Goal: Information Seeking & Learning: Learn about a topic

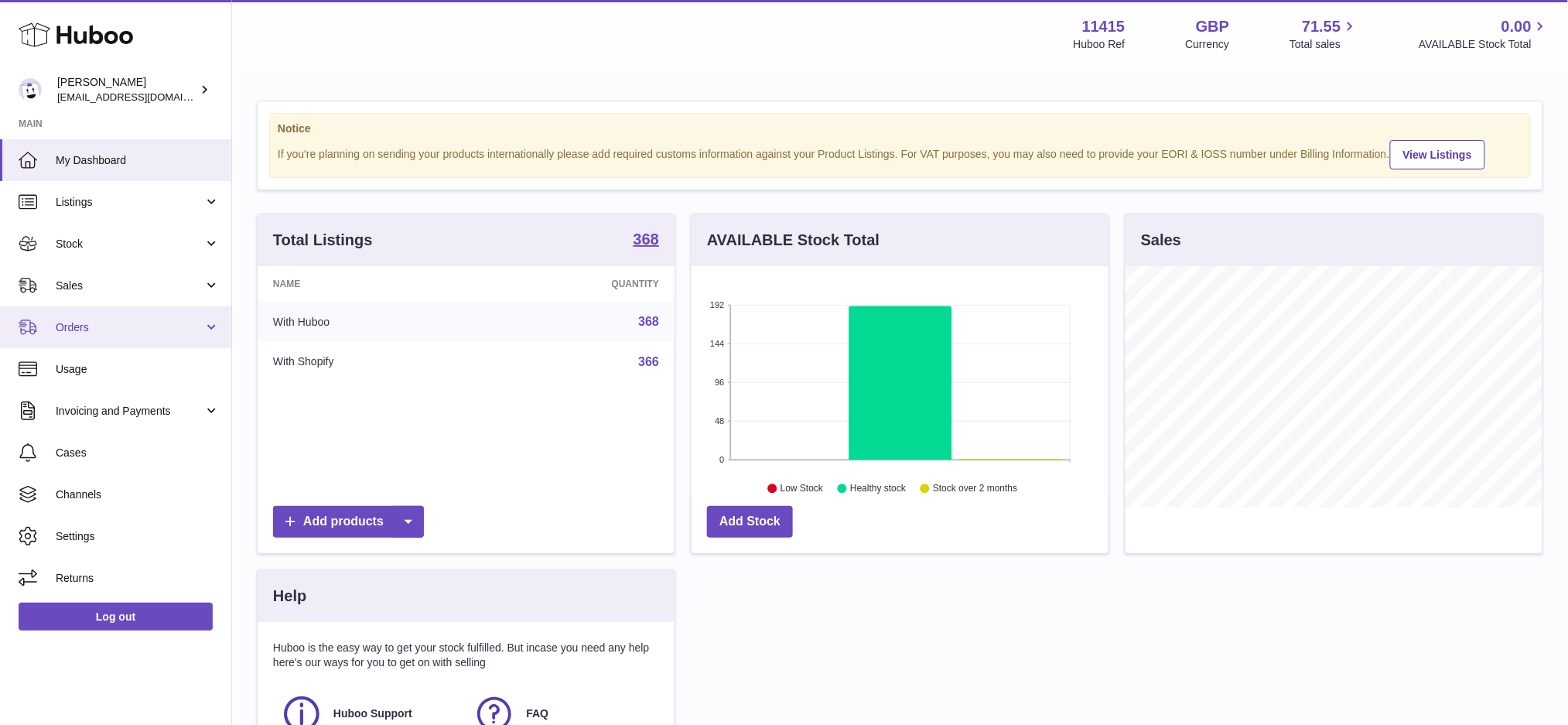
scroll to position [773549, 773045]
click at [151, 417] on span "Invoicing and Payments" at bounding box center [129, 411] width 148 height 15
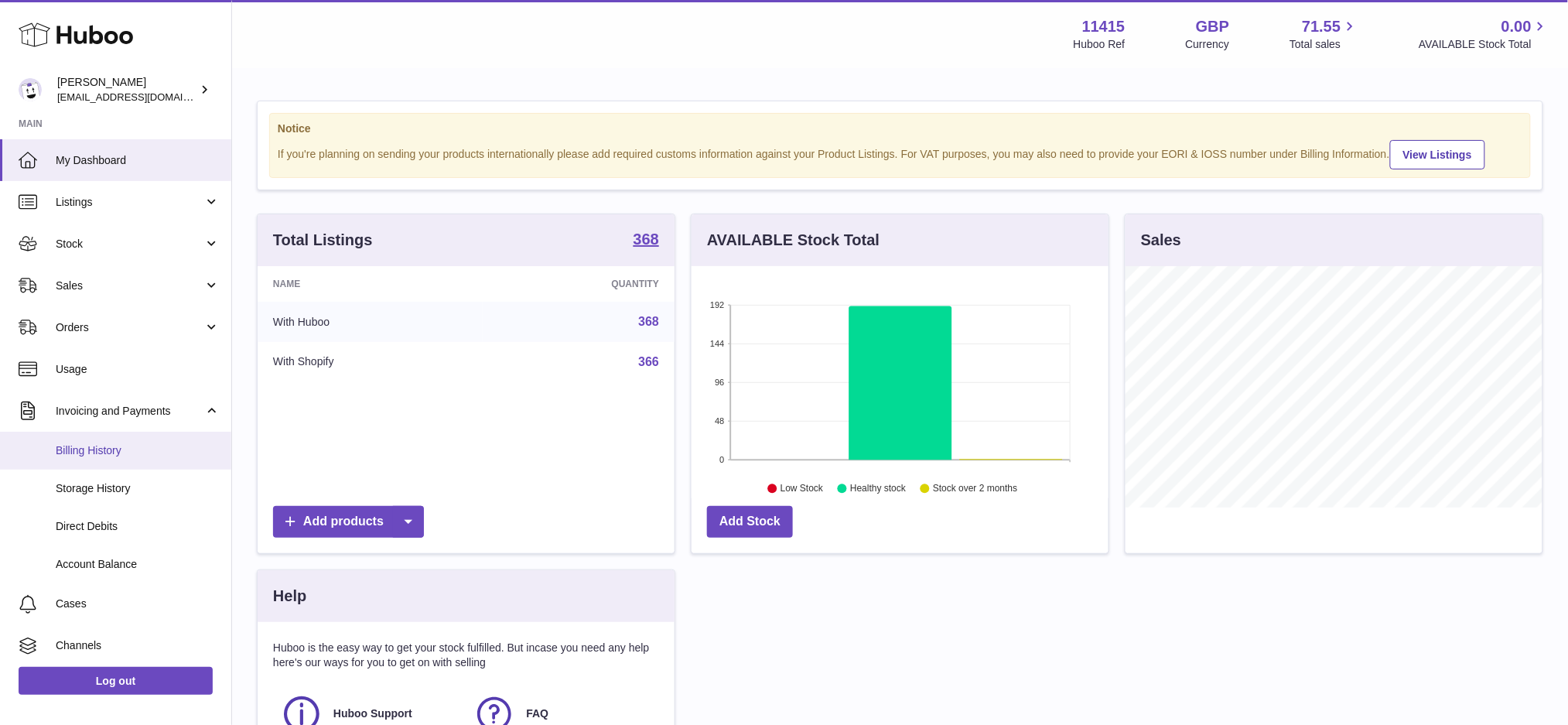
click at [108, 453] on span "Billing History" at bounding box center [137, 450] width 164 height 15
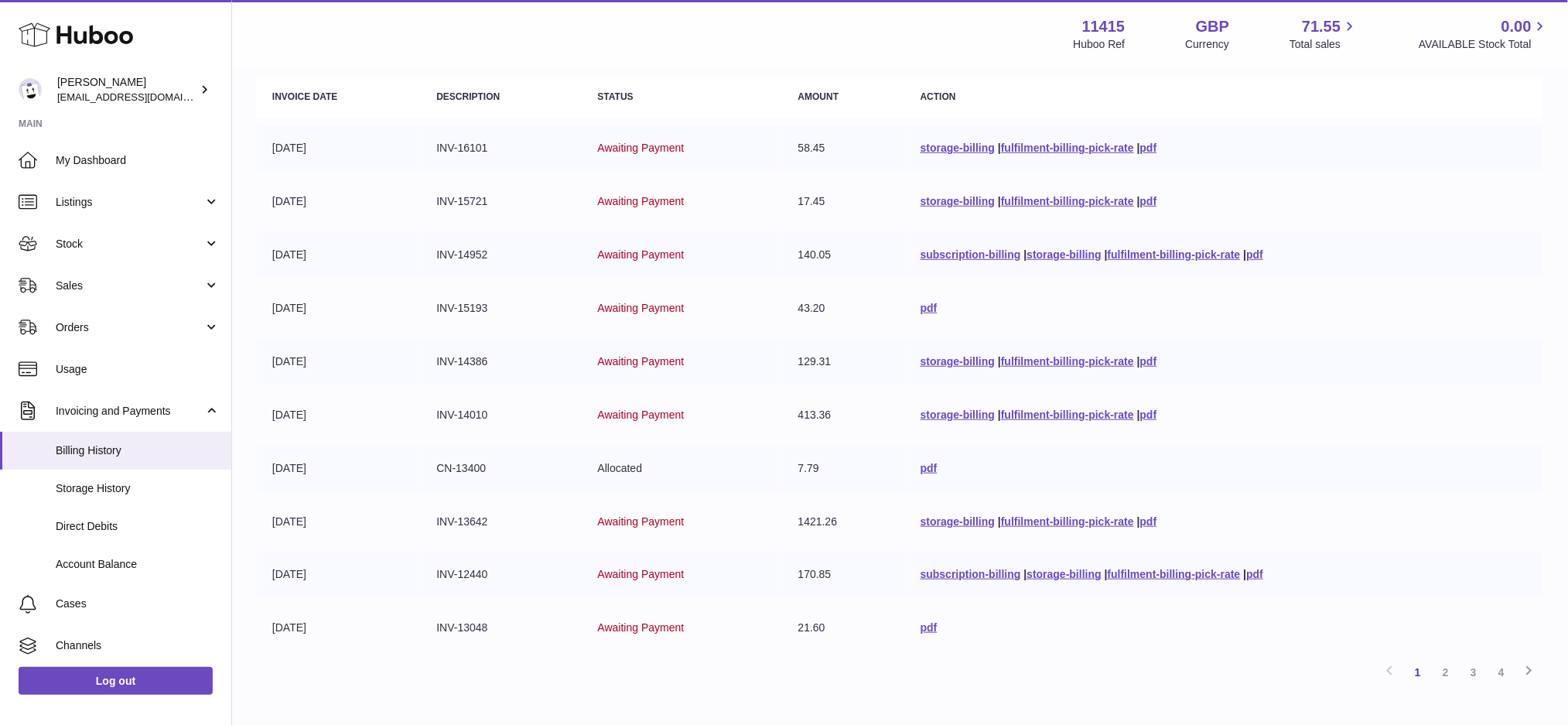
scroll to position [206, 0]
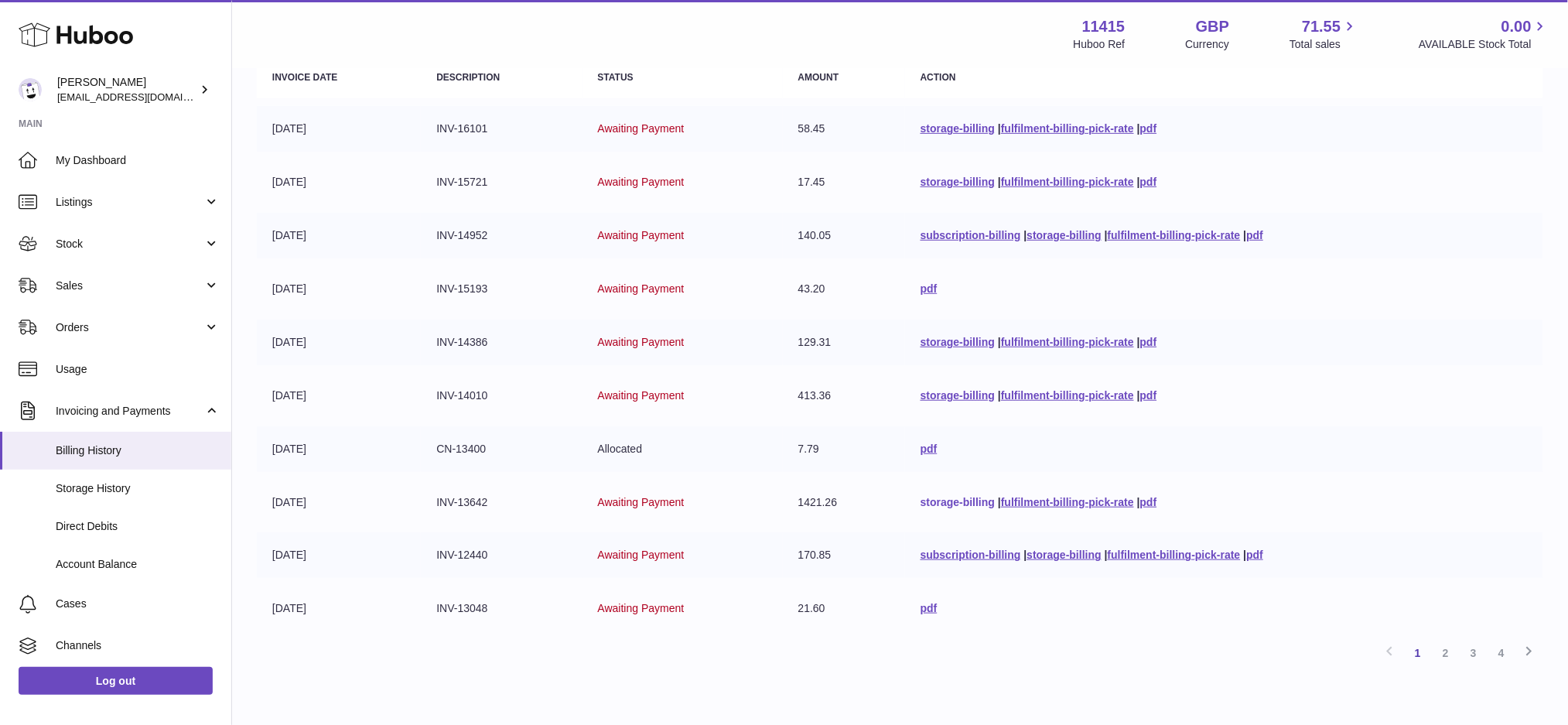
click at [940, 502] on link "storage-billing" at bounding box center [958, 502] width 74 height 12
click at [1011, 496] on link "fulfilment-billing-pick-rate" at bounding box center [1068, 502] width 133 height 12
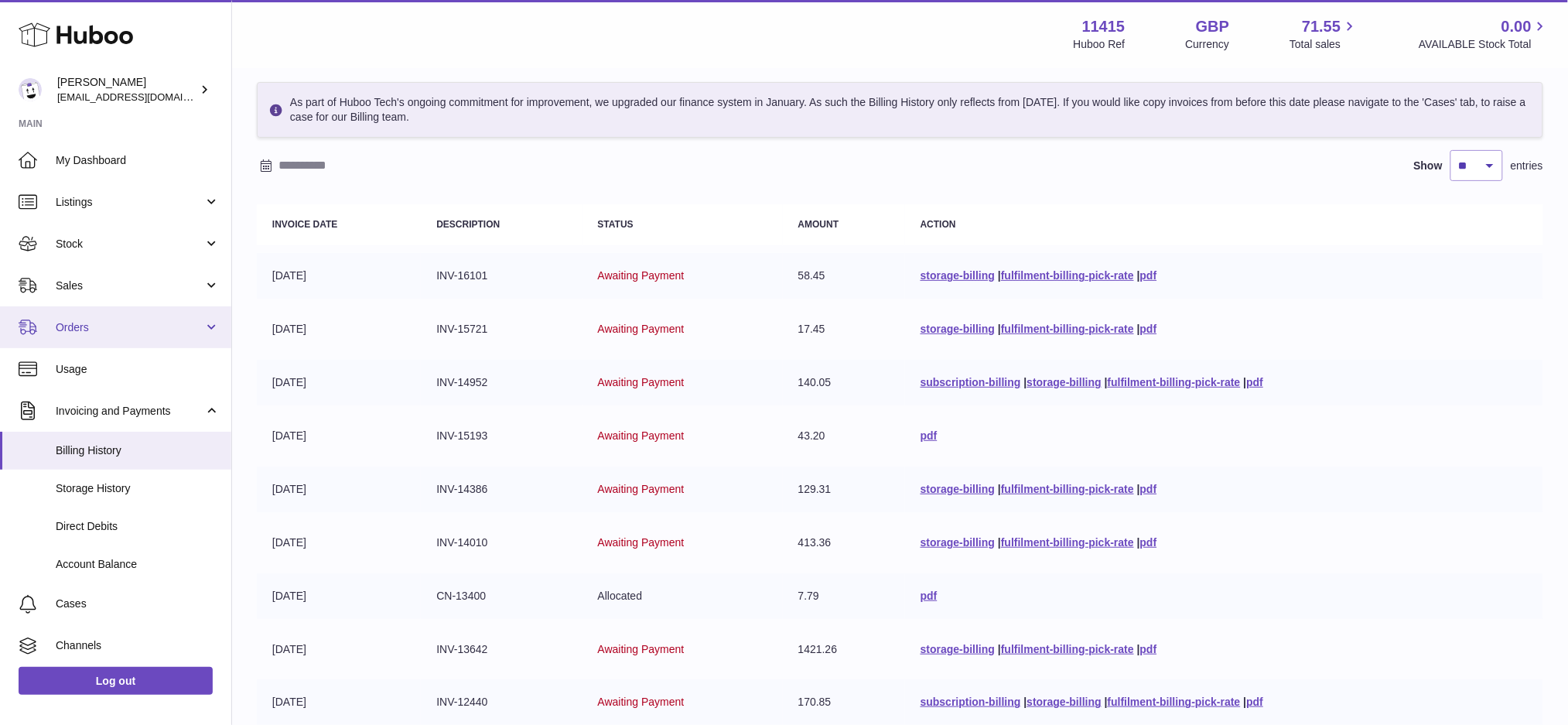
scroll to position [0, 0]
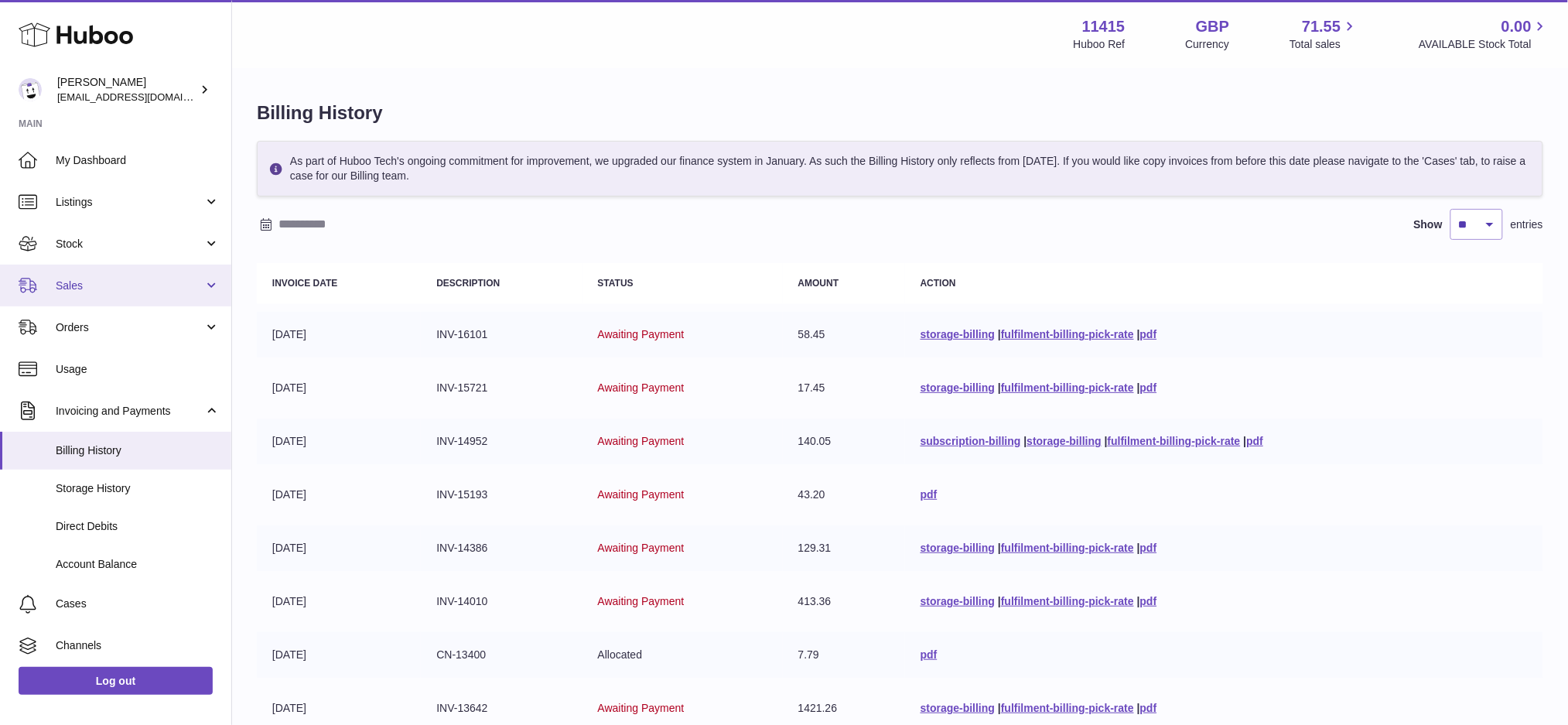
click at [98, 288] on span "Sales" at bounding box center [129, 286] width 148 height 15
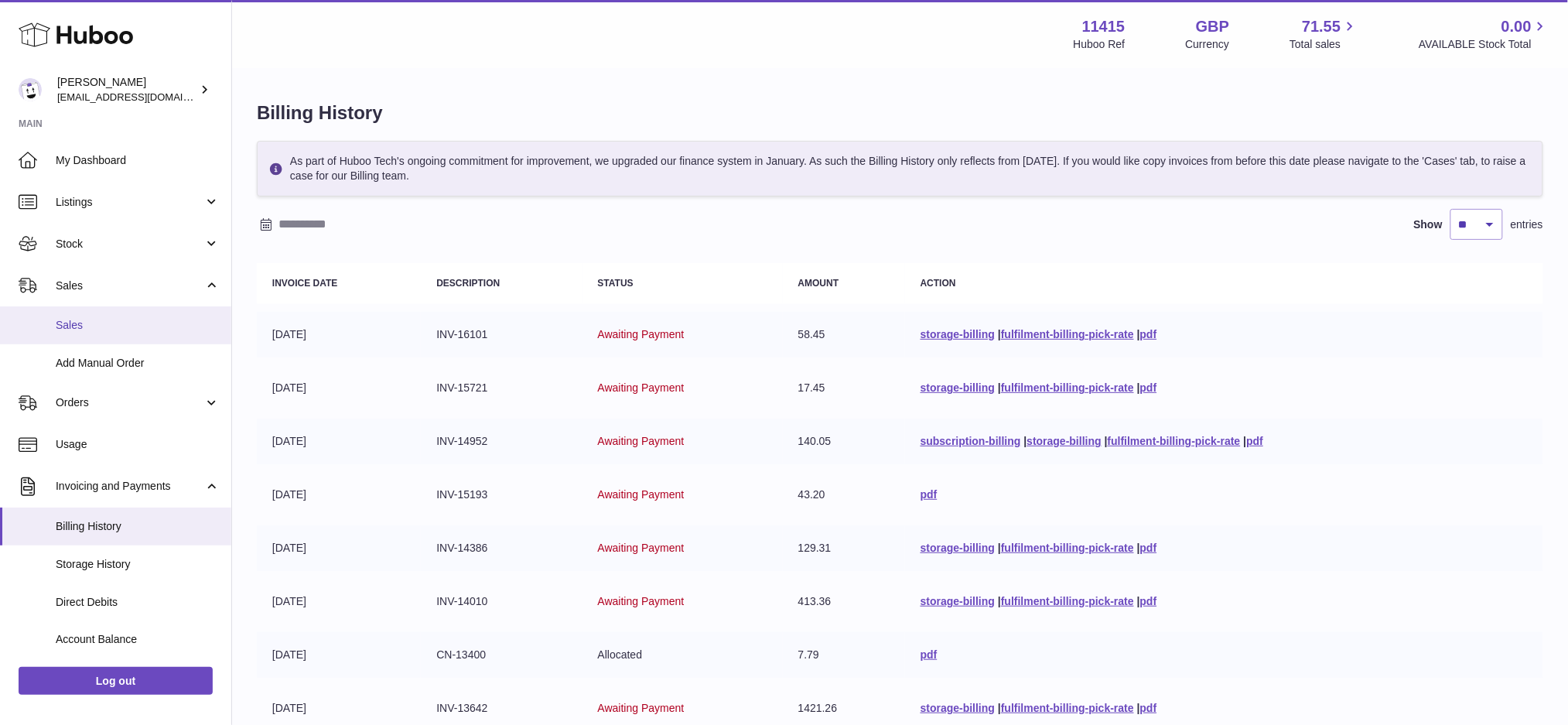
click at [134, 335] on link "Sales" at bounding box center [115, 326] width 231 height 38
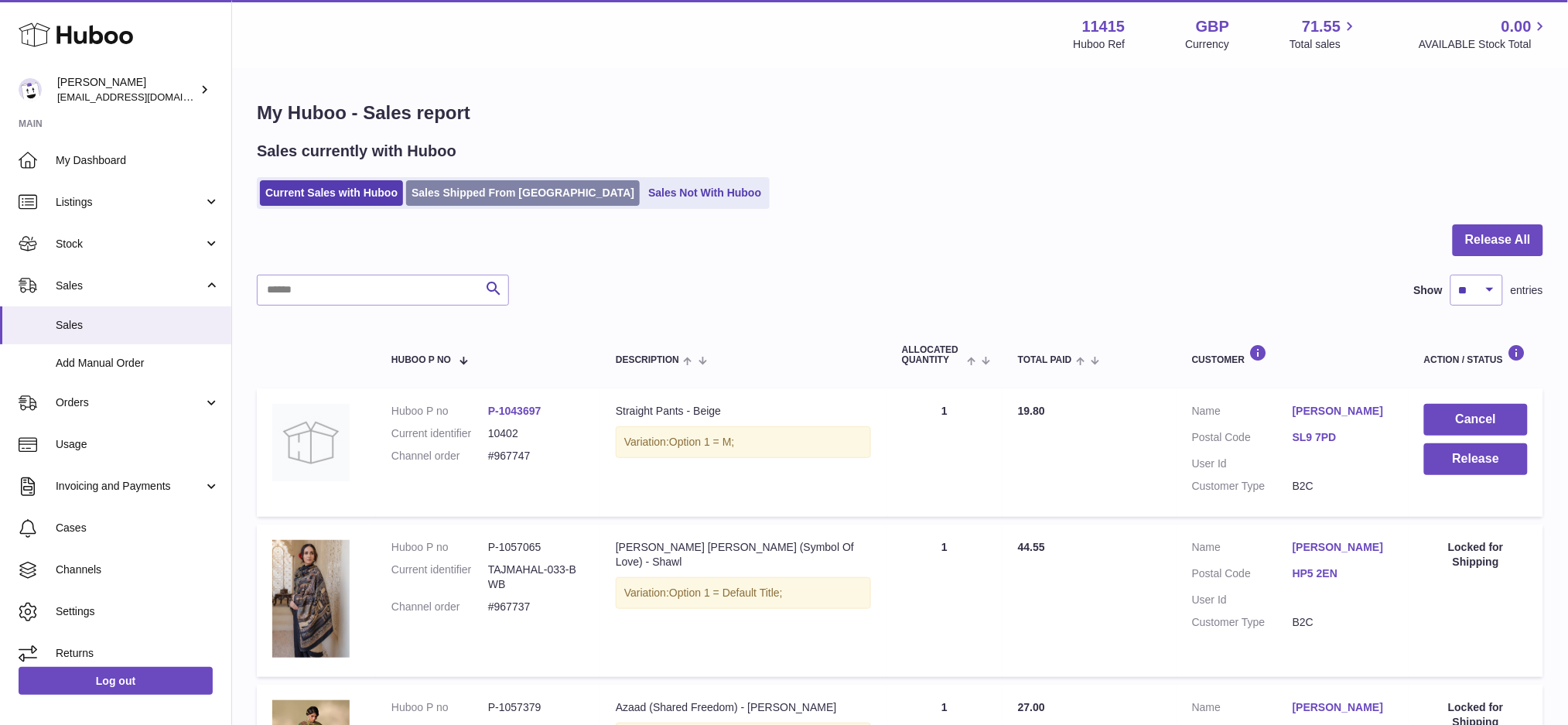
click at [504, 204] on link "Sales Shipped From [GEOGRAPHIC_DATA]" at bounding box center [523, 192] width 234 height 25
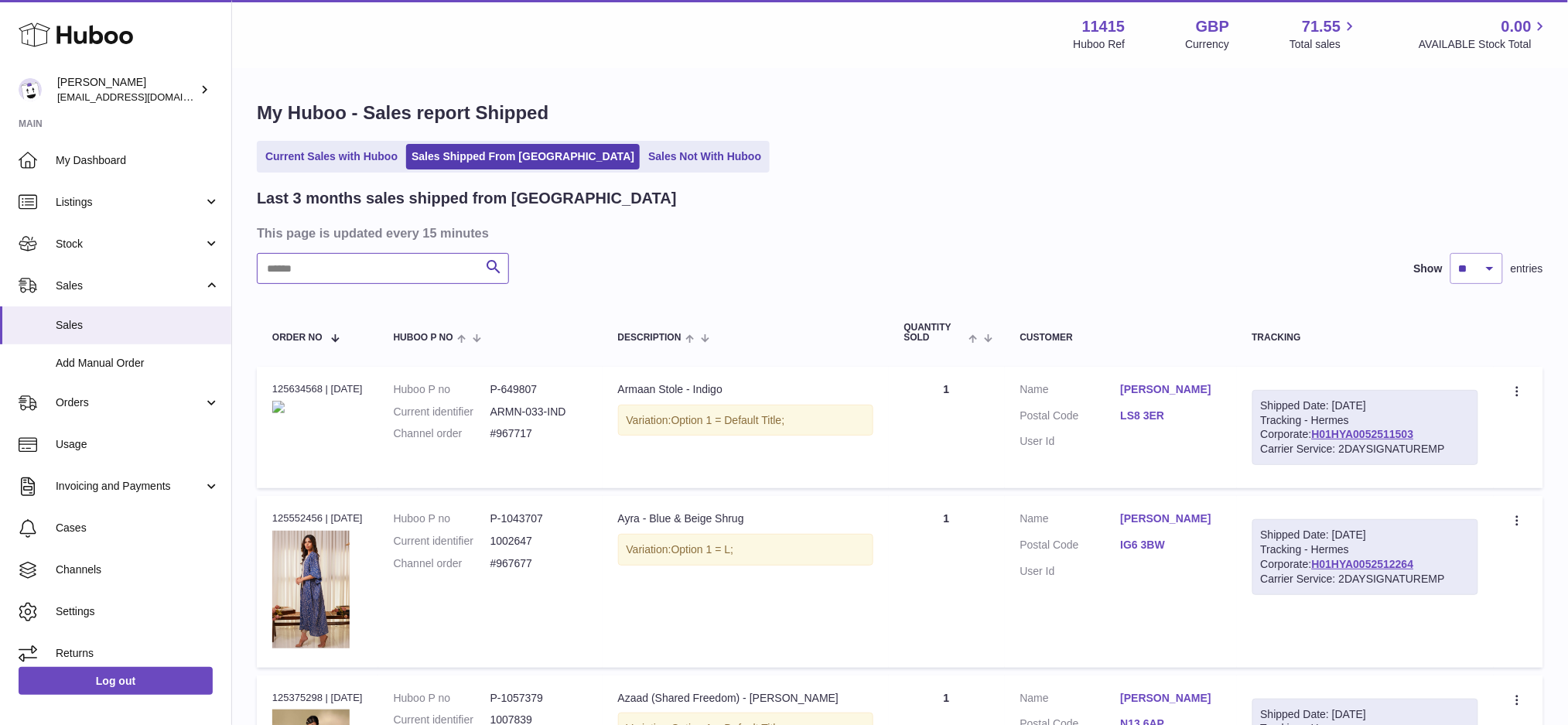
click at [327, 269] on input "text" at bounding box center [383, 269] width 252 height 31
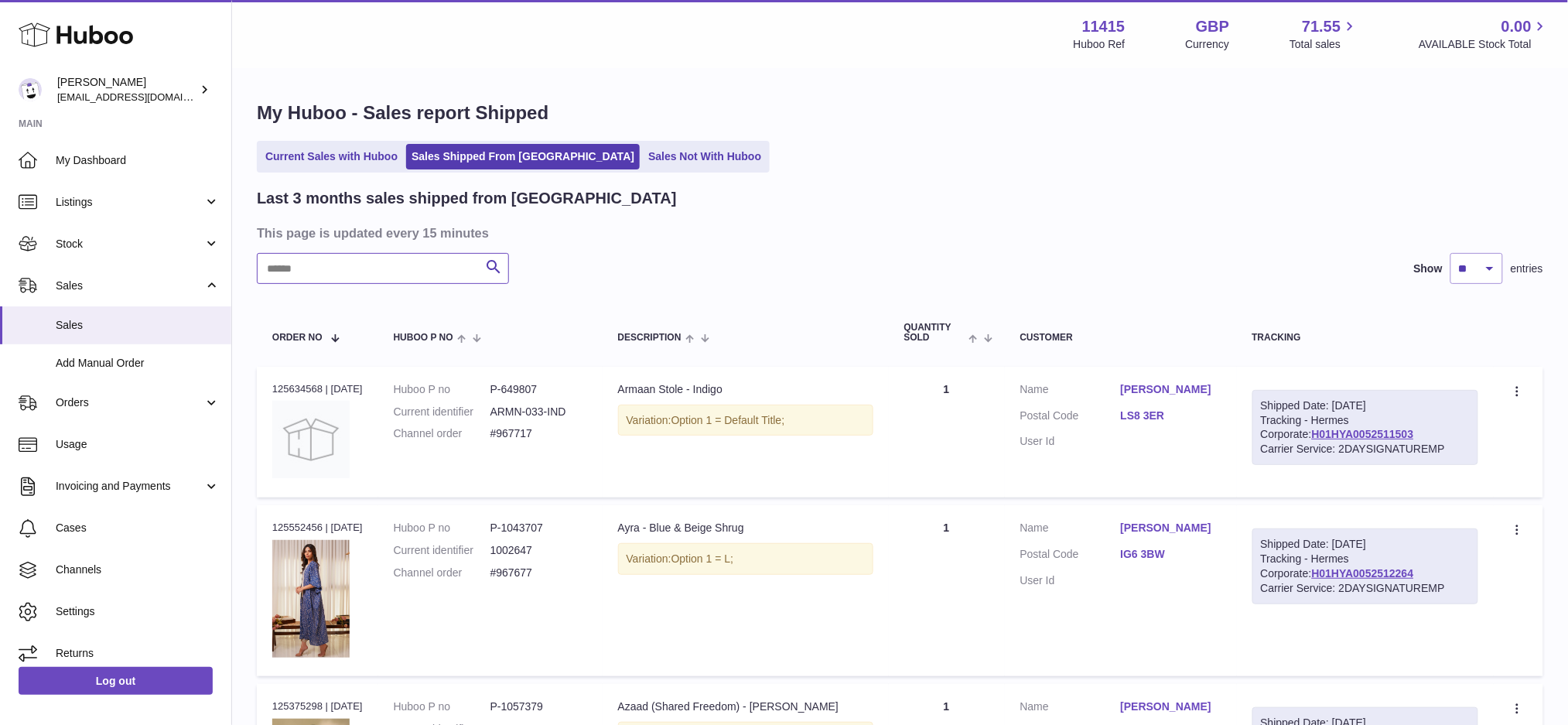
paste input "*******"
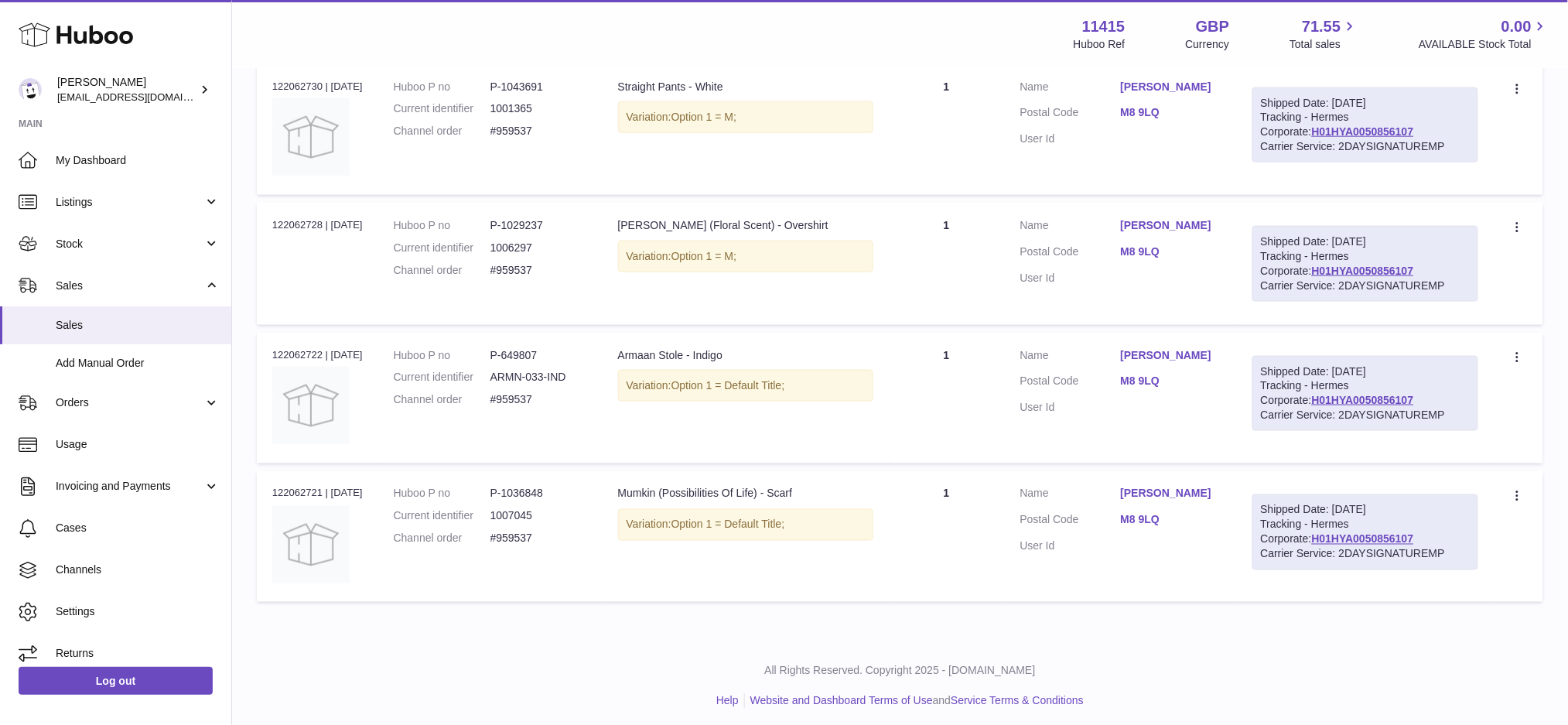
scroll to position [635, 0]
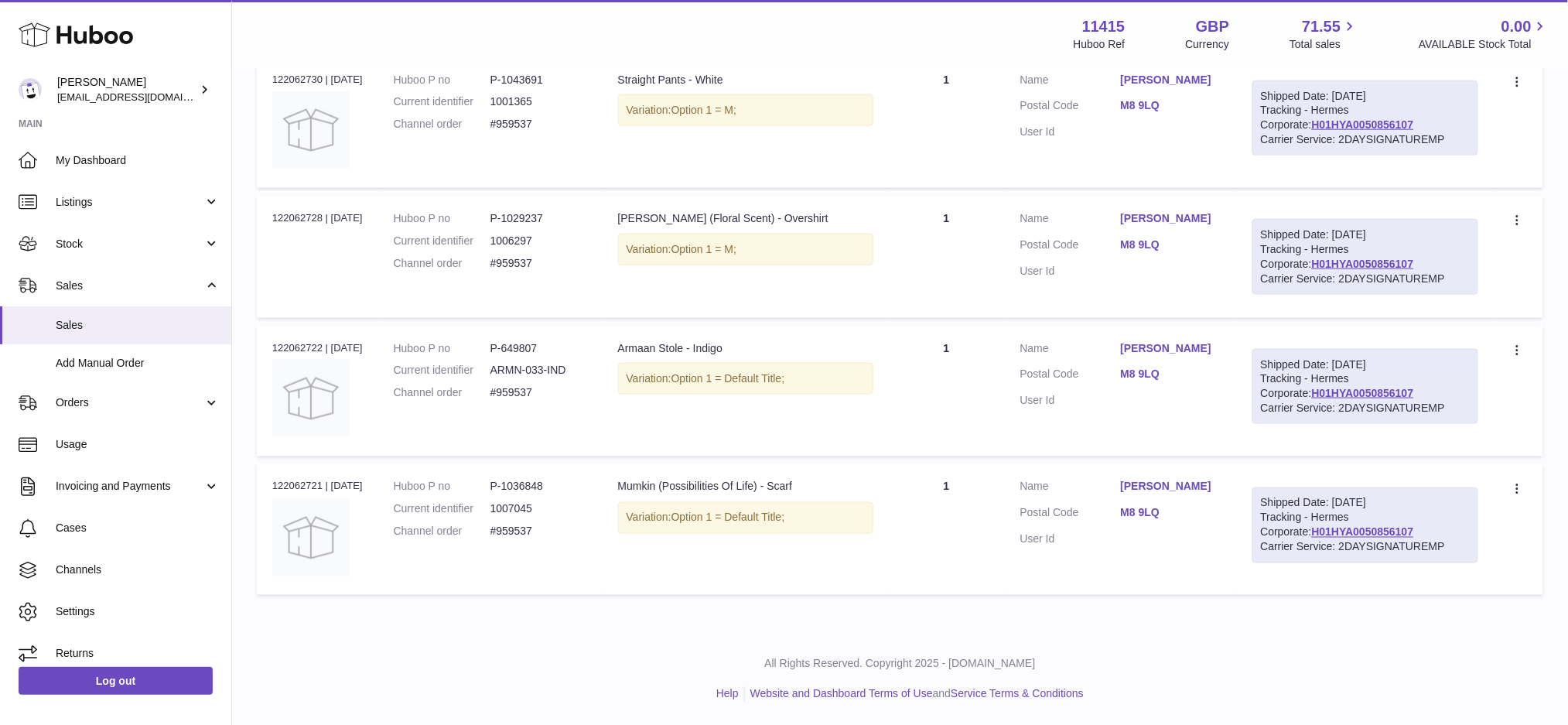
type input "*******"
click at [178, 388] on link "Orders" at bounding box center [115, 403] width 231 height 42
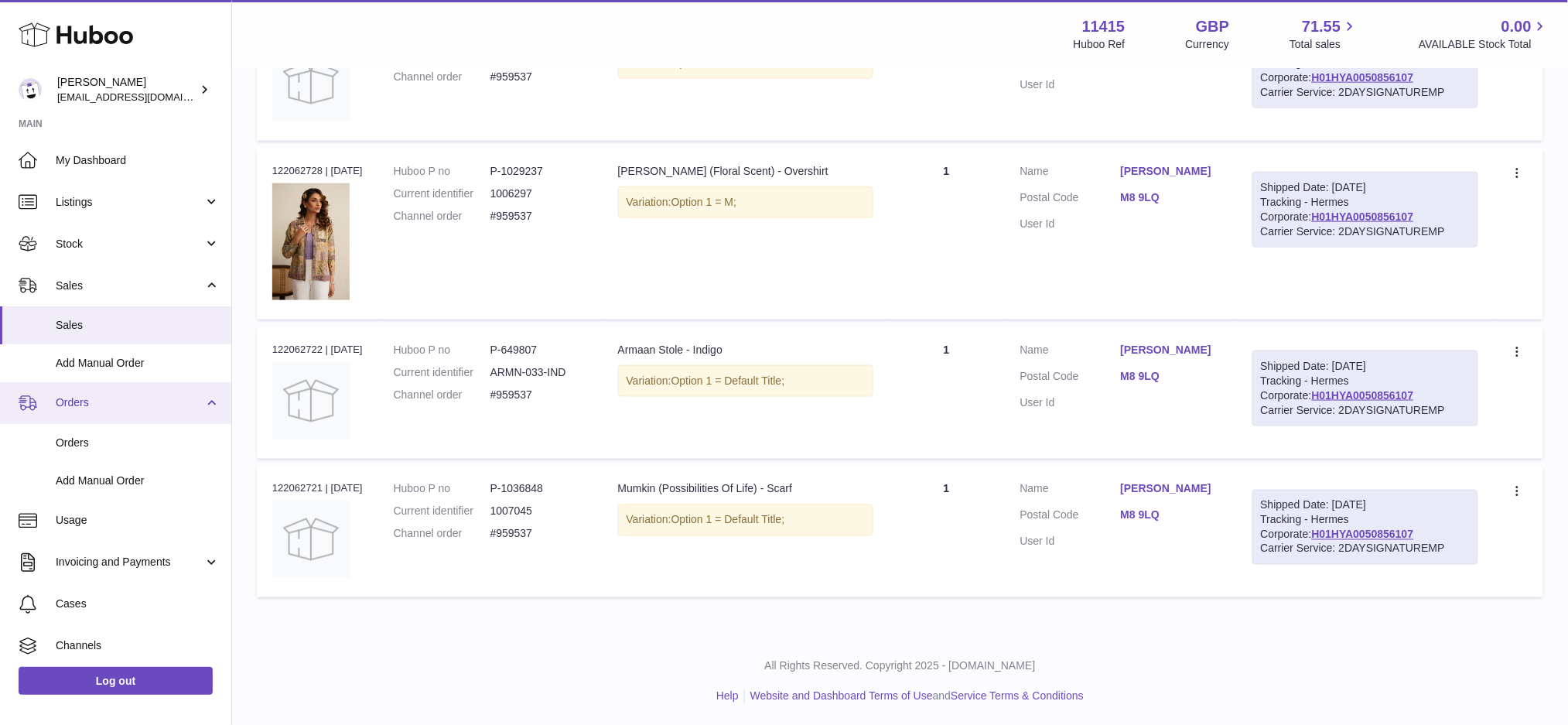
click at [178, 388] on link "Orders" at bounding box center [115, 403] width 231 height 42
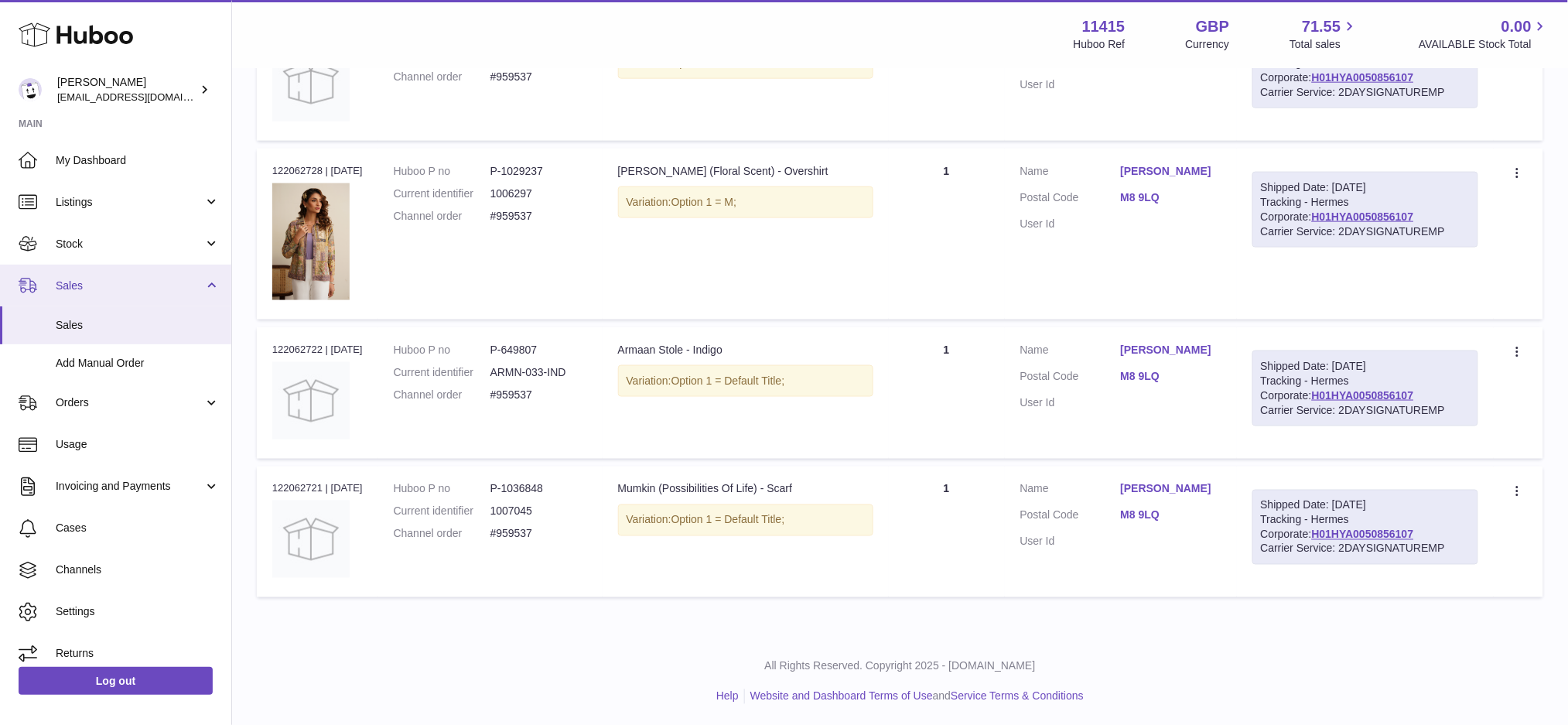
scroll to position [11, 0]
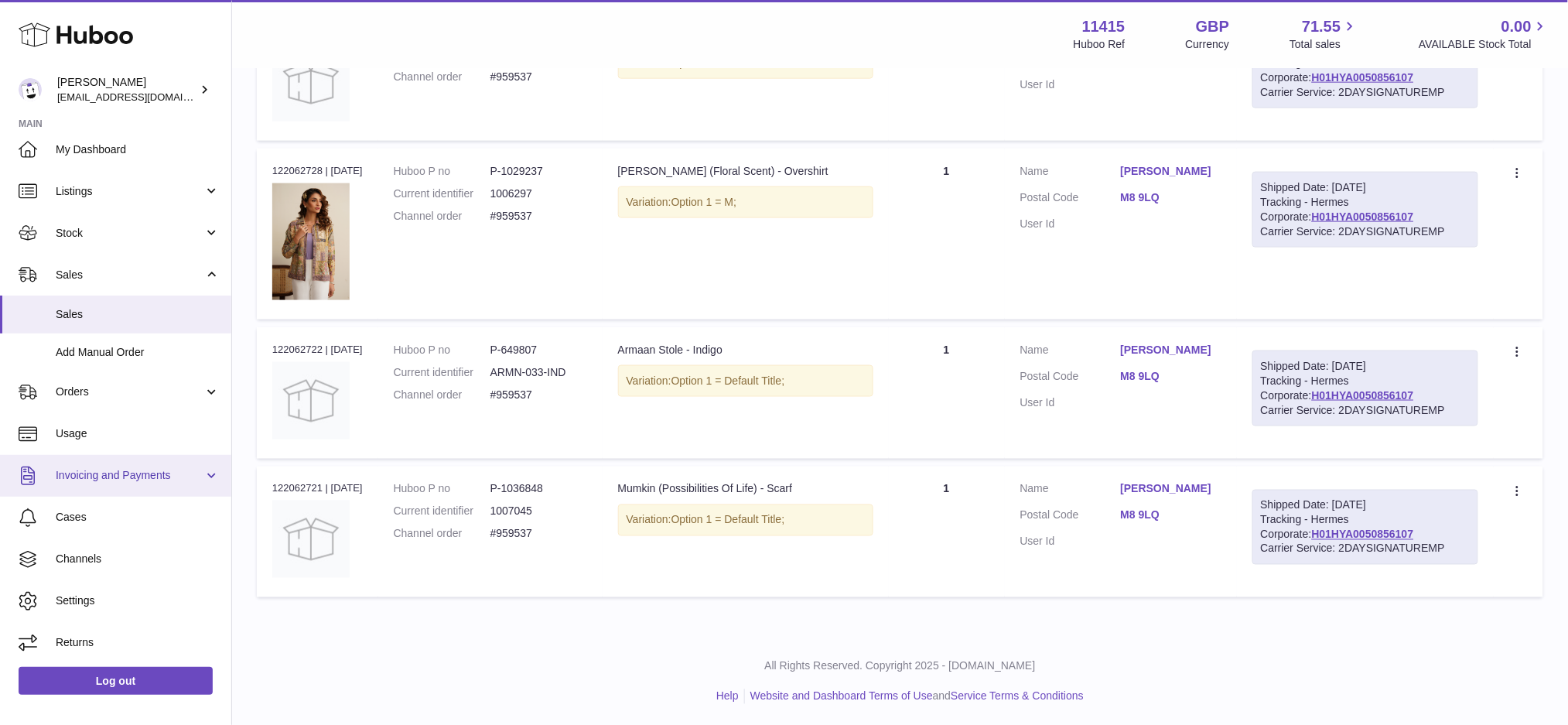
click at [179, 457] on link "Invoicing and Payments" at bounding box center [115, 476] width 231 height 42
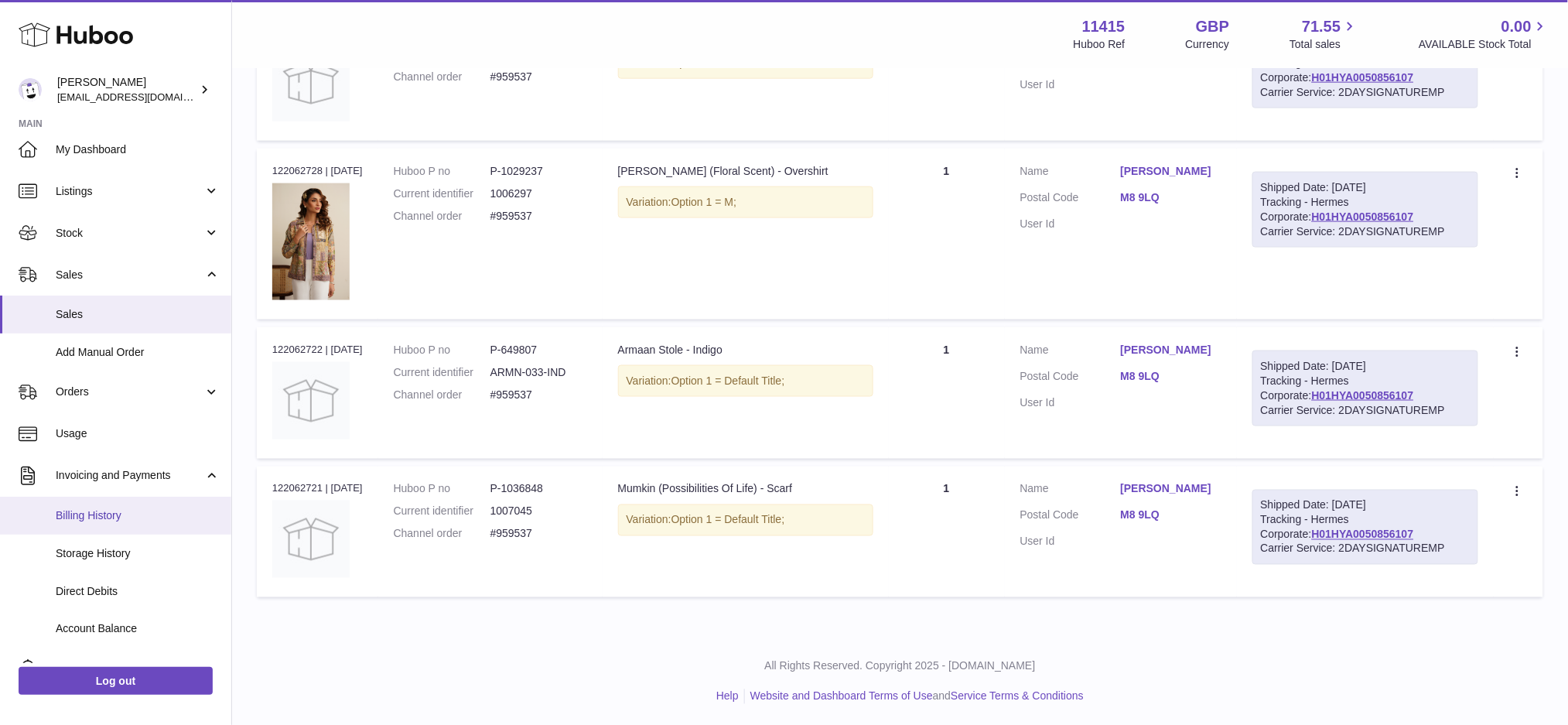
click at [146, 512] on span "Billing History" at bounding box center [137, 515] width 164 height 15
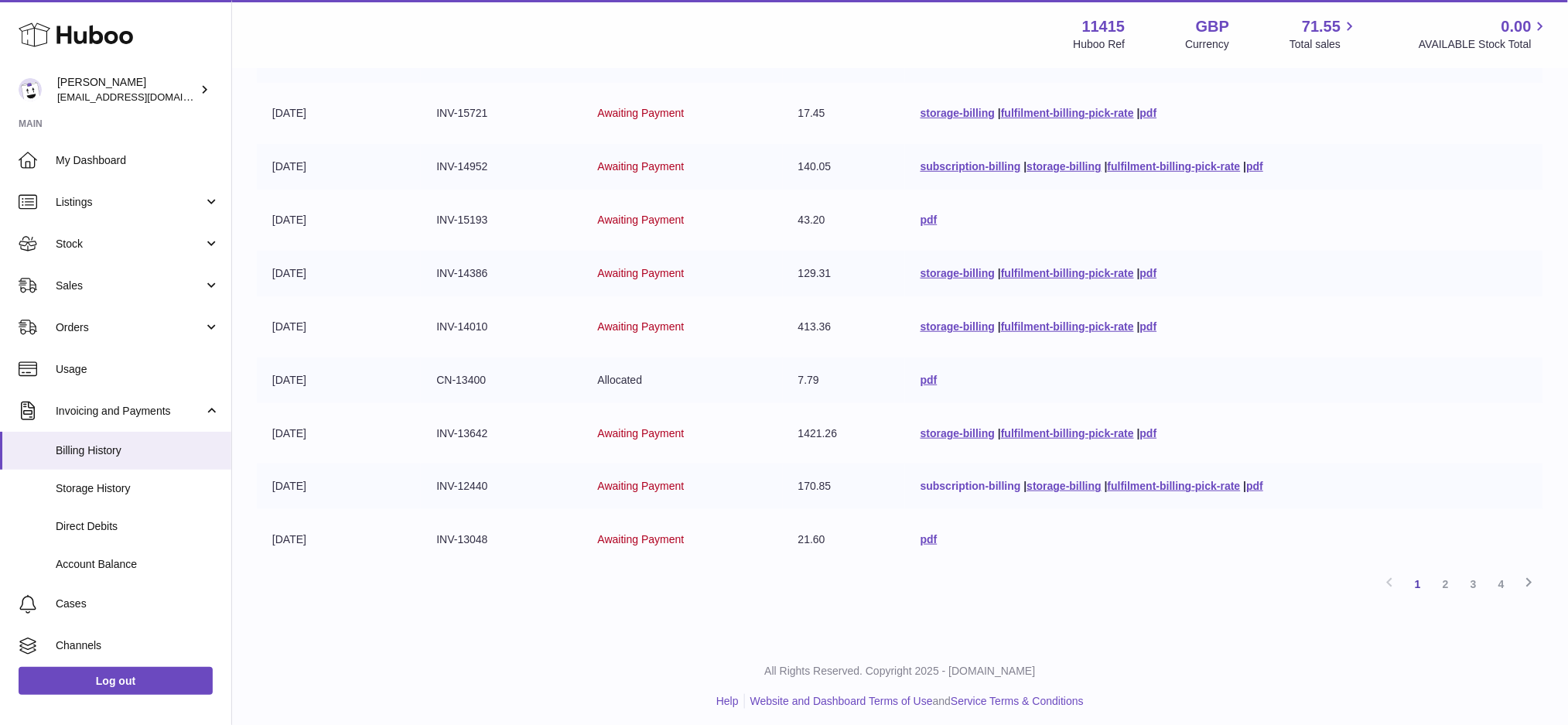
scroll to position [278, 0]
click at [1450, 579] on link "2" at bounding box center [1446, 581] width 28 height 28
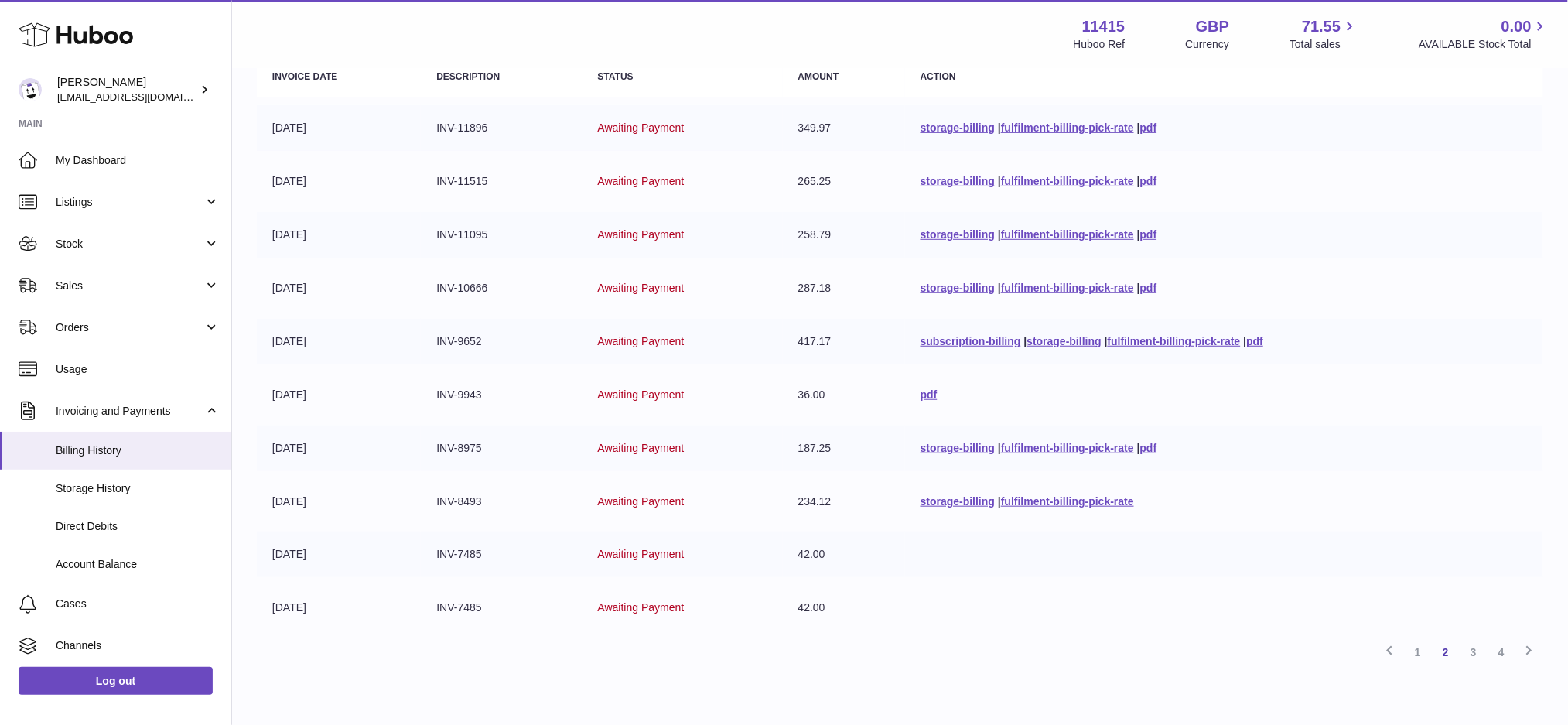
scroll to position [172, 0]
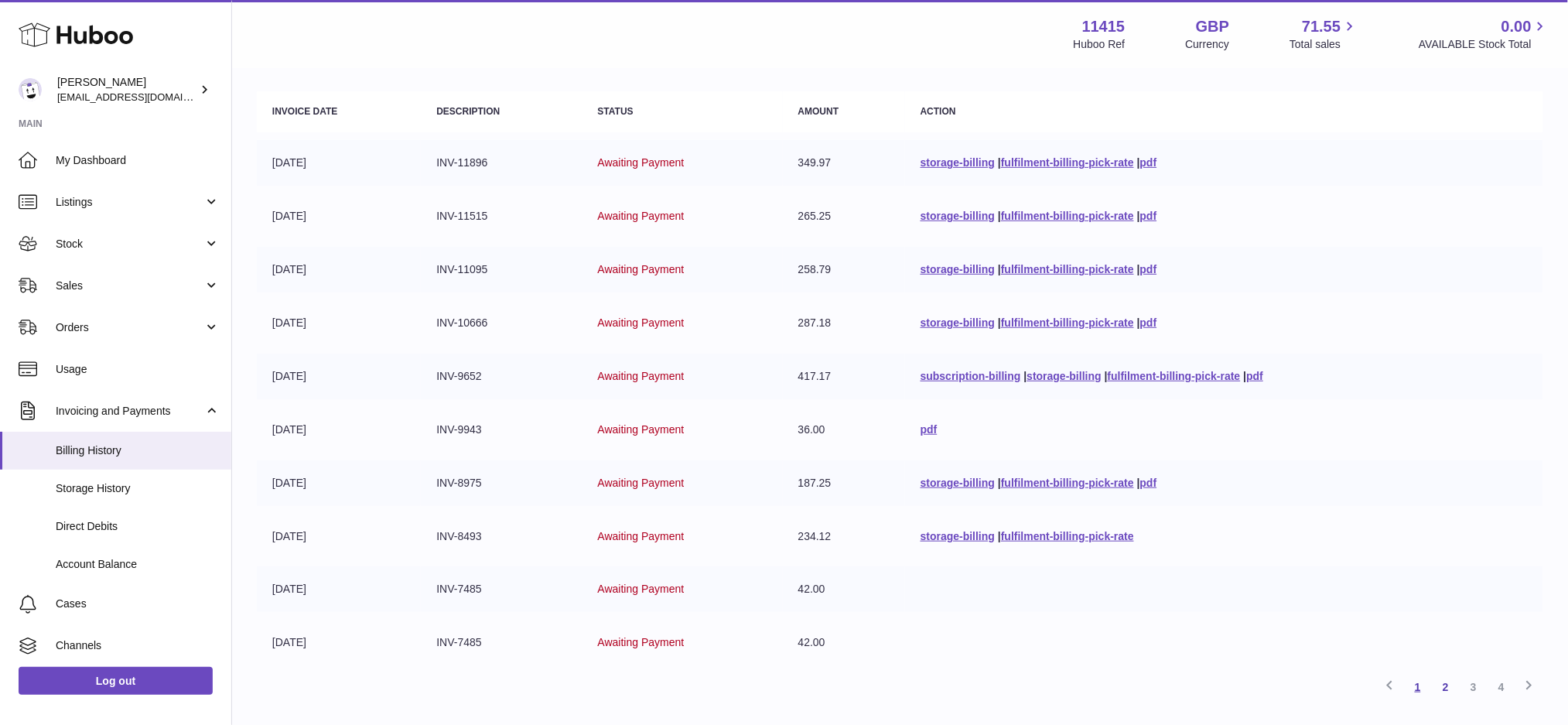
click at [1416, 688] on link "1" at bounding box center [1417, 687] width 28 height 28
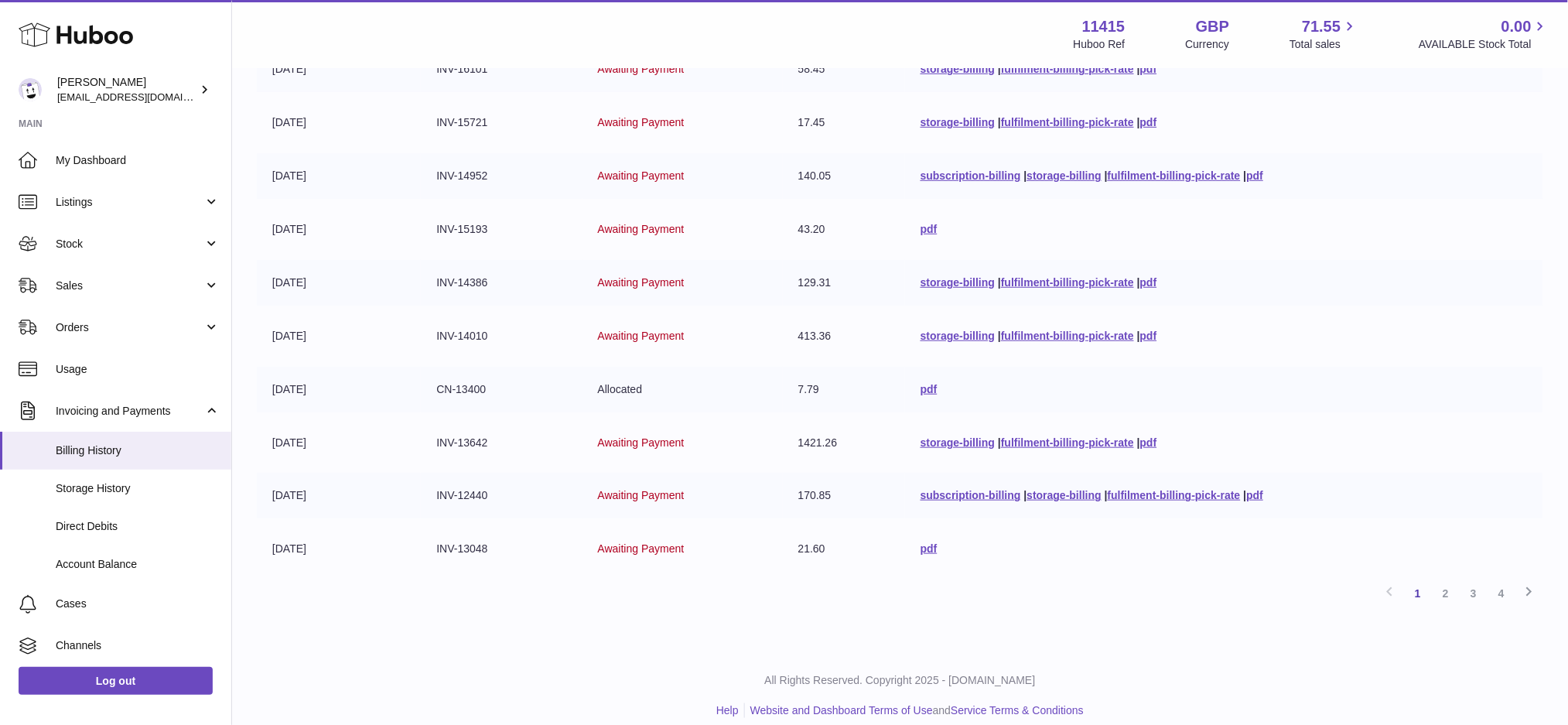
scroll to position [275, 0]
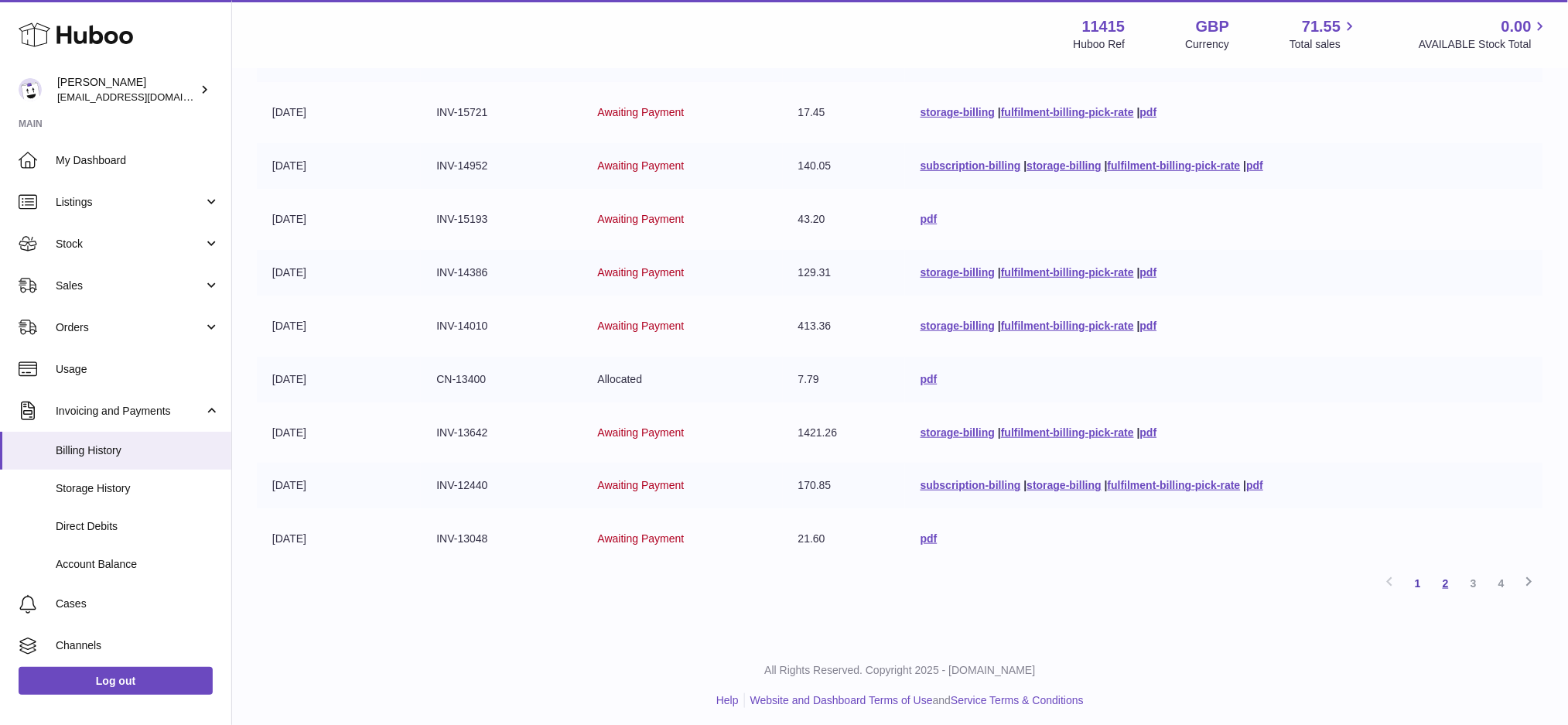
click at [1442, 575] on link "2" at bounding box center [1446, 583] width 28 height 28
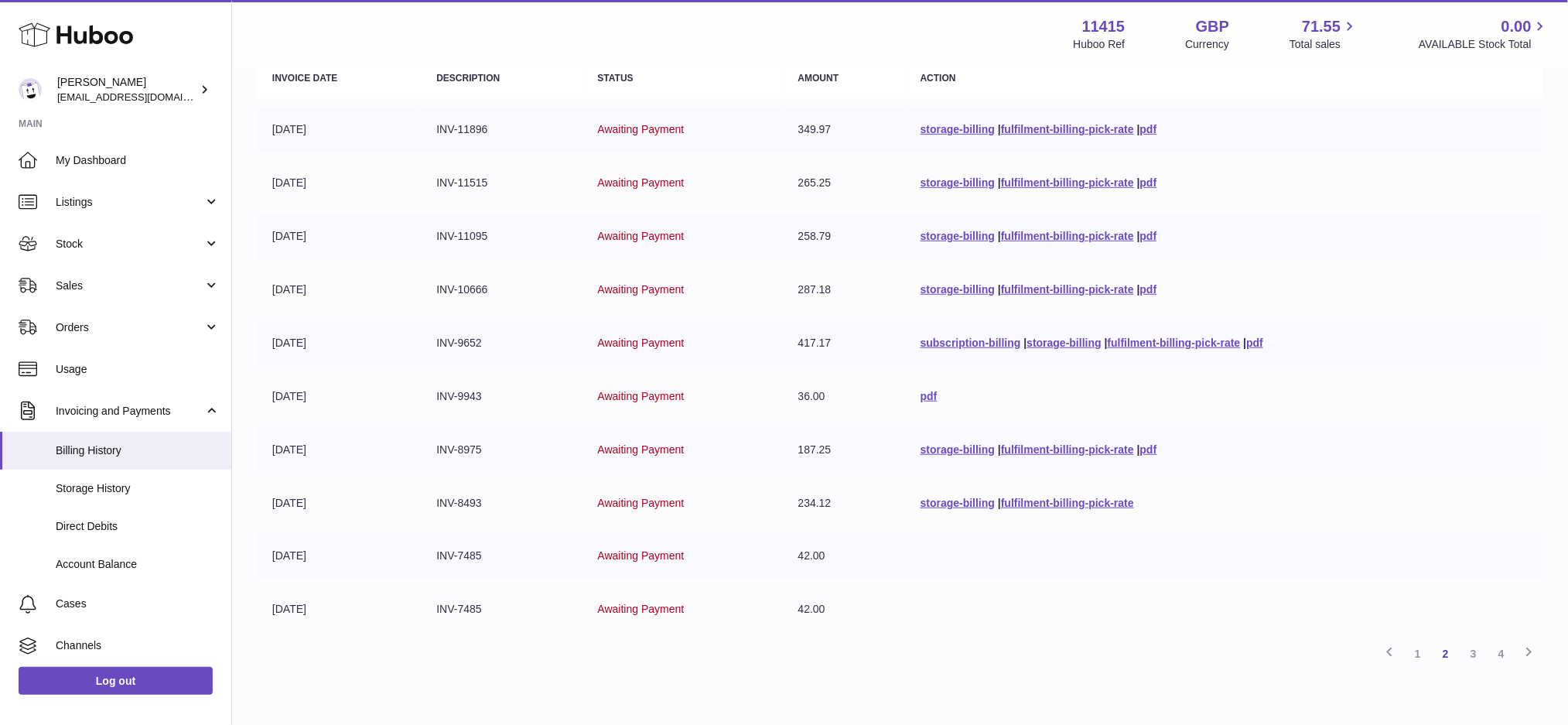
scroll to position [175, 0]
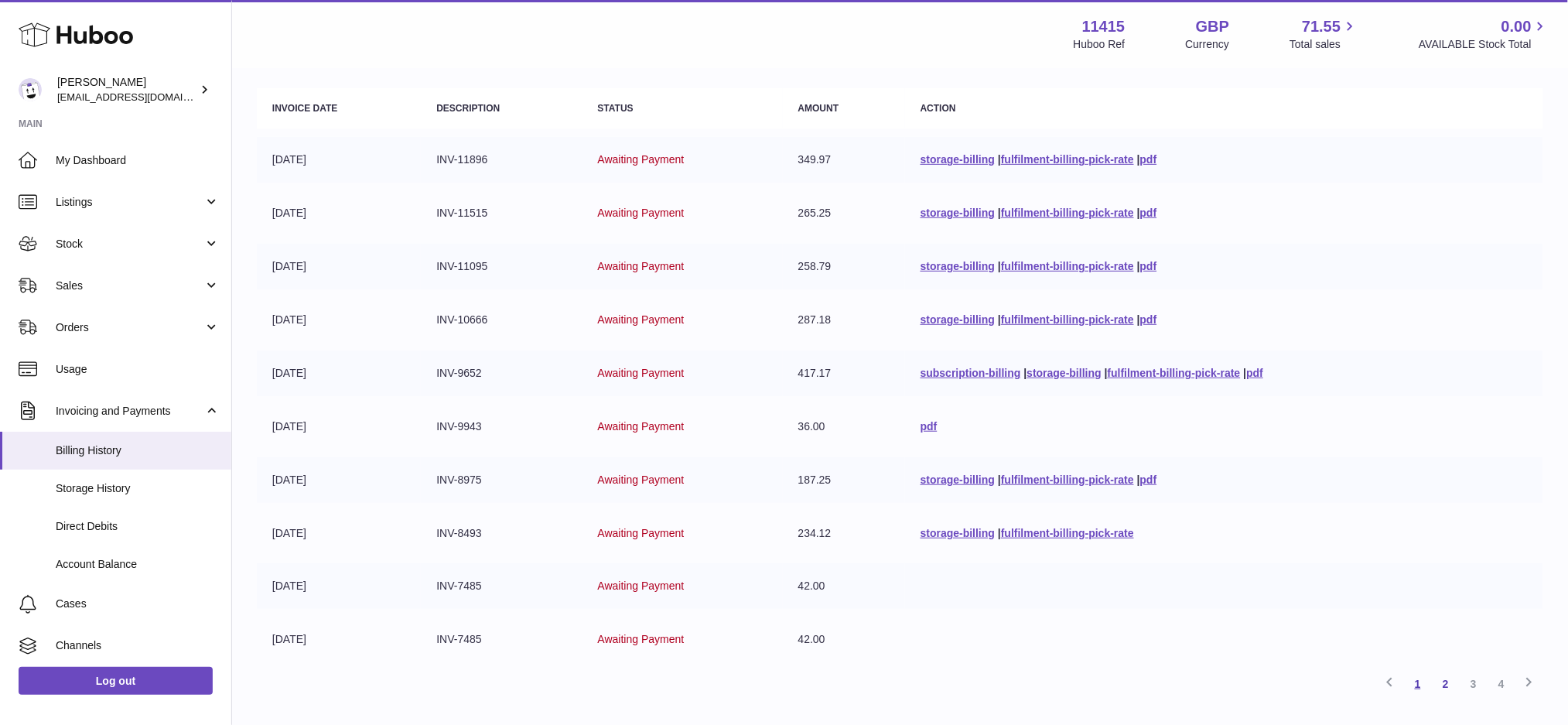
click at [1420, 687] on link "1" at bounding box center [1417, 684] width 28 height 28
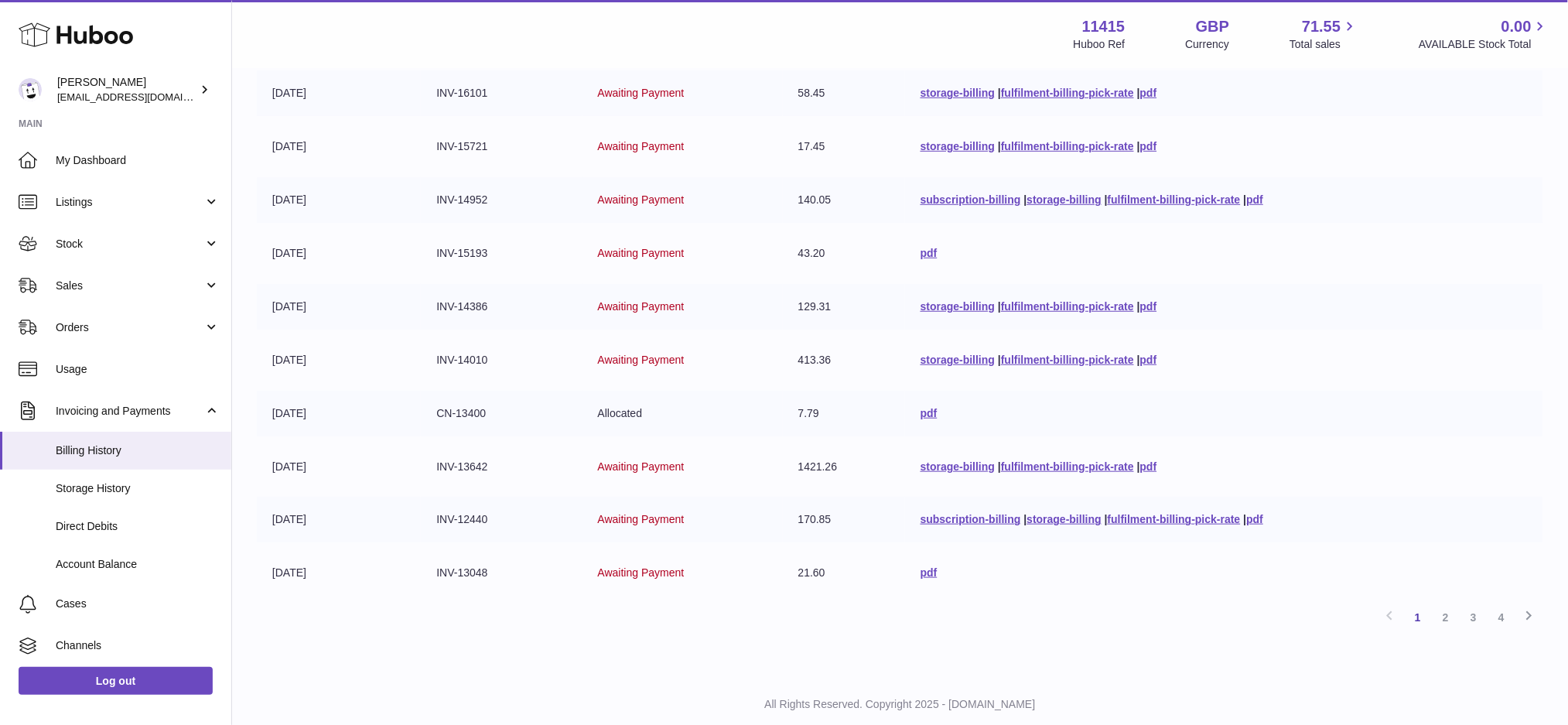
scroll to position [275, 0]
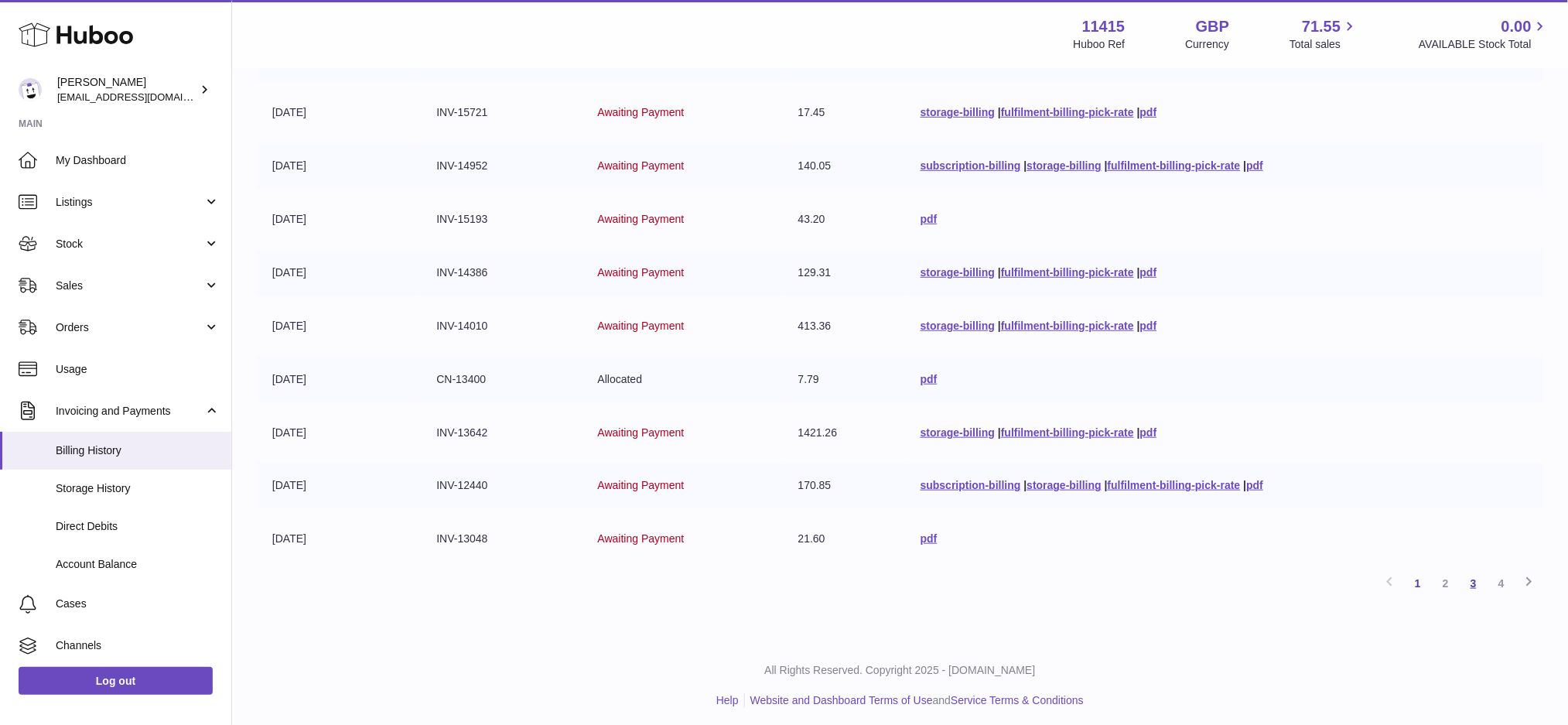
click at [1469, 579] on link "3" at bounding box center [1474, 583] width 28 height 28
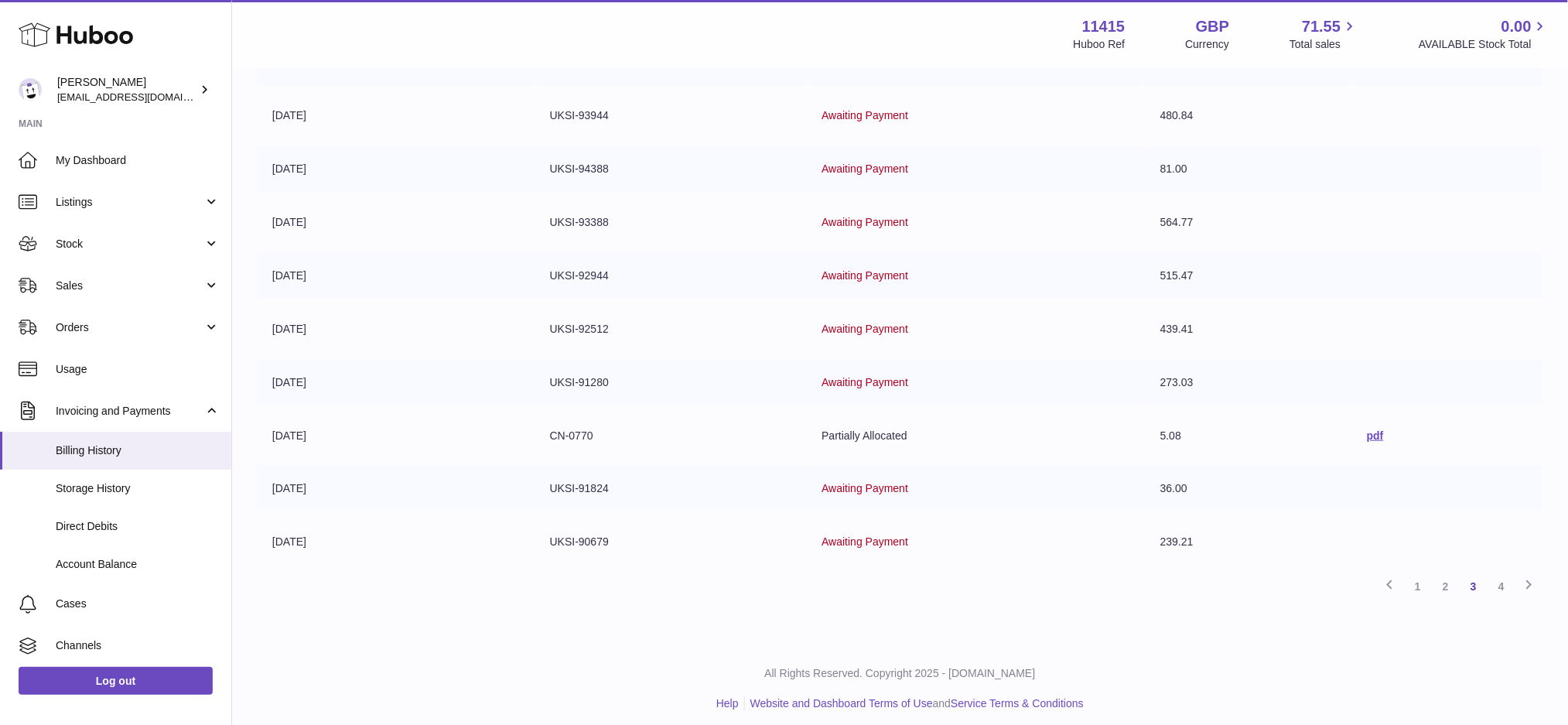
scroll to position [275, 0]
click at [1494, 578] on link "4" at bounding box center [1501, 583] width 28 height 28
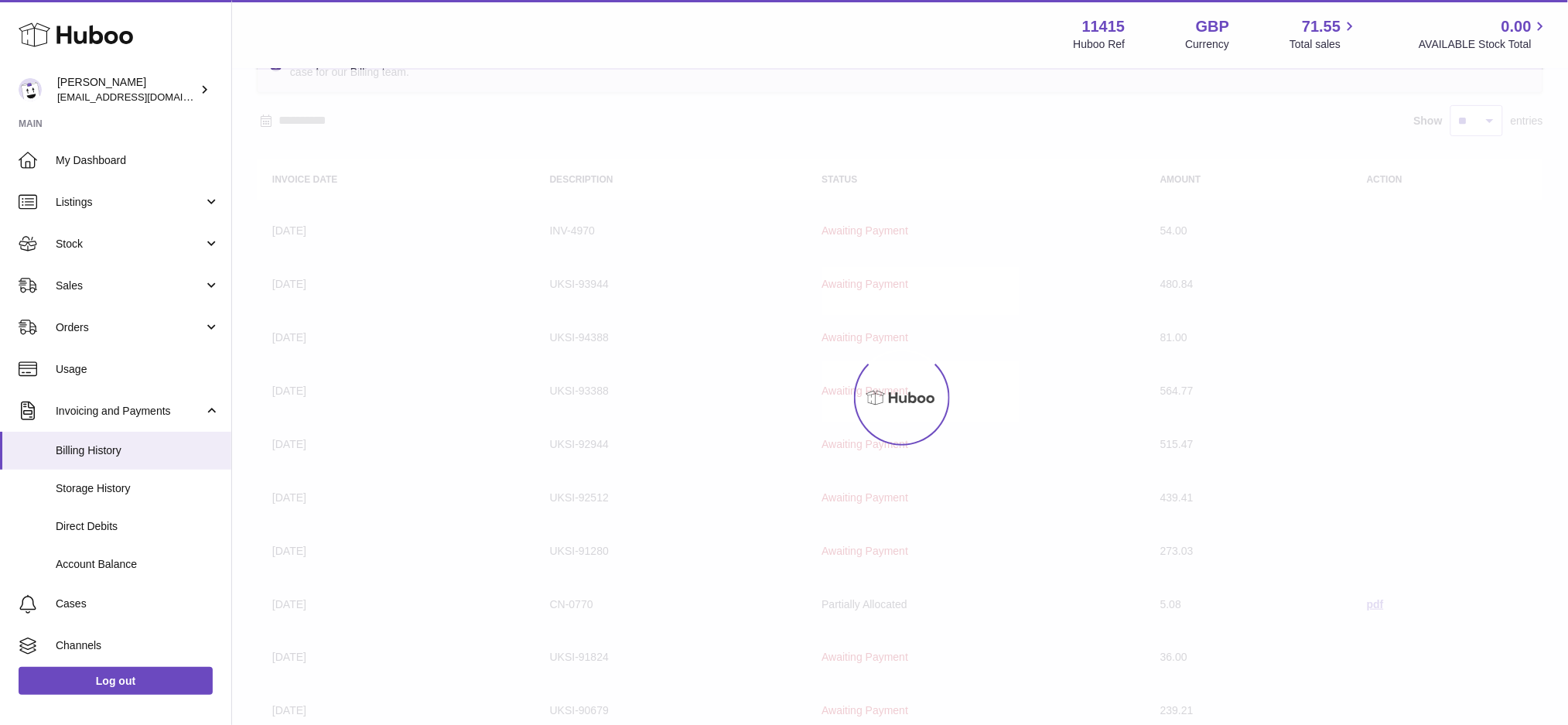
scroll to position [69, 0]
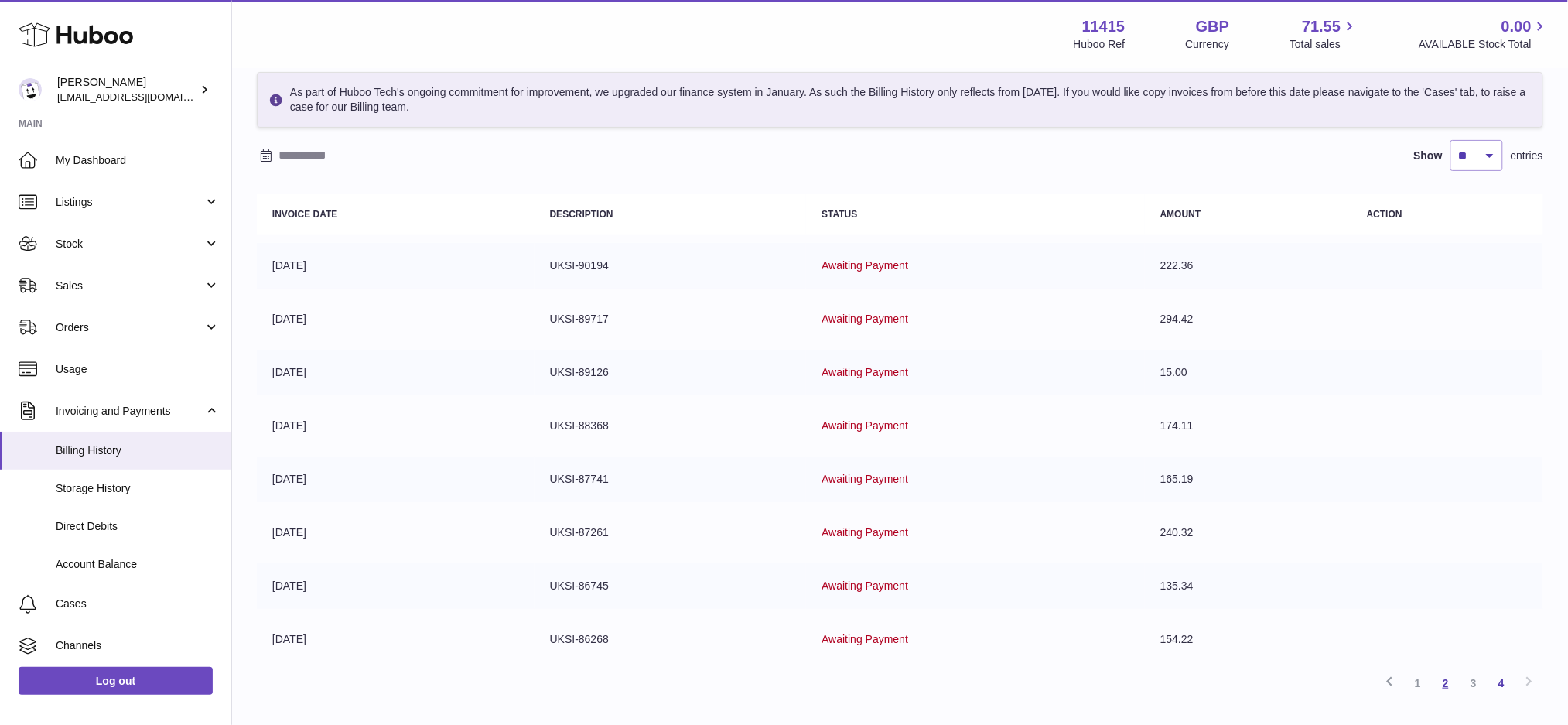
click at [1449, 677] on link "2" at bounding box center [1446, 683] width 28 height 28
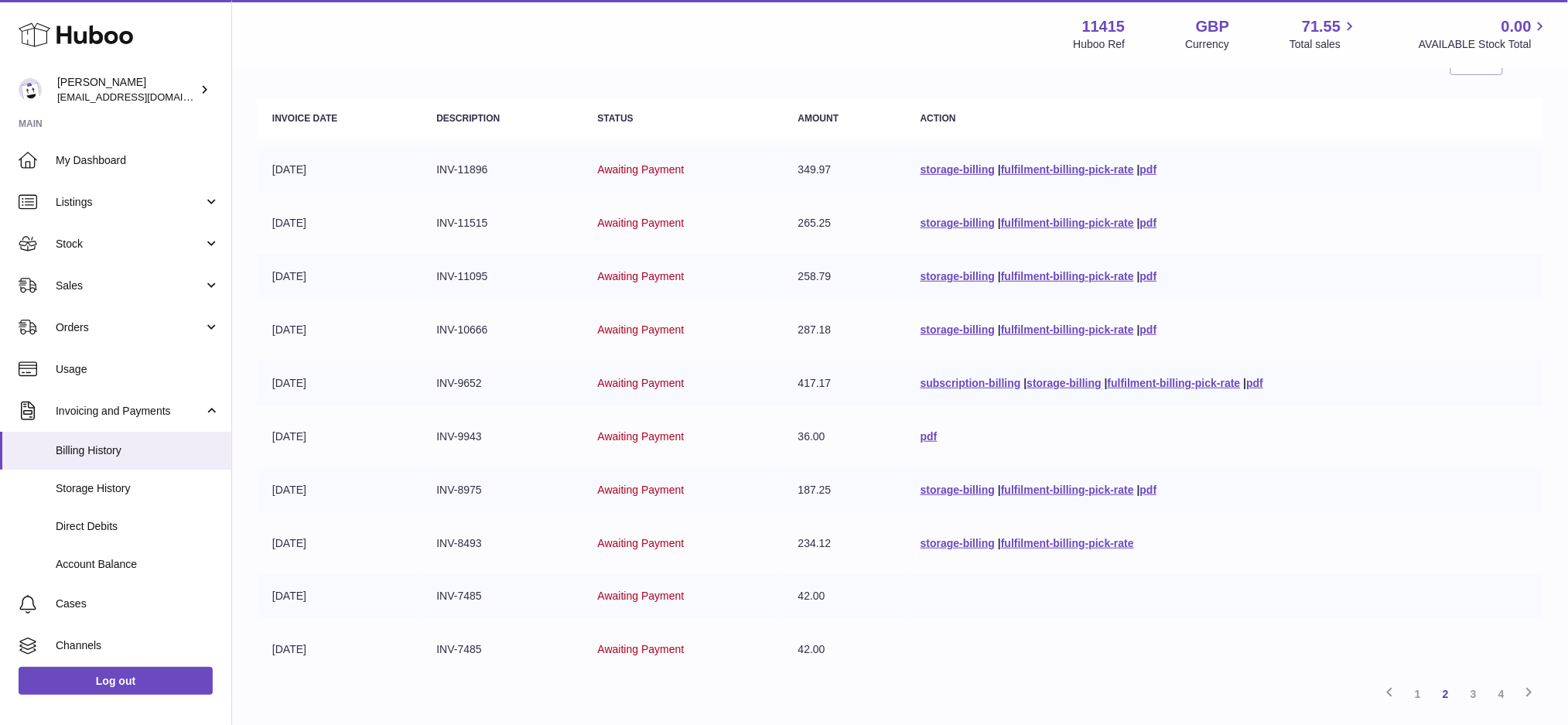
scroll to position [278, 0]
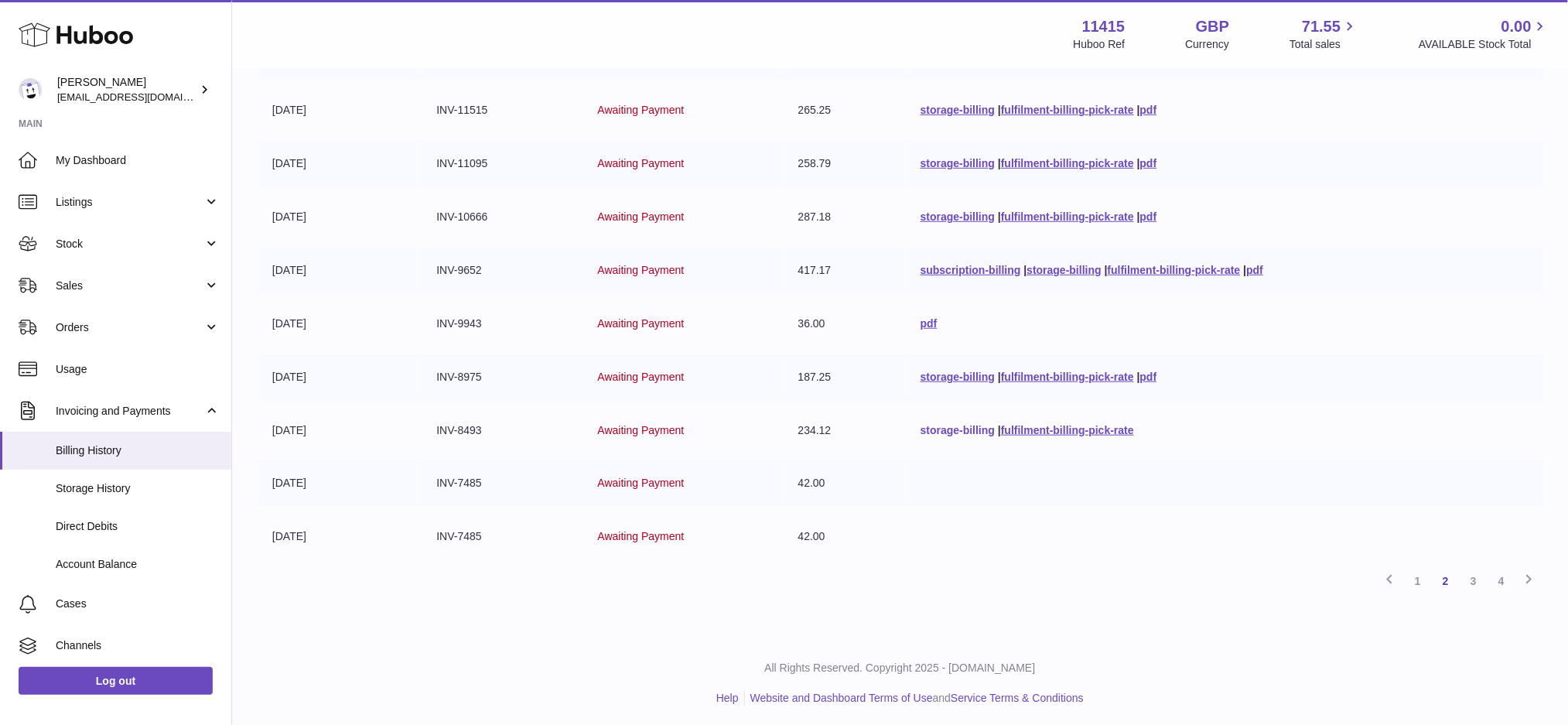
click at [961, 431] on link "storage-billing" at bounding box center [958, 430] width 74 height 12
click at [963, 377] on link "storage-billing" at bounding box center [958, 377] width 74 height 12
click at [922, 317] on link "pdf" at bounding box center [929, 323] width 17 height 12
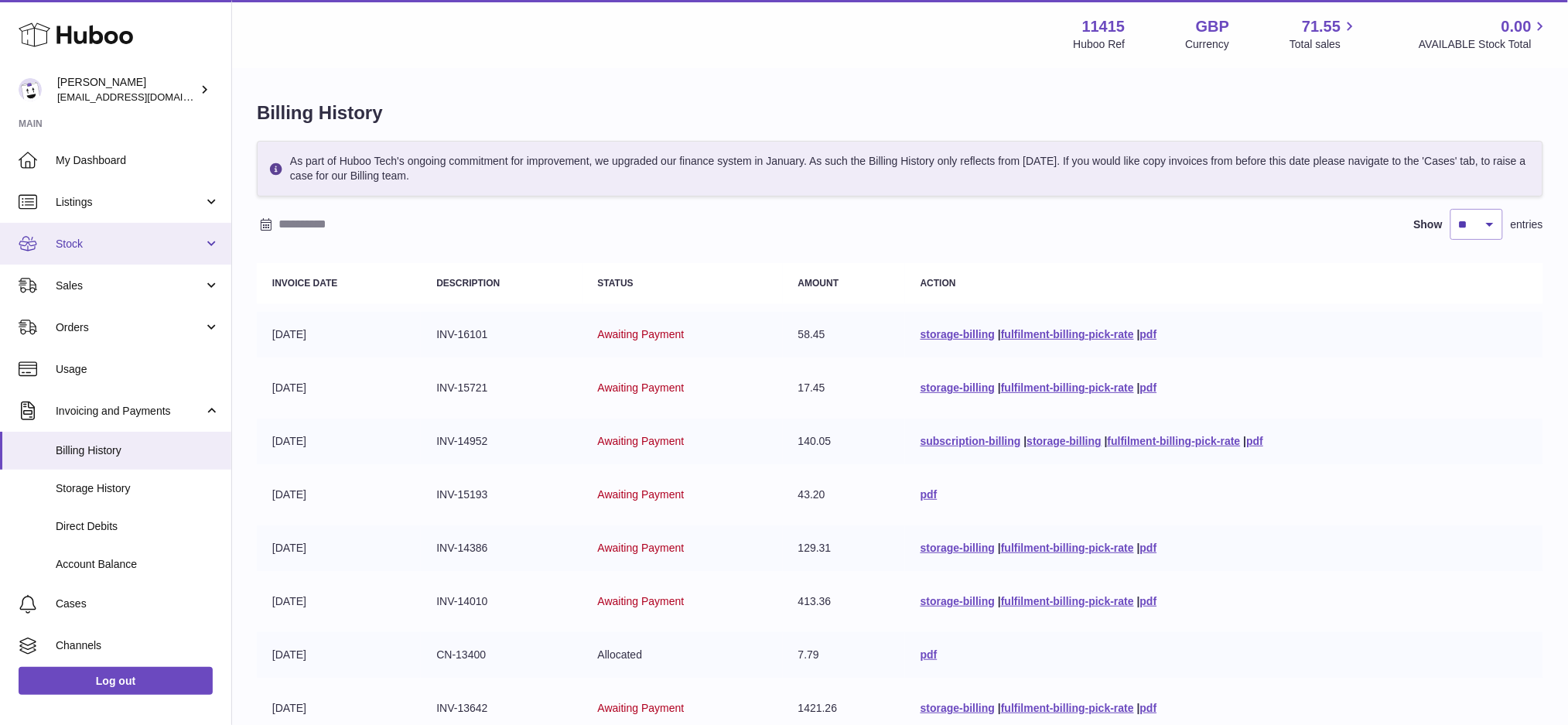
click at [134, 243] on span "Stock" at bounding box center [129, 243] width 148 height 15
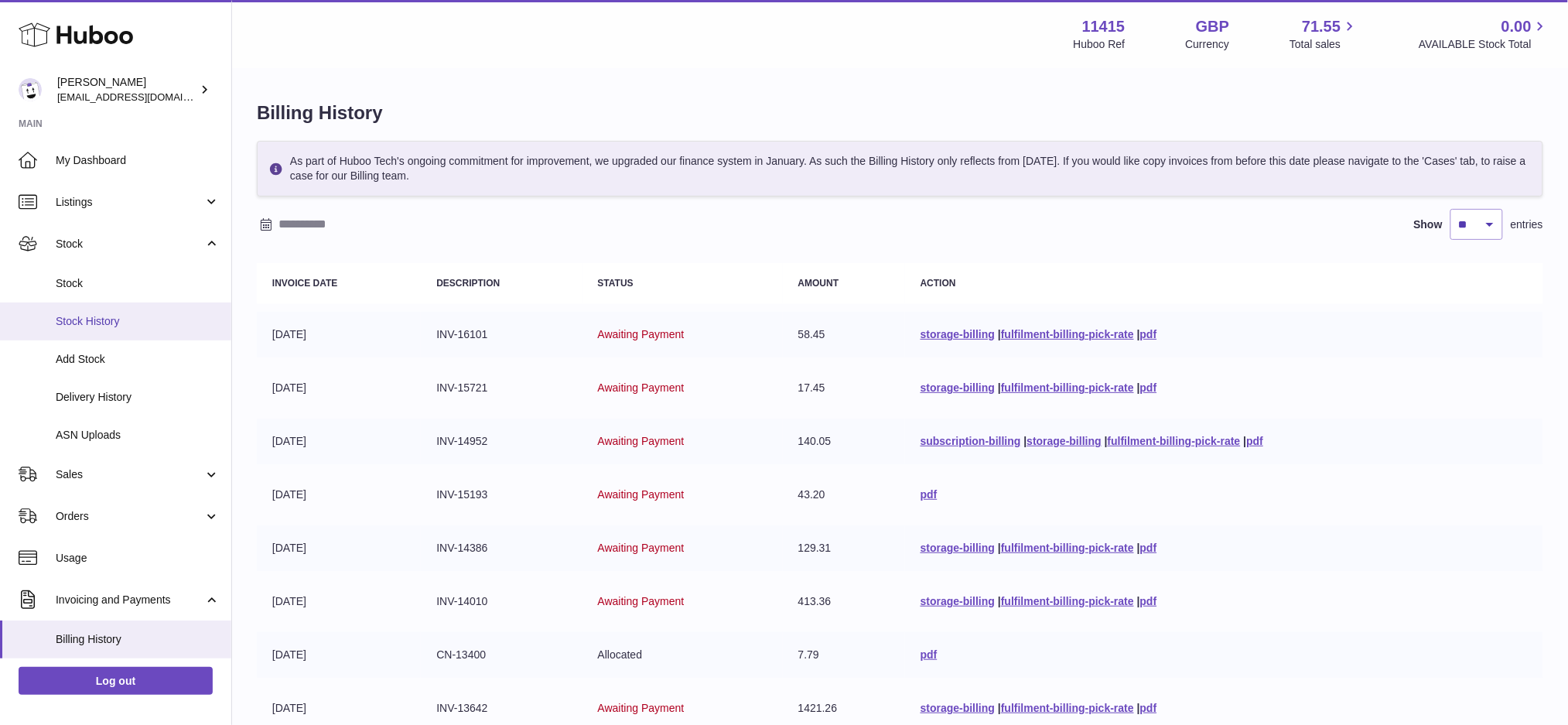
click at [126, 328] on link "Stock History" at bounding box center [115, 321] width 231 height 38
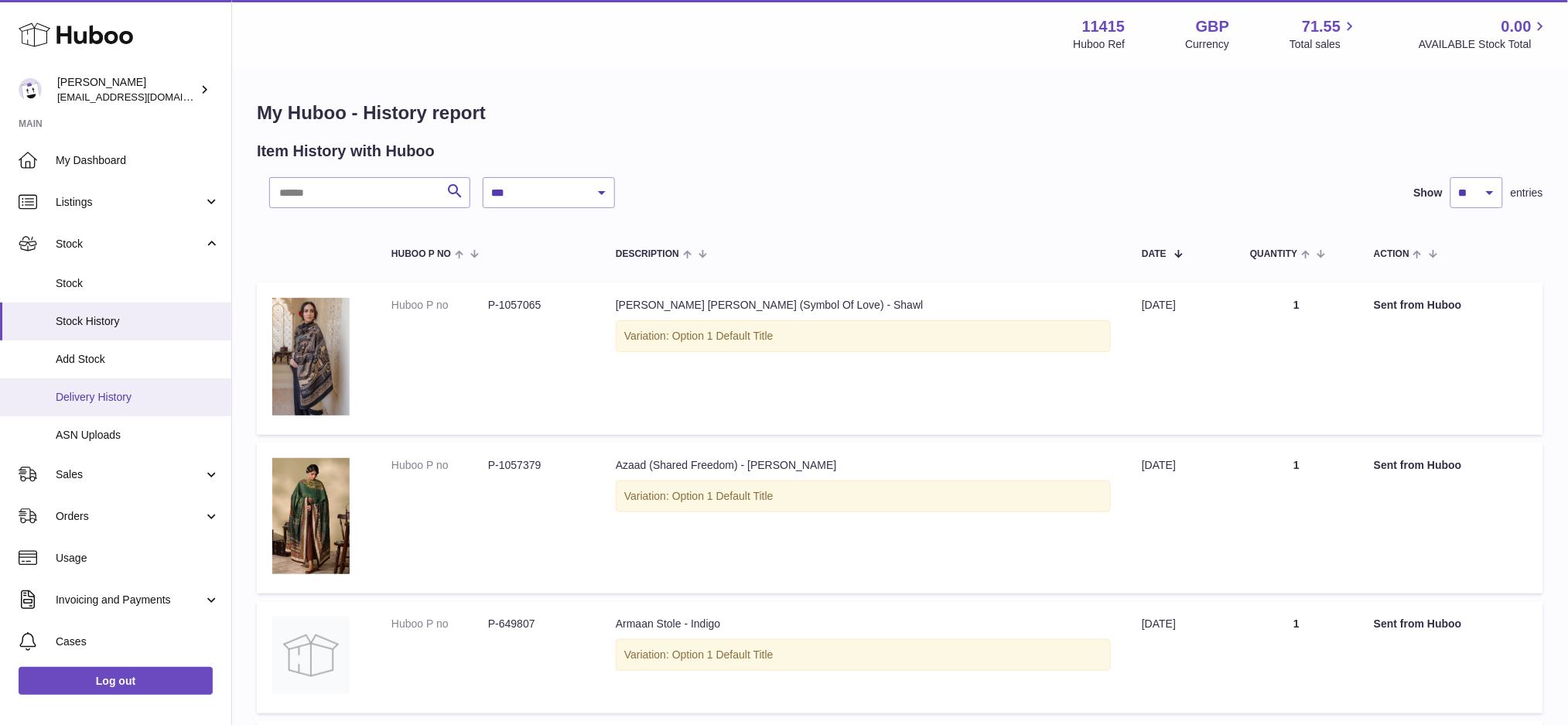
click at [106, 395] on span "Delivery History" at bounding box center [137, 397] width 164 height 15
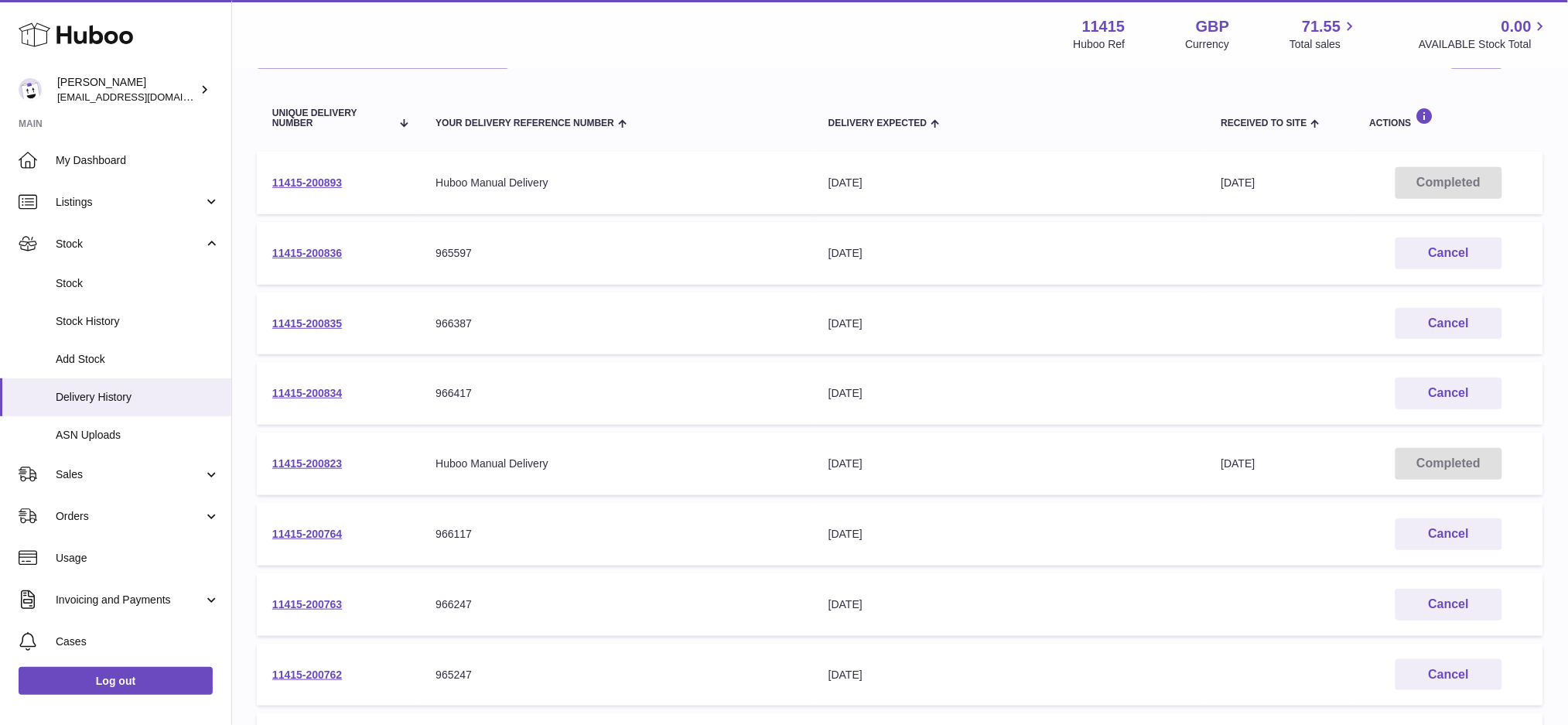
scroll to position [206, 0]
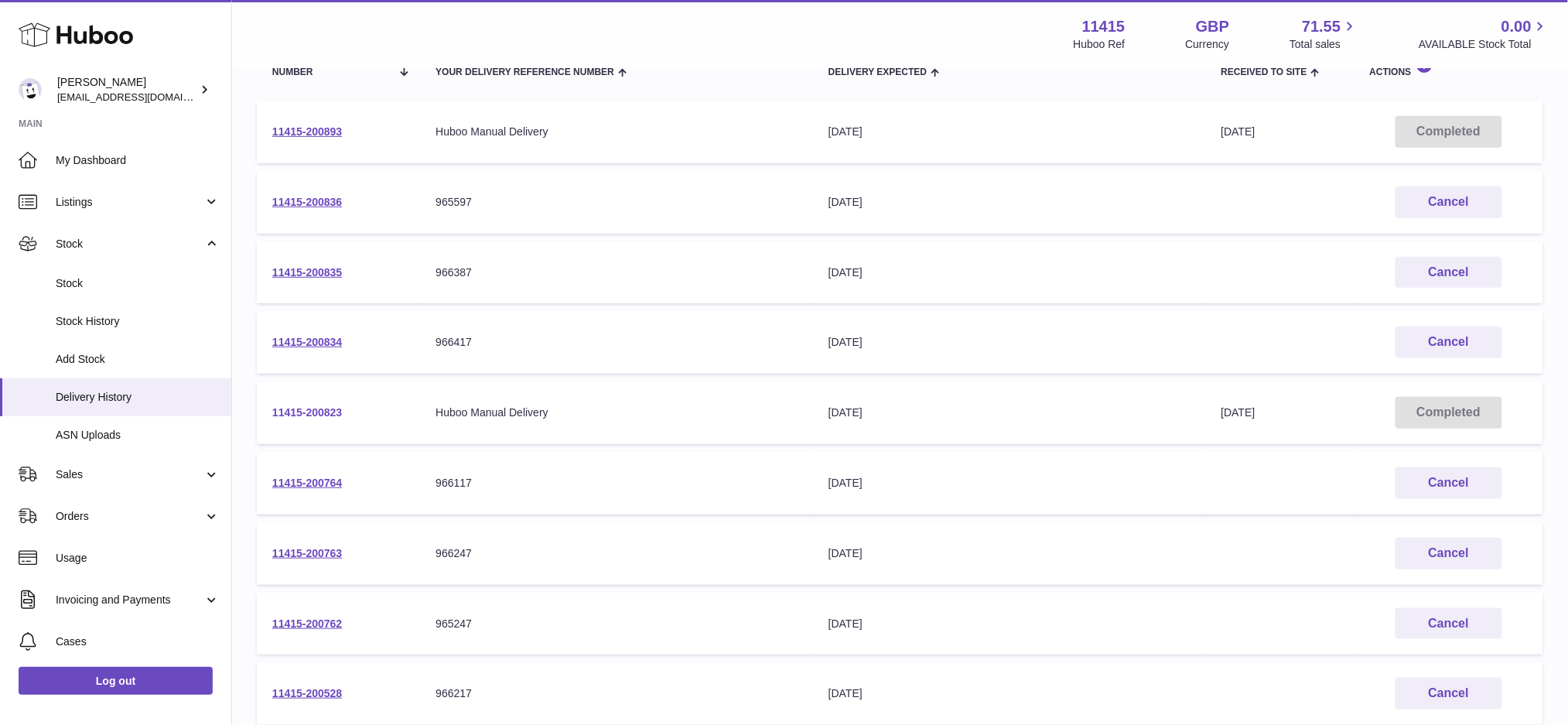
click at [324, 409] on link "11415-200823" at bounding box center [307, 412] width 69 height 12
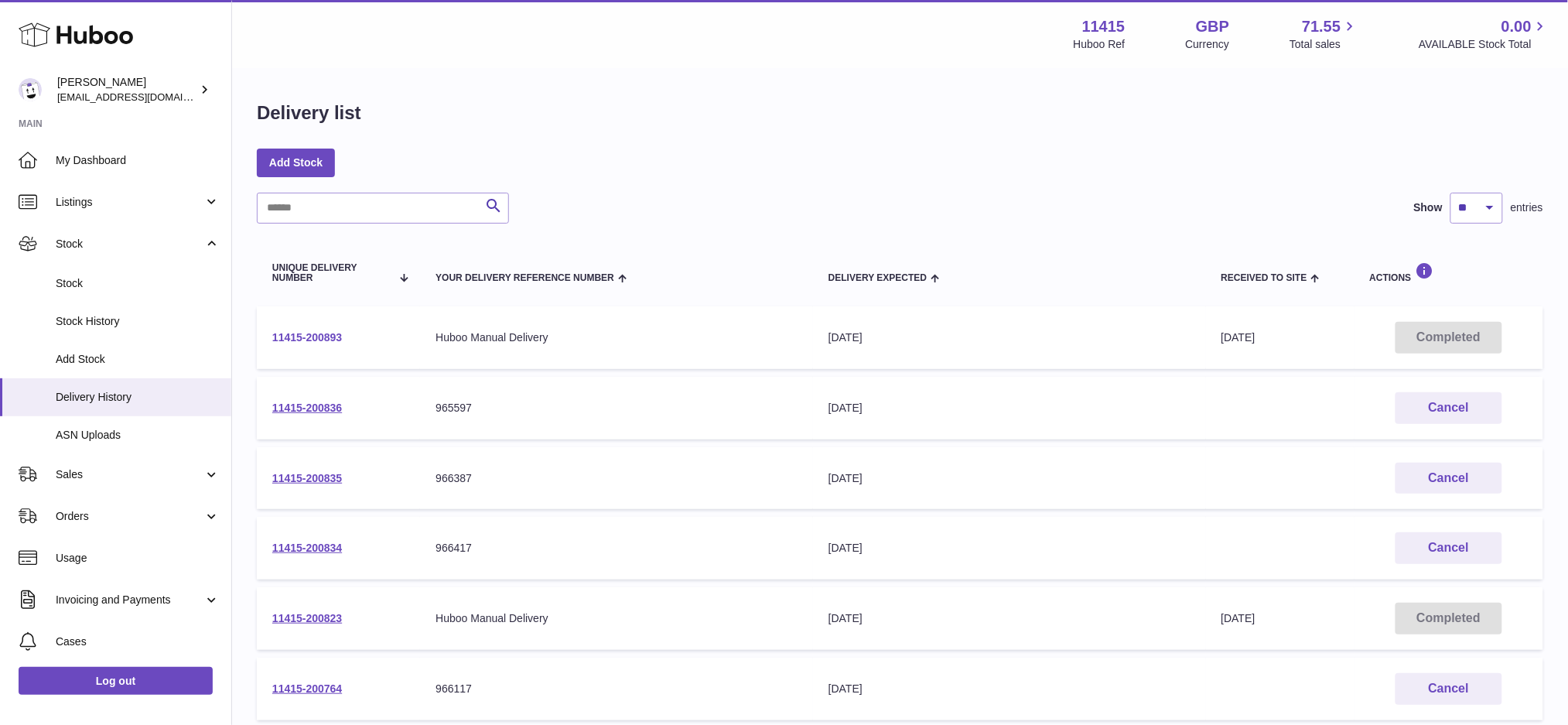
click at [320, 334] on link "11415-200893" at bounding box center [307, 337] width 69 height 12
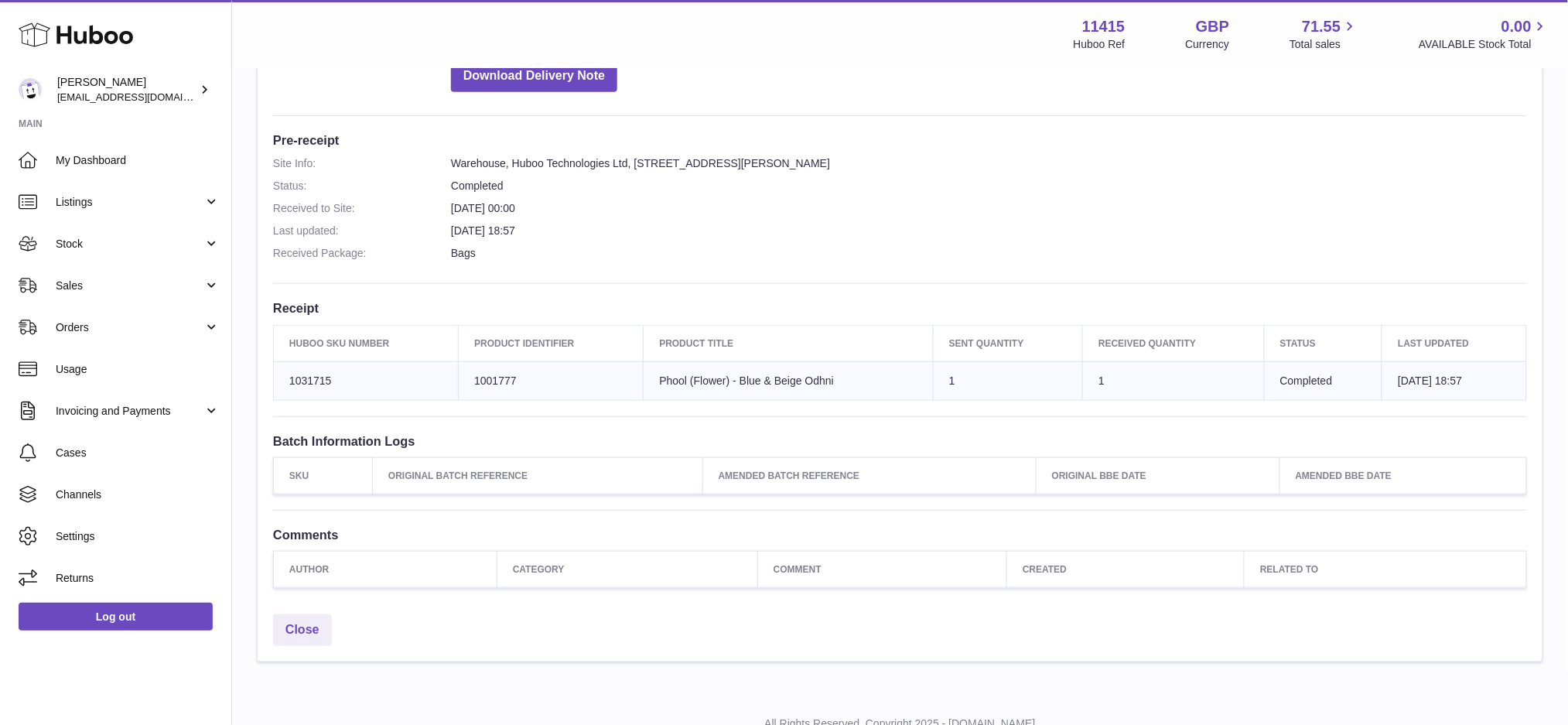
scroll to position [367, 0]
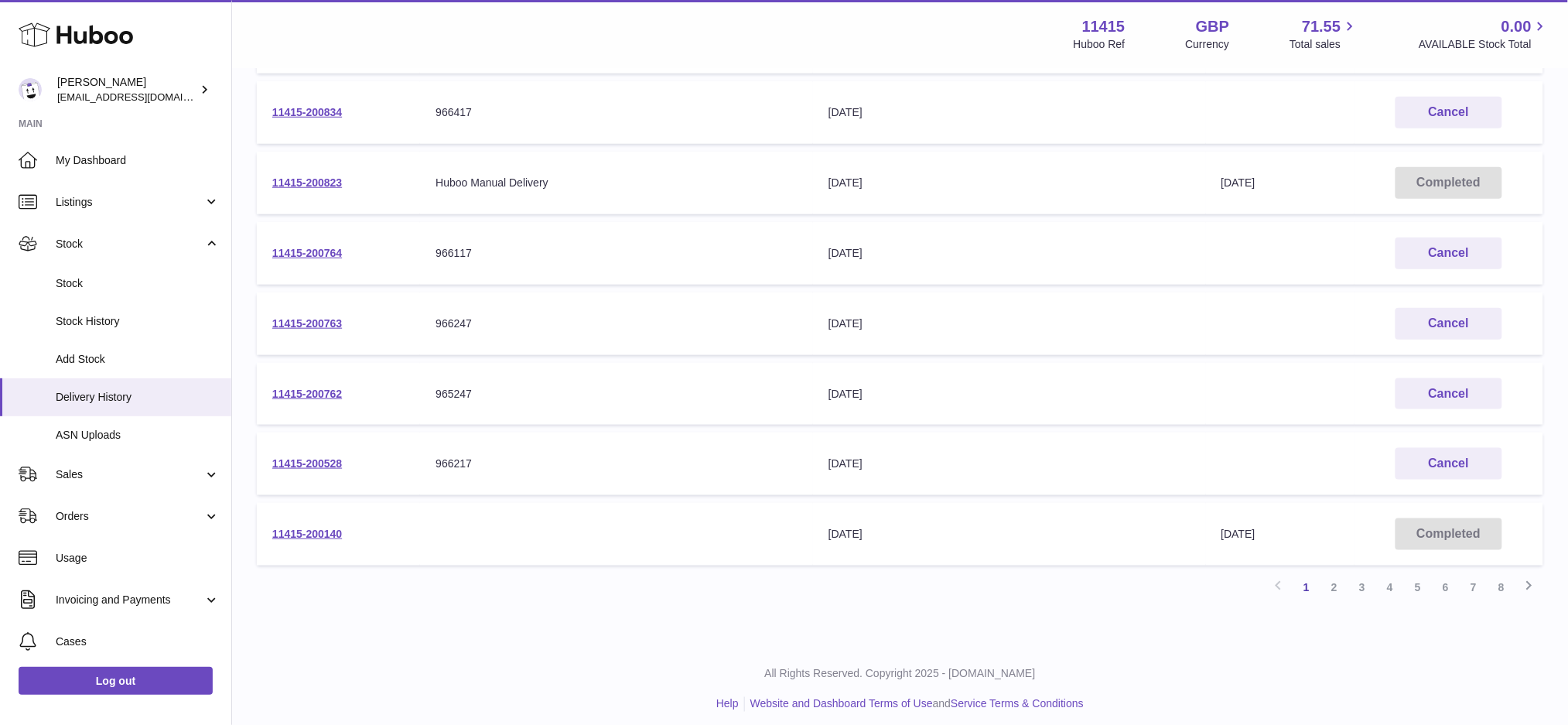
scroll to position [442, 0]
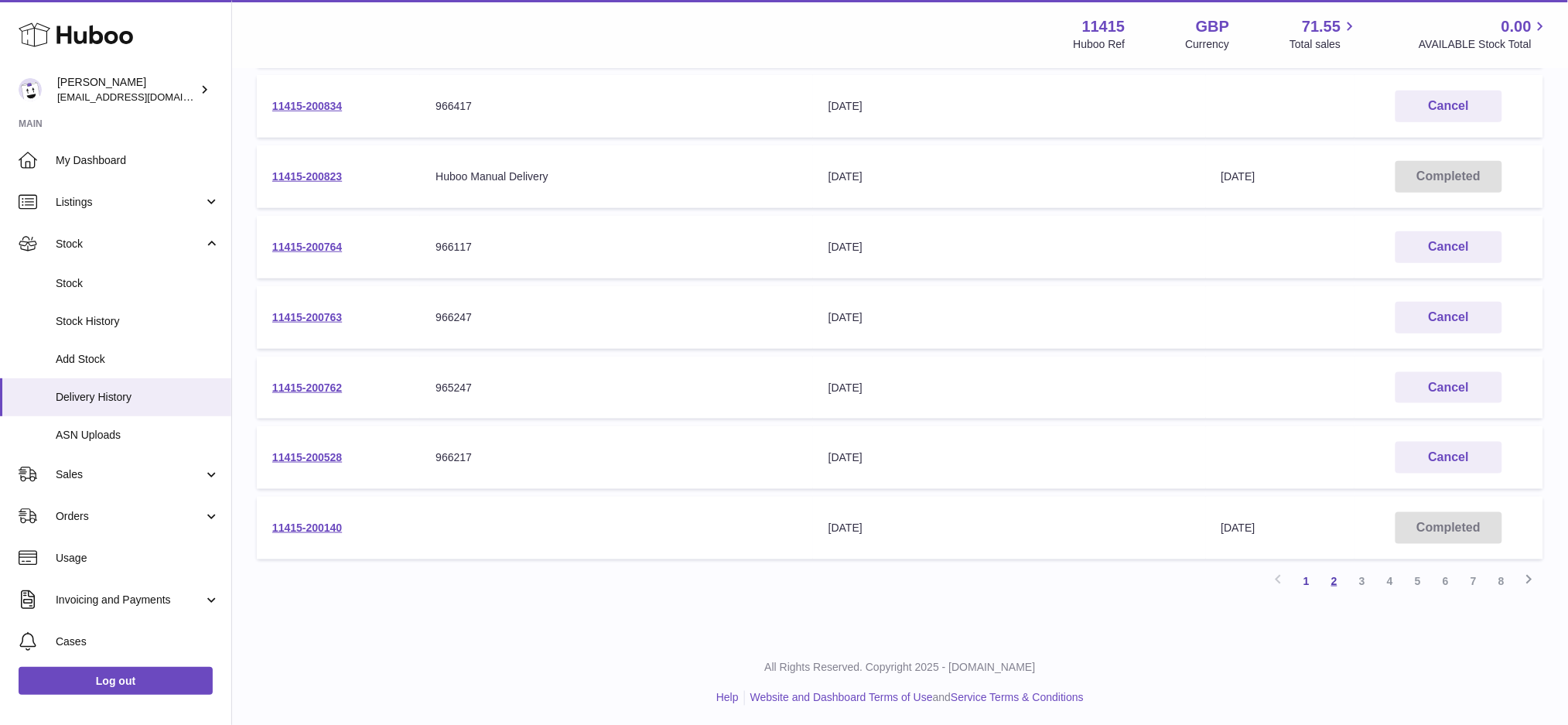
click at [1333, 569] on link "2" at bounding box center [1334, 581] width 28 height 28
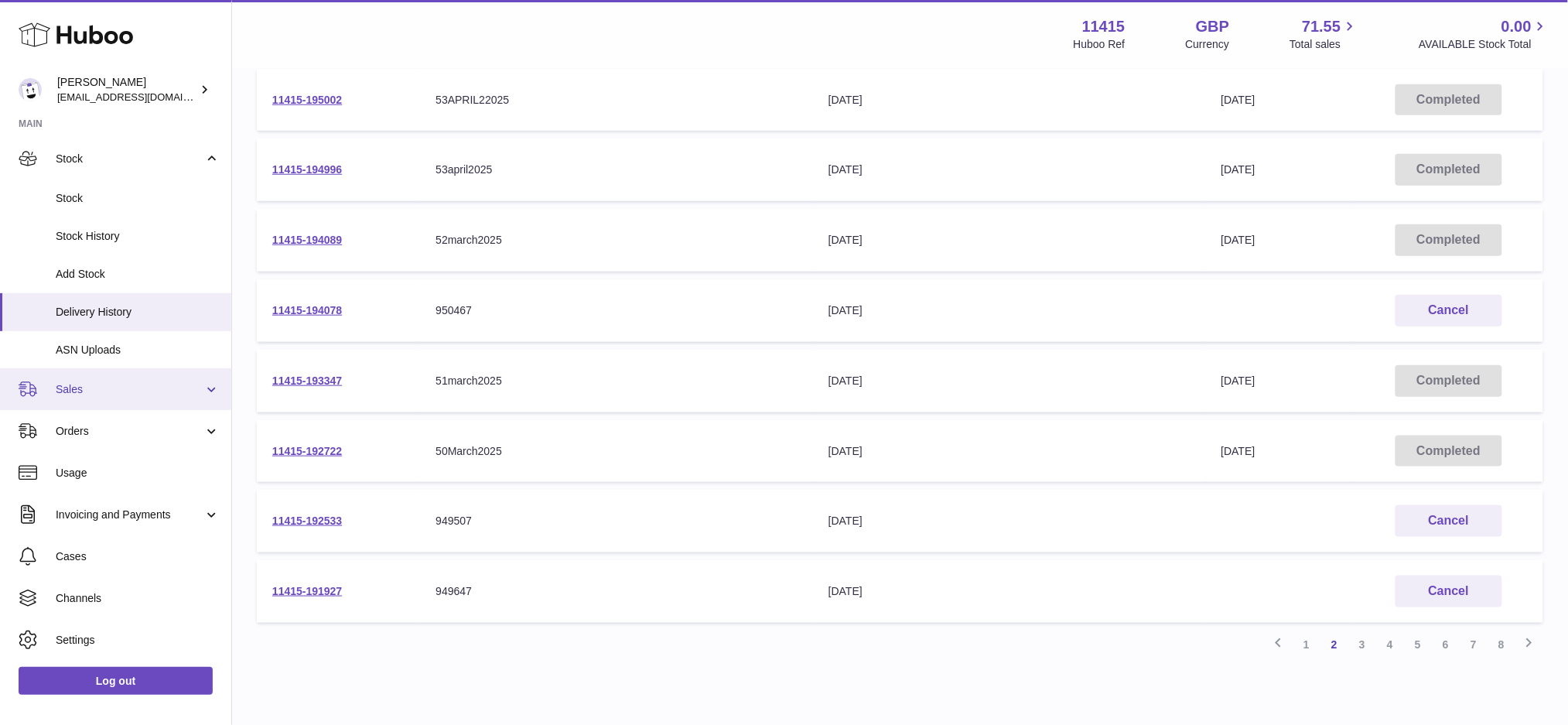
scroll to position [125, 0]
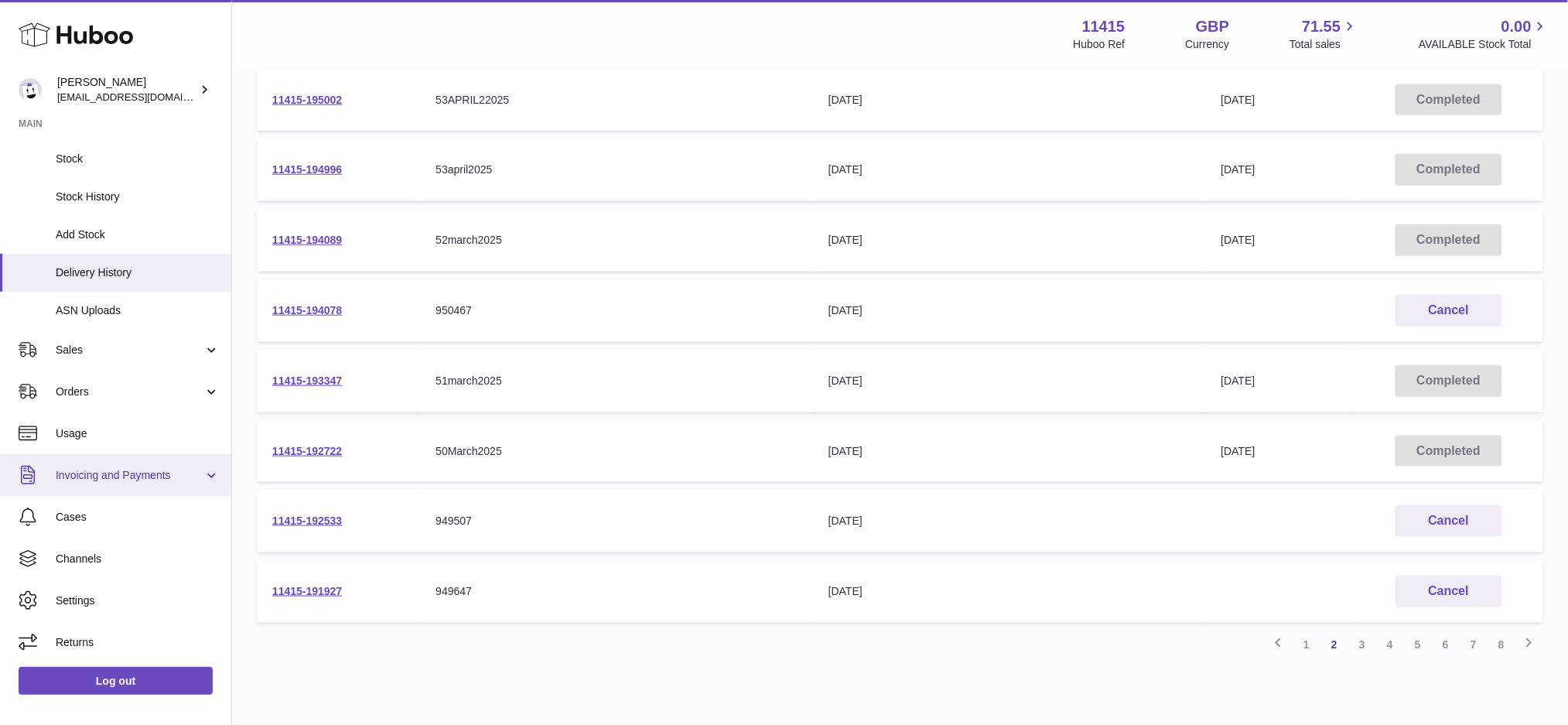
click at [184, 468] on span "Invoicing and Payments" at bounding box center [129, 475] width 148 height 15
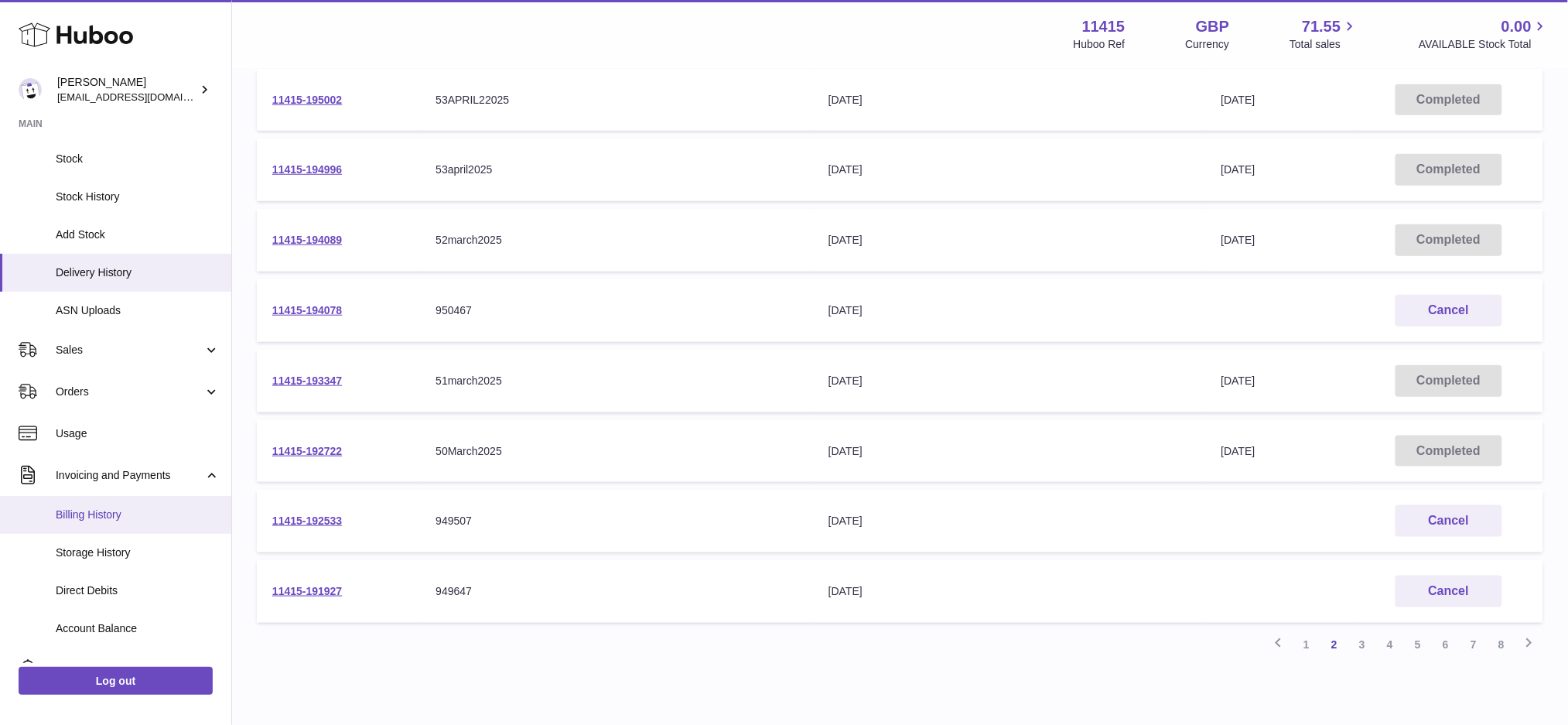
click at [91, 526] on link "Billing History" at bounding box center [115, 515] width 231 height 38
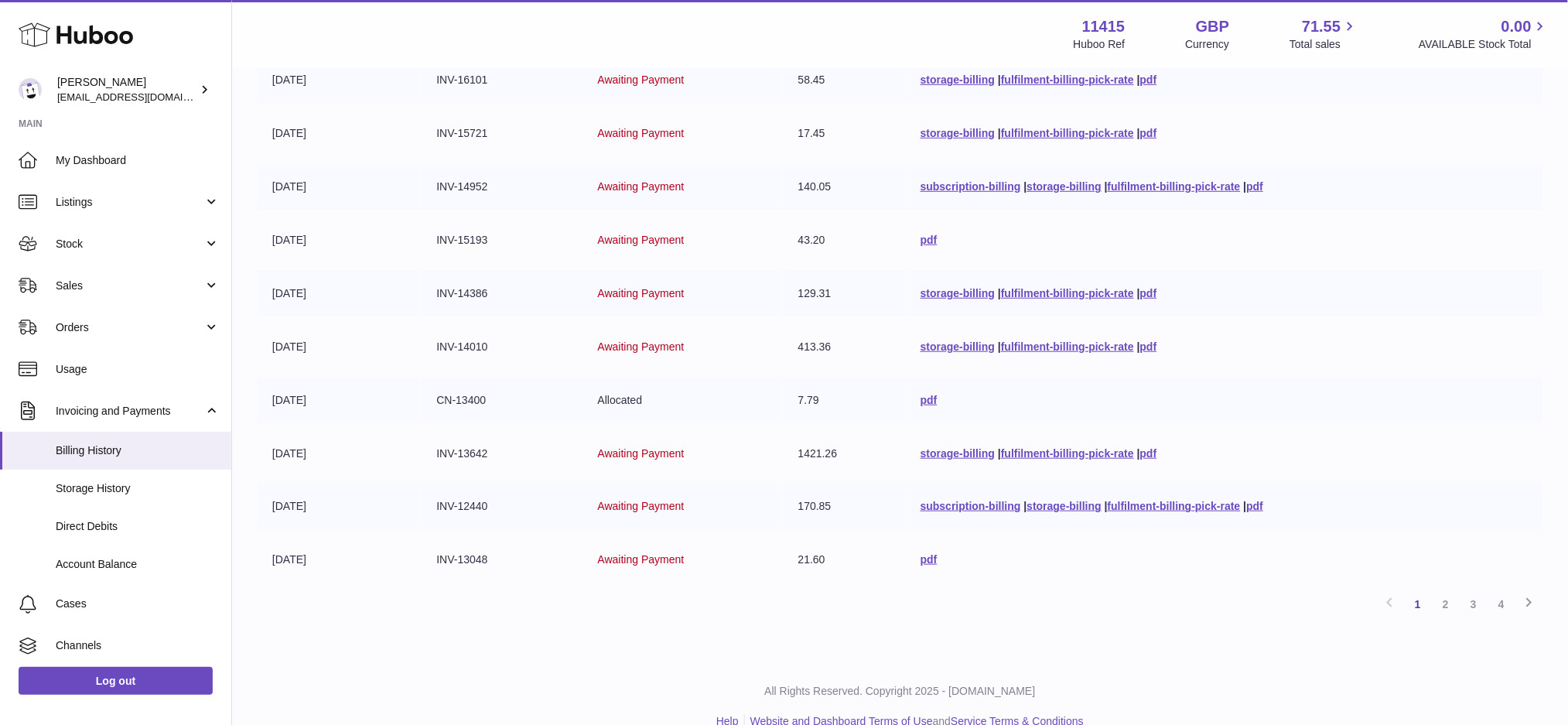
scroll to position [278, 0]
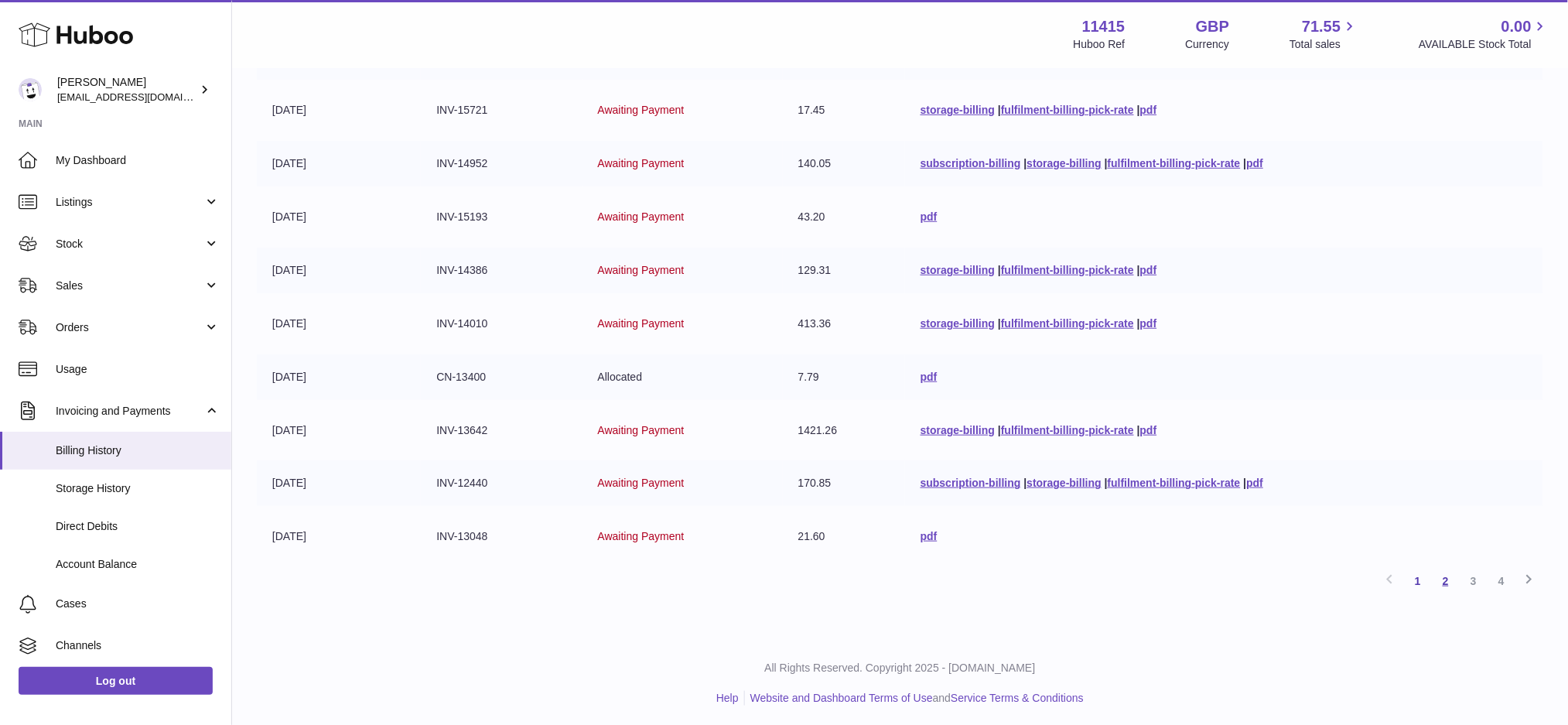
click at [1448, 567] on link "2" at bounding box center [1446, 581] width 28 height 28
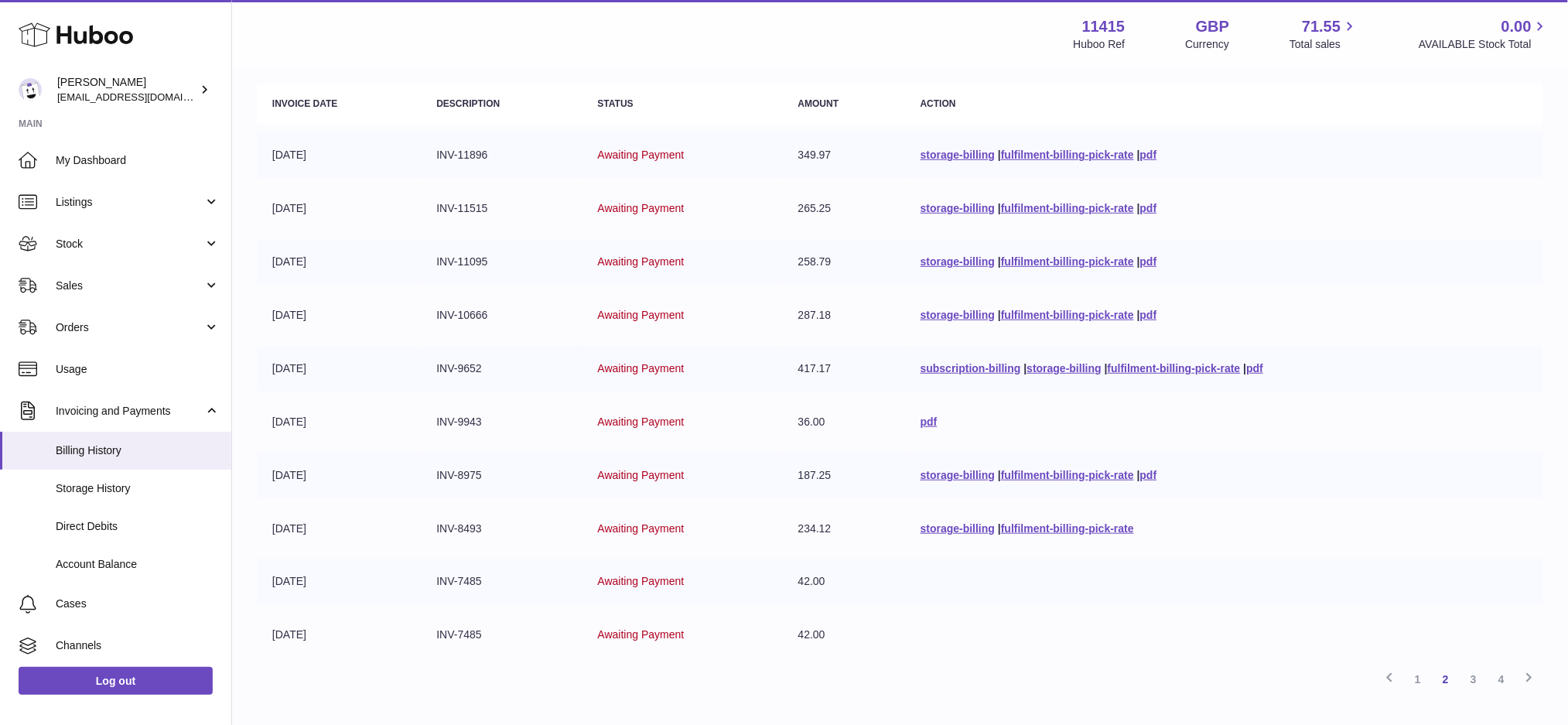
scroll to position [278, 0]
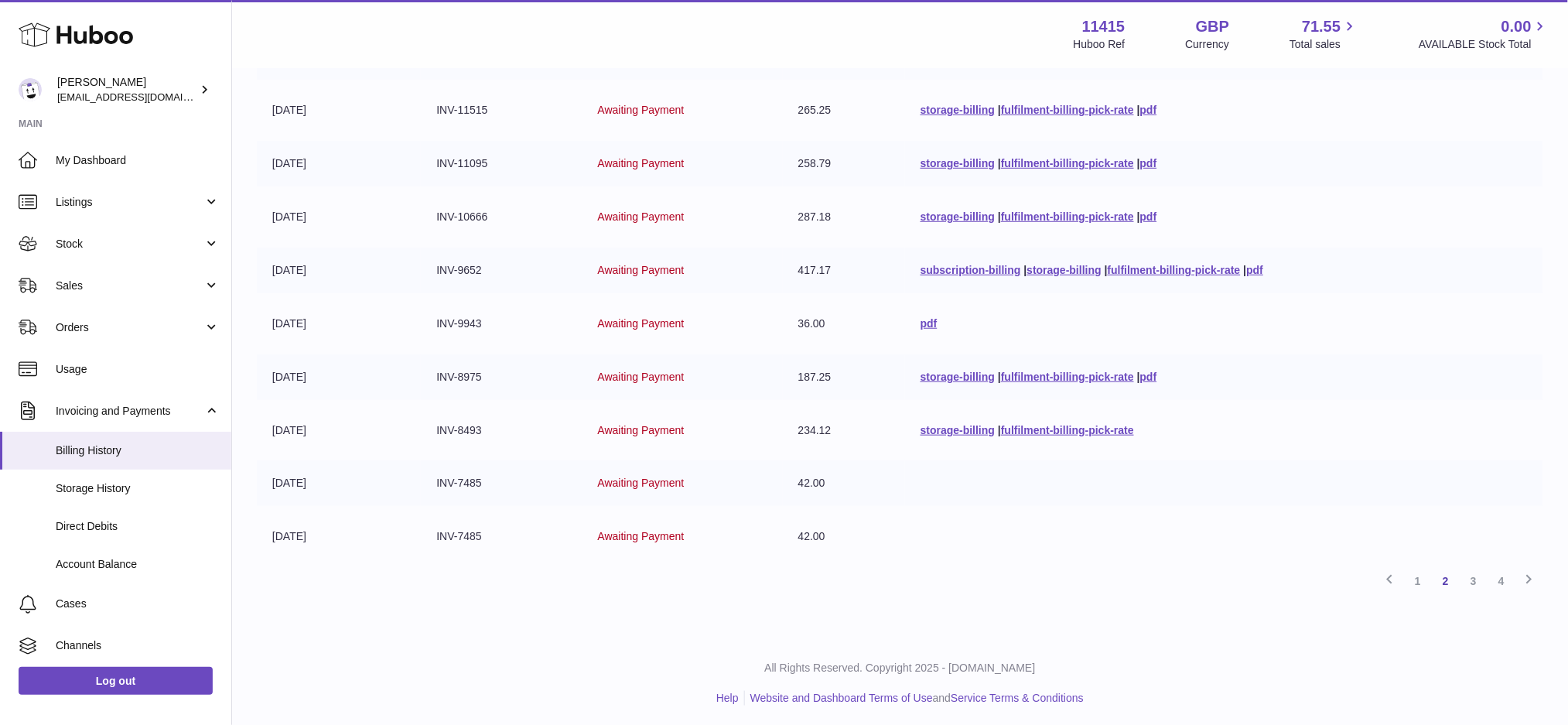
drag, startPoint x: 830, startPoint y: 425, endPoint x: 788, endPoint y: 430, distance: 42.3
click at [788, 430] on td "234.12" at bounding box center [843, 430] width 122 height 46
copy td "234.12"
drag, startPoint x: 829, startPoint y: 372, endPoint x: 790, endPoint y: 385, distance: 41.1
click at [790, 385] on td "187.25" at bounding box center [843, 377] width 122 height 46
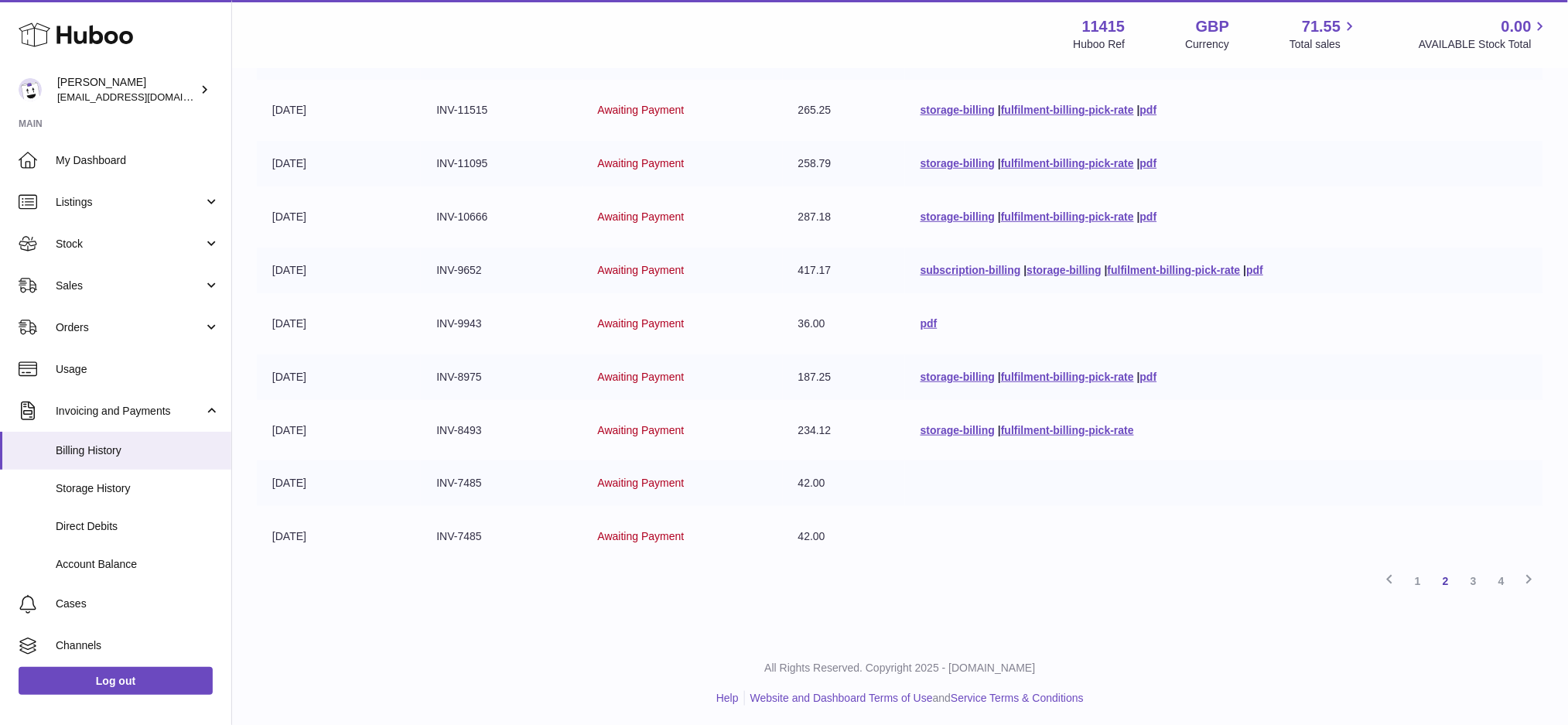
copy td "187.25"
drag, startPoint x: 830, startPoint y: 320, endPoint x: 789, endPoint y: 330, distance: 42.2
click at [789, 330] on td "36.00" at bounding box center [843, 324] width 122 height 46
copy td "36.00"
drag, startPoint x: 814, startPoint y: 268, endPoint x: 786, endPoint y: 270, distance: 28.1
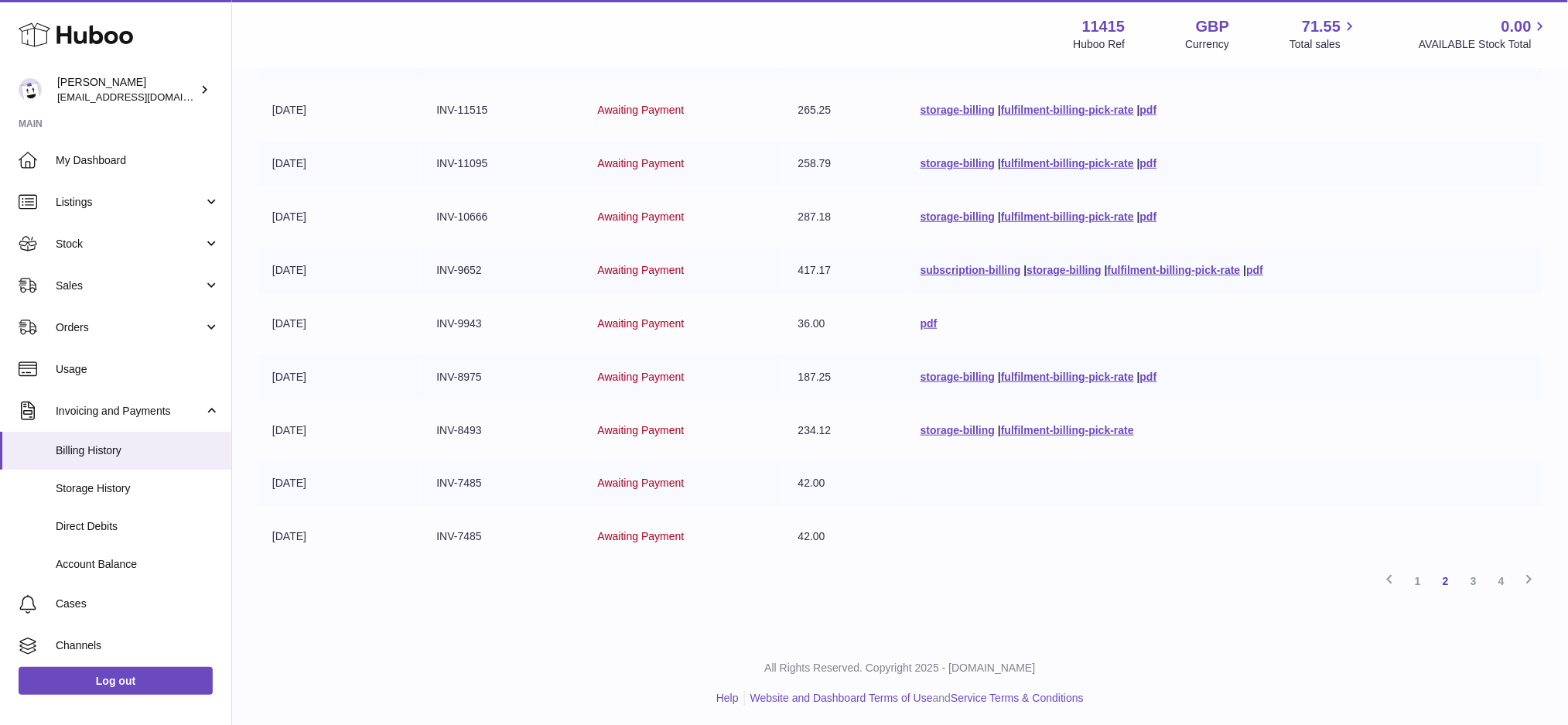
click at [786, 270] on td "417.17" at bounding box center [843, 270] width 122 height 46
copy td "417.17"
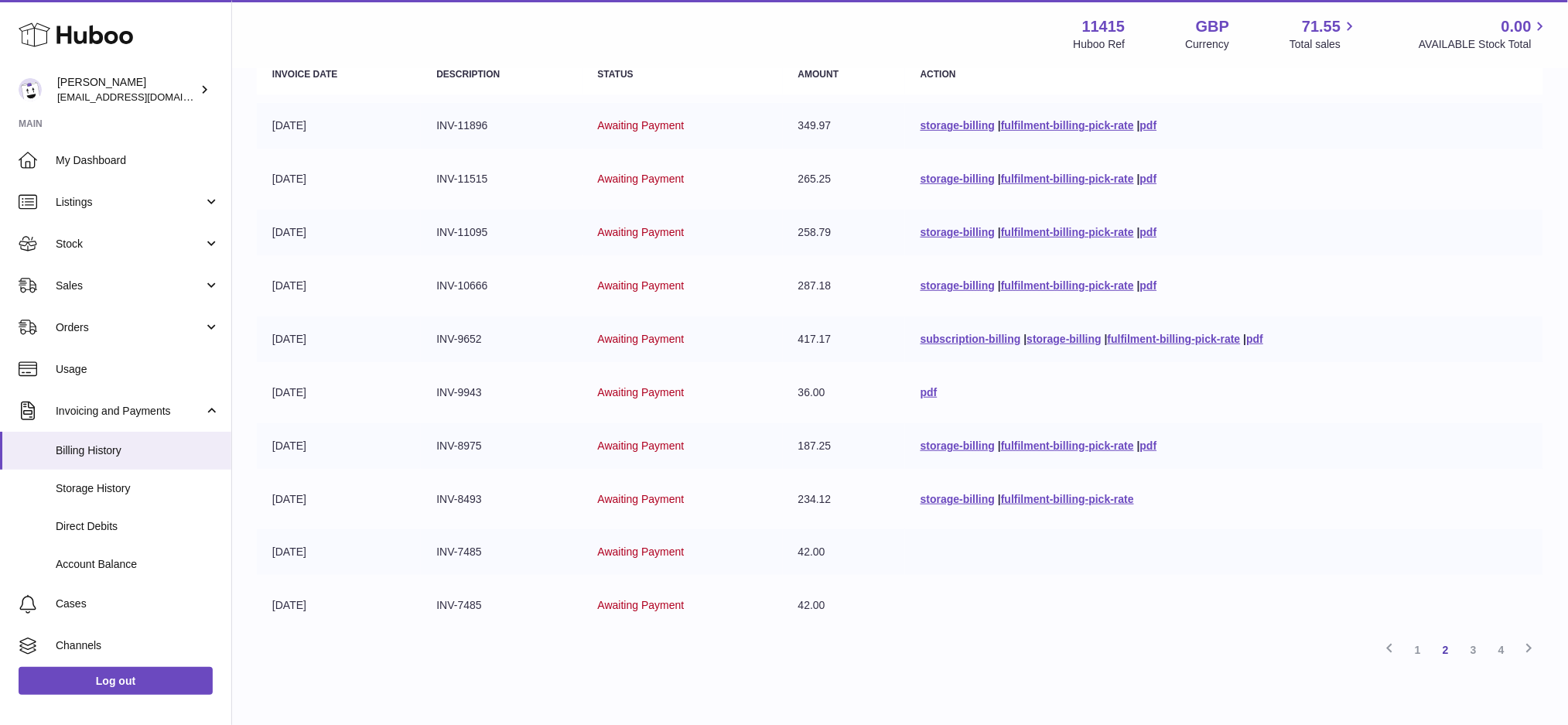
scroll to position [175, 0]
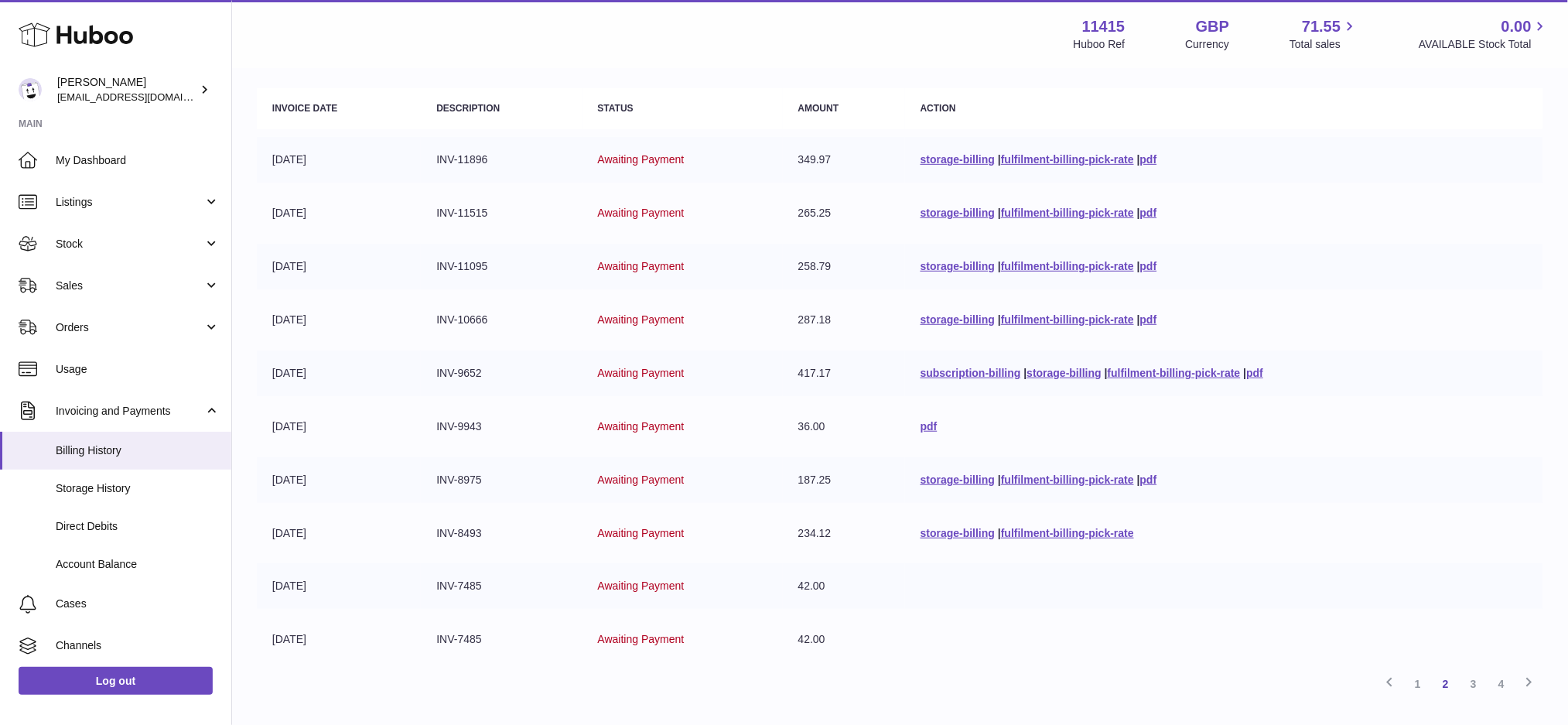
drag, startPoint x: 836, startPoint y: 318, endPoint x: 788, endPoint y: 323, distance: 48.3
click at [788, 323] on td "287.18" at bounding box center [843, 320] width 122 height 46
copy td "287.18"
drag, startPoint x: 837, startPoint y: 271, endPoint x: 794, endPoint y: 269, distance: 43.0
click at [794, 269] on td "258.79" at bounding box center [843, 266] width 122 height 46
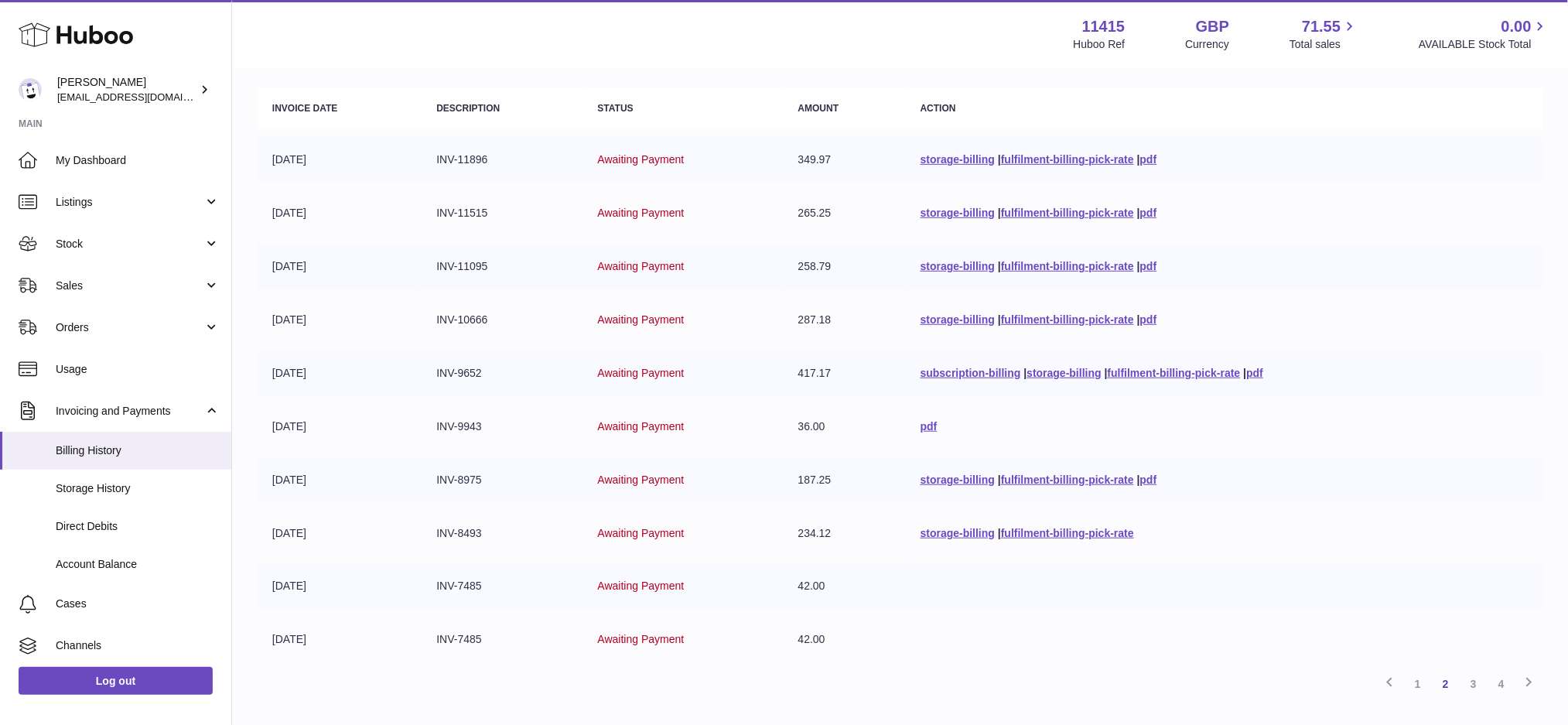
copy td "258.79"
drag, startPoint x: 831, startPoint y: 215, endPoint x: 788, endPoint y: 218, distance: 43.1
click at [788, 218] on td "265.25" at bounding box center [843, 213] width 122 height 46
copy td "265.25"
drag, startPoint x: 832, startPoint y: 160, endPoint x: 784, endPoint y: 166, distance: 48.4
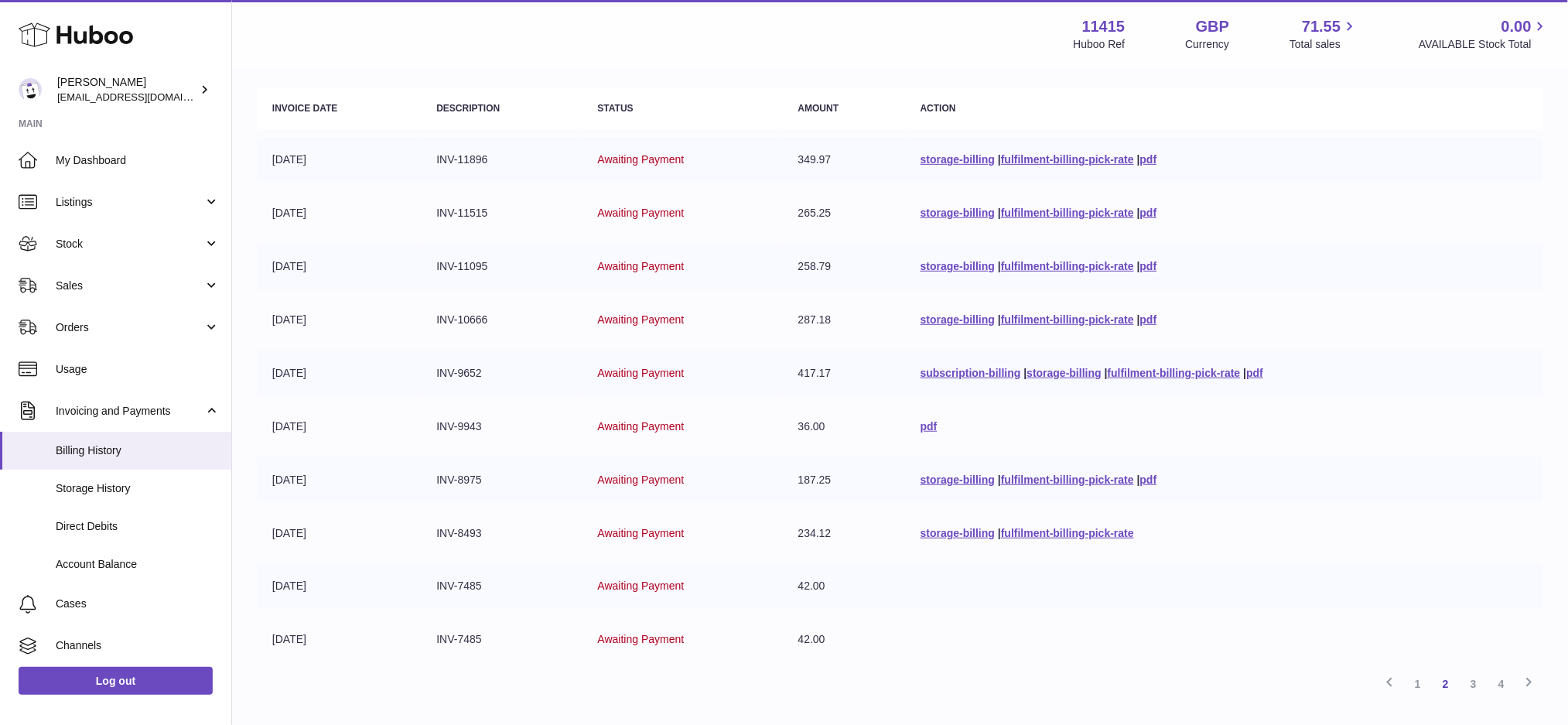
click at [784, 166] on td "349.97" at bounding box center [843, 159] width 122 height 46
copy td "349.97"
click at [964, 367] on link "subscription-billing" at bounding box center [971, 372] width 100 height 12
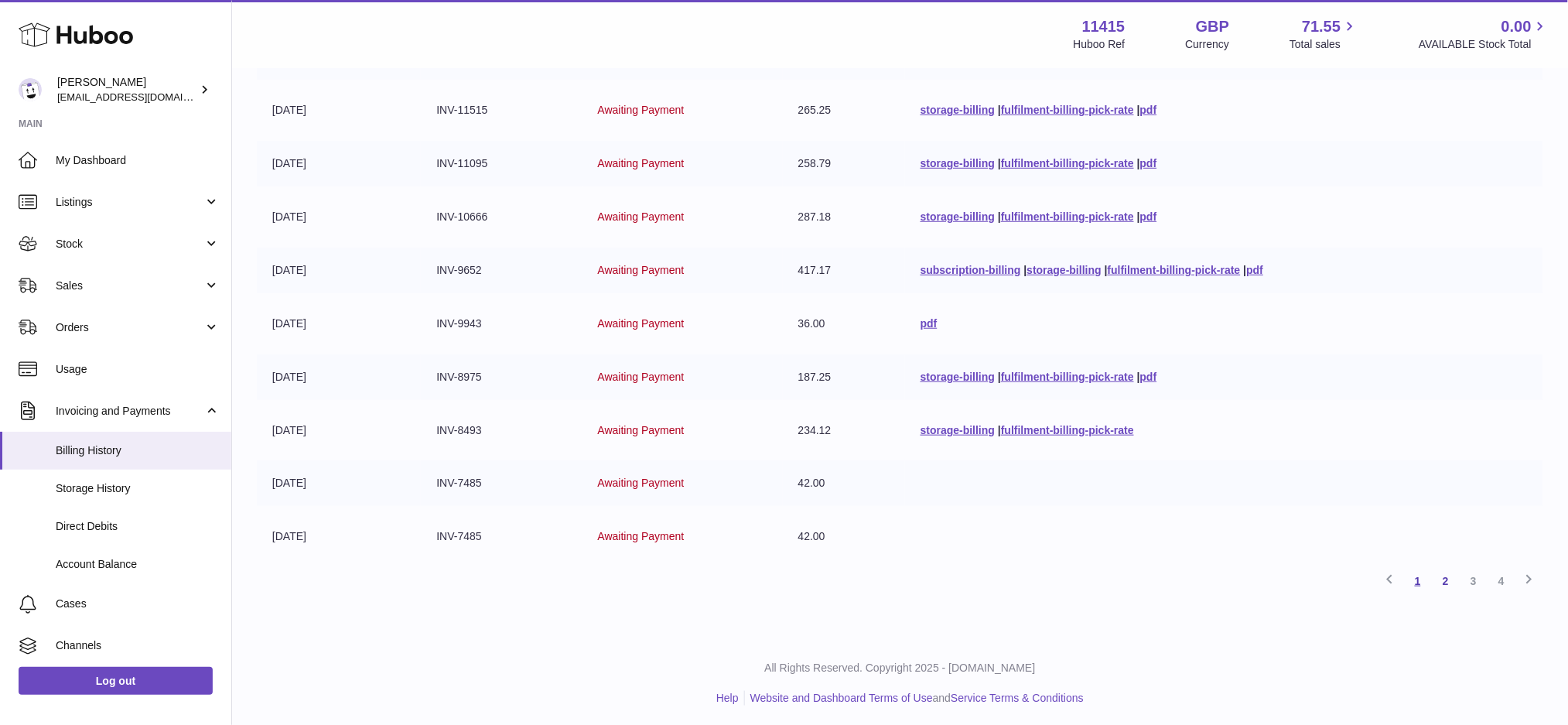
click at [1423, 576] on link "1" at bounding box center [1417, 581] width 28 height 28
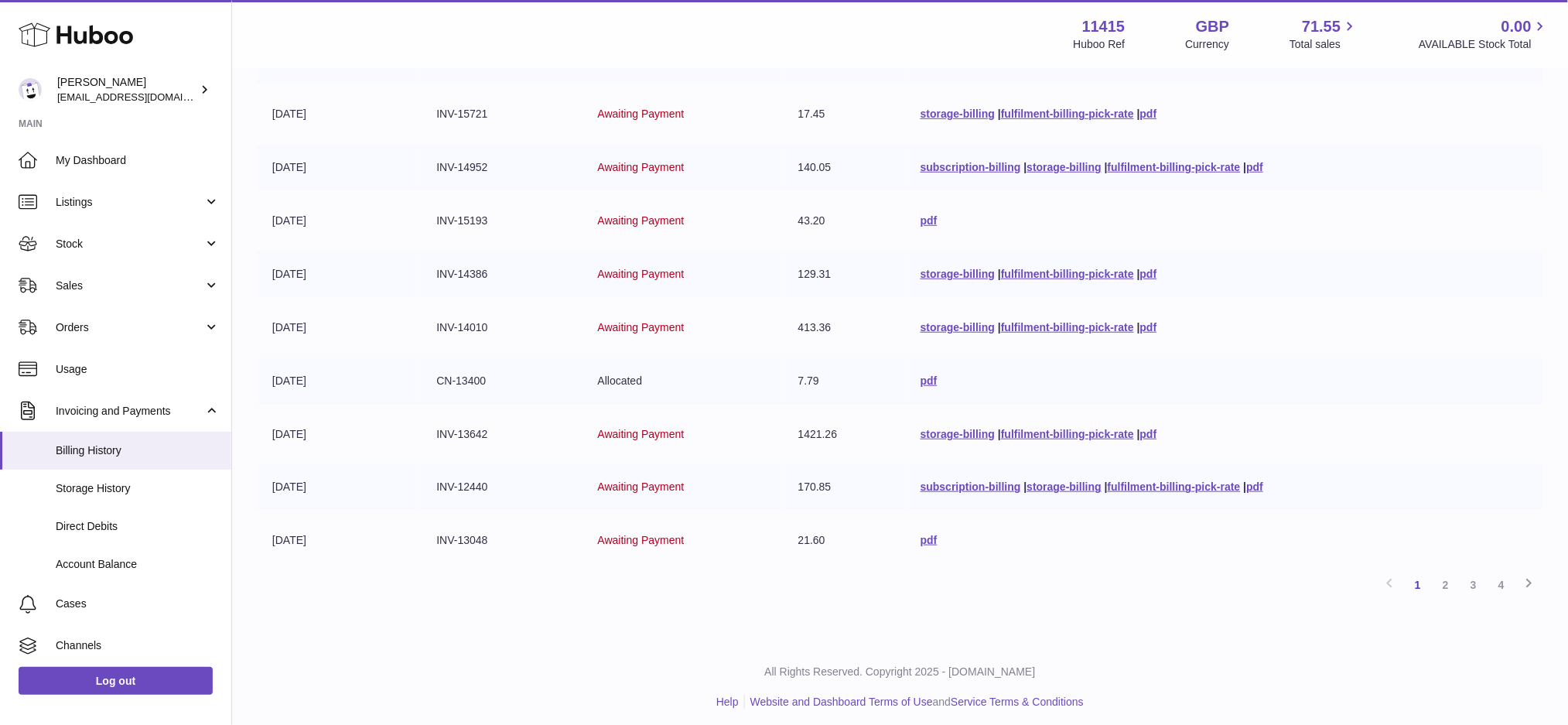
scroll to position [278, 0]
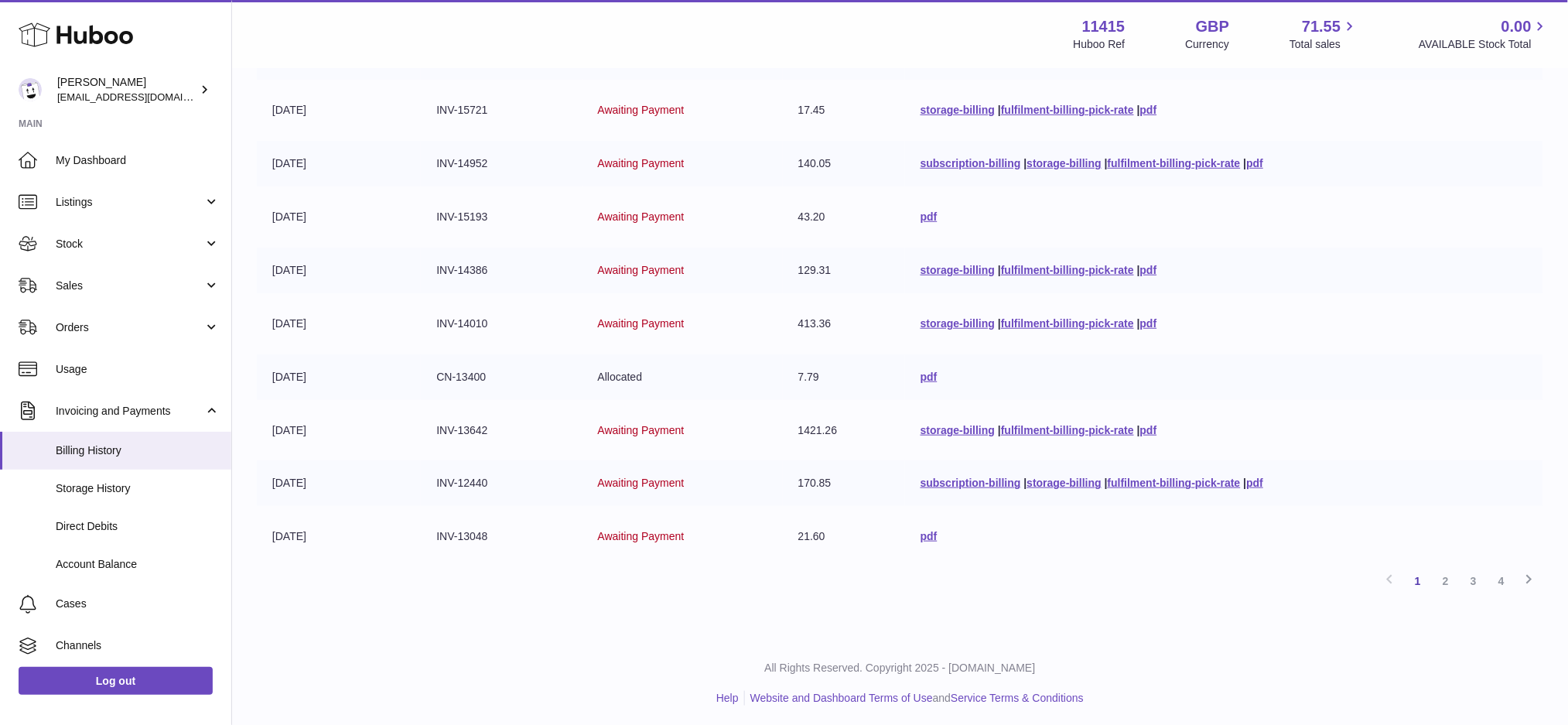
drag, startPoint x: 830, startPoint y: 534, endPoint x: 787, endPoint y: 537, distance: 43.1
click at [787, 537] on td "21.60" at bounding box center [843, 536] width 122 height 46
copy td "21.60"
drag, startPoint x: 831, startPoint y: 478, endPoint x: 775, endPoint y: 463, distance: 58.0
click at [775, 463] on tr "01-08-2025 INV-12440 Awaiting Payment 170.85 subscription-billing | storage-bil…" at bounding box center [900, 483] width 1287 height 46
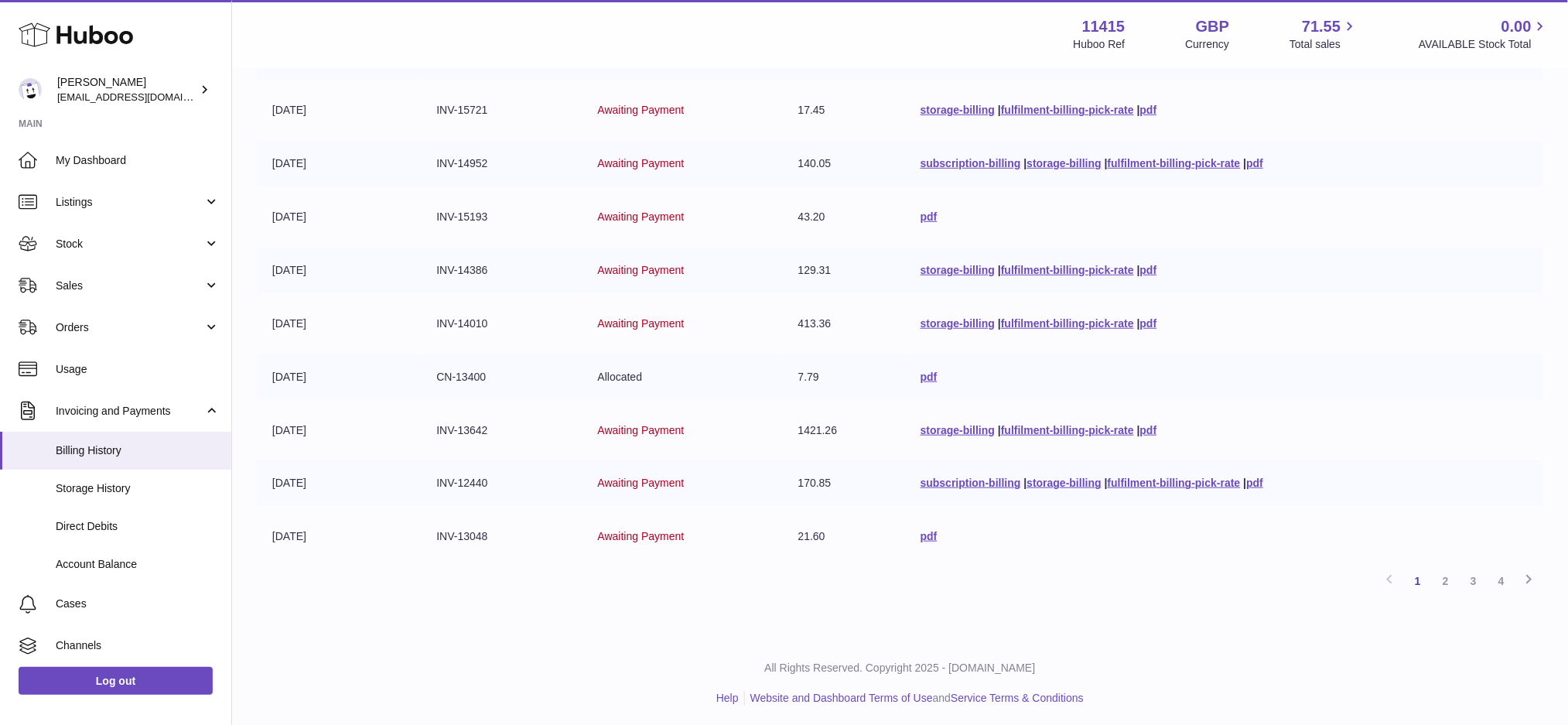
copy tr "170.85"
drag, startPoint x: 836, startPoint y: 432, endPoint x: 788, endPoint y: 434, distance: 48.0
click at [788, 434] on td "1421.26" at bounding box center [843, 430] width 122 height 46
drag, startPoint x: 818, startPoint y: 381, endPoint x: 789, endPoint y: 381, distance: 29.0
click at [789, 381] on td "7.79" at bounding box center [843, 377] width 122 height 46
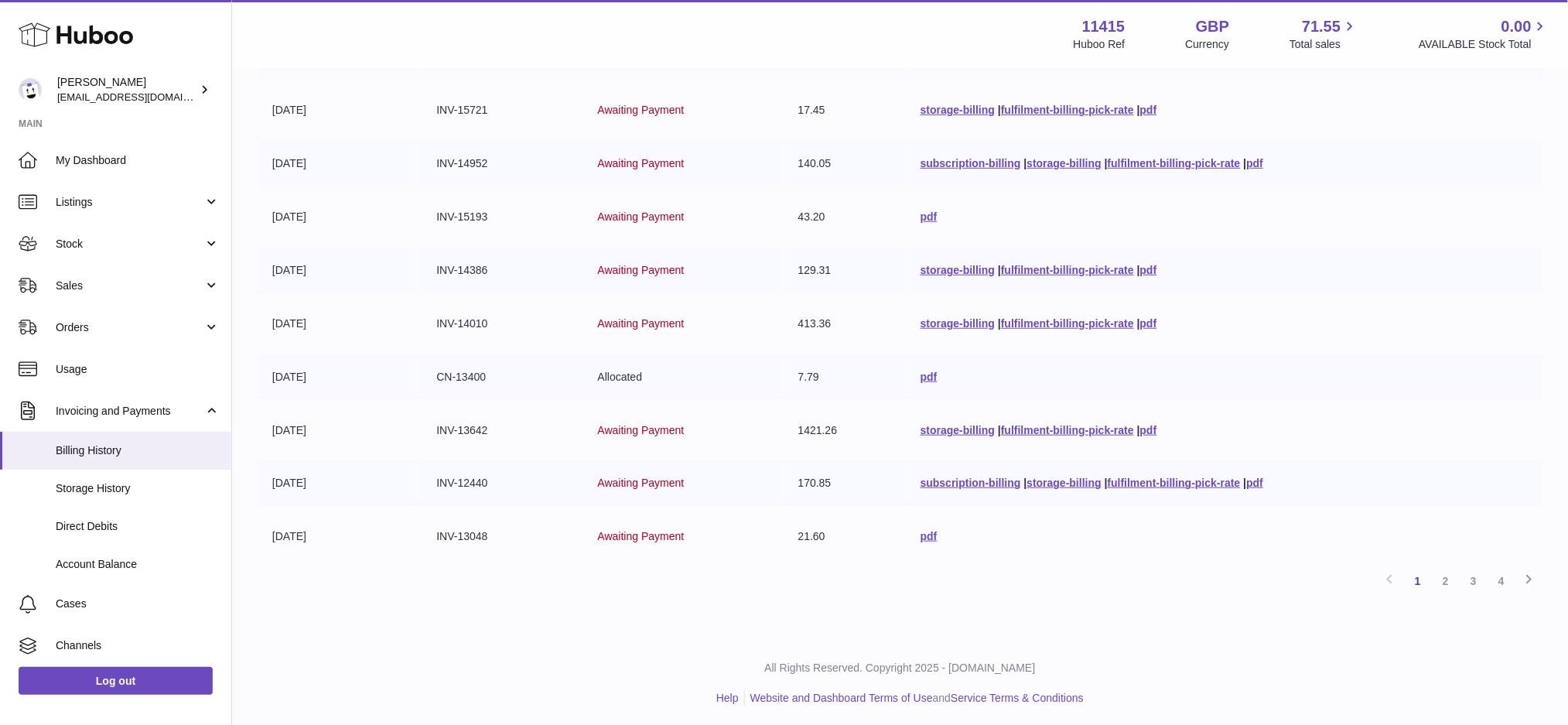
drag, startPoint x: 802, startPoint y: 321, endPoint x: 787, endPoint y: 321, distance: 15.0
click at [787, 321] on td "413.36" at bounding box center [843, 324] width 122 height 46
click at [783, 271] on td "129.31" at bounding box center [843, 270] width 122 height 46
click at [856, 277] on td "129.31" at bounding box center [843, 270] width 122 height 46
drag, startPoint x: 851, startPoint y: 270, endPoint x: 779, endPoint y: 277, distance: 72.3
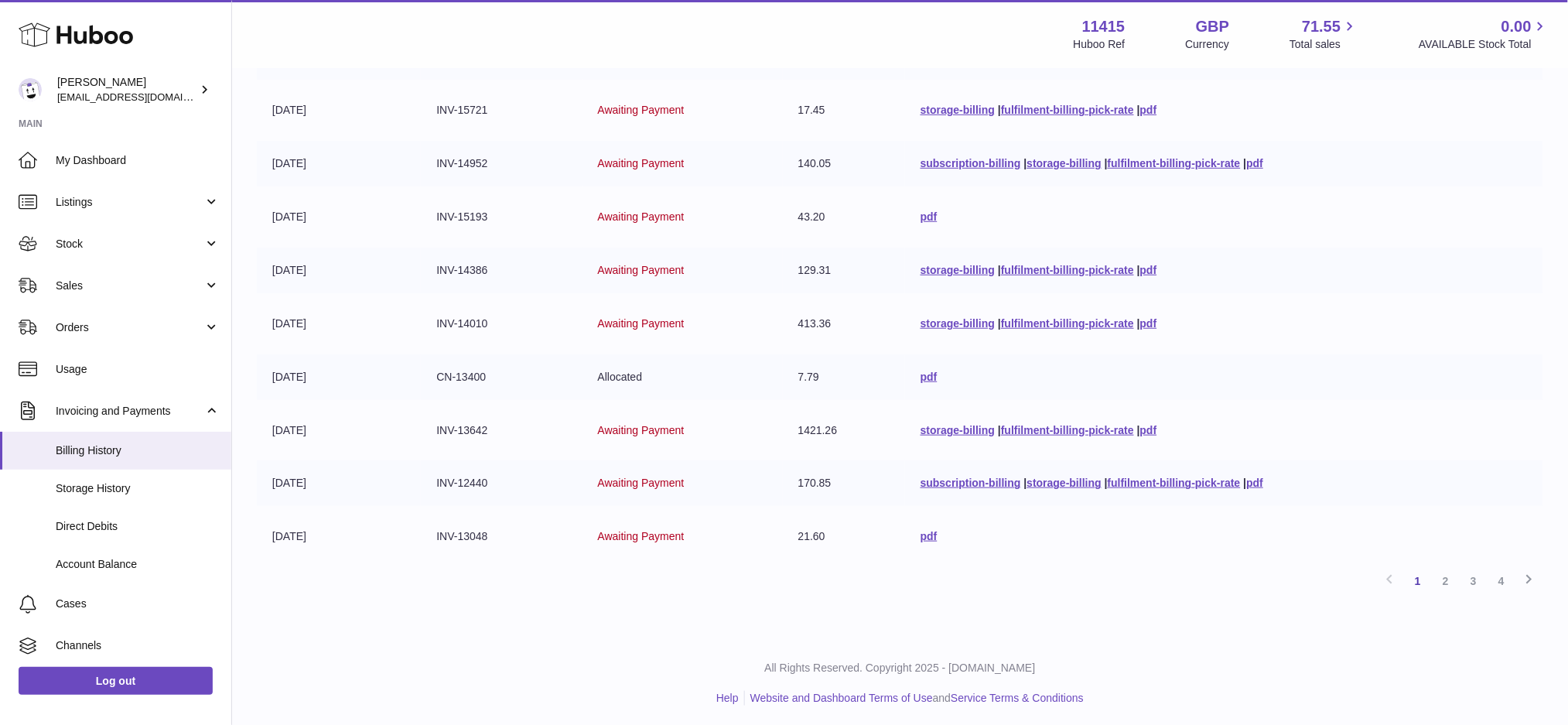
click at [783, 277] on td "129.31" at bounding box center [843, 270] width 122 height 46
drag, startPoint x: 834, startPoint y: 206, endPoint x: 789, endPoint y: 219, distance: 46.8
click at [789, 219] on td "43.20" at bounding box center [843, 217] width 122 height 46
click at [1442, 579] on link "2" at bounding box center [1446, 581] width 28 height 28
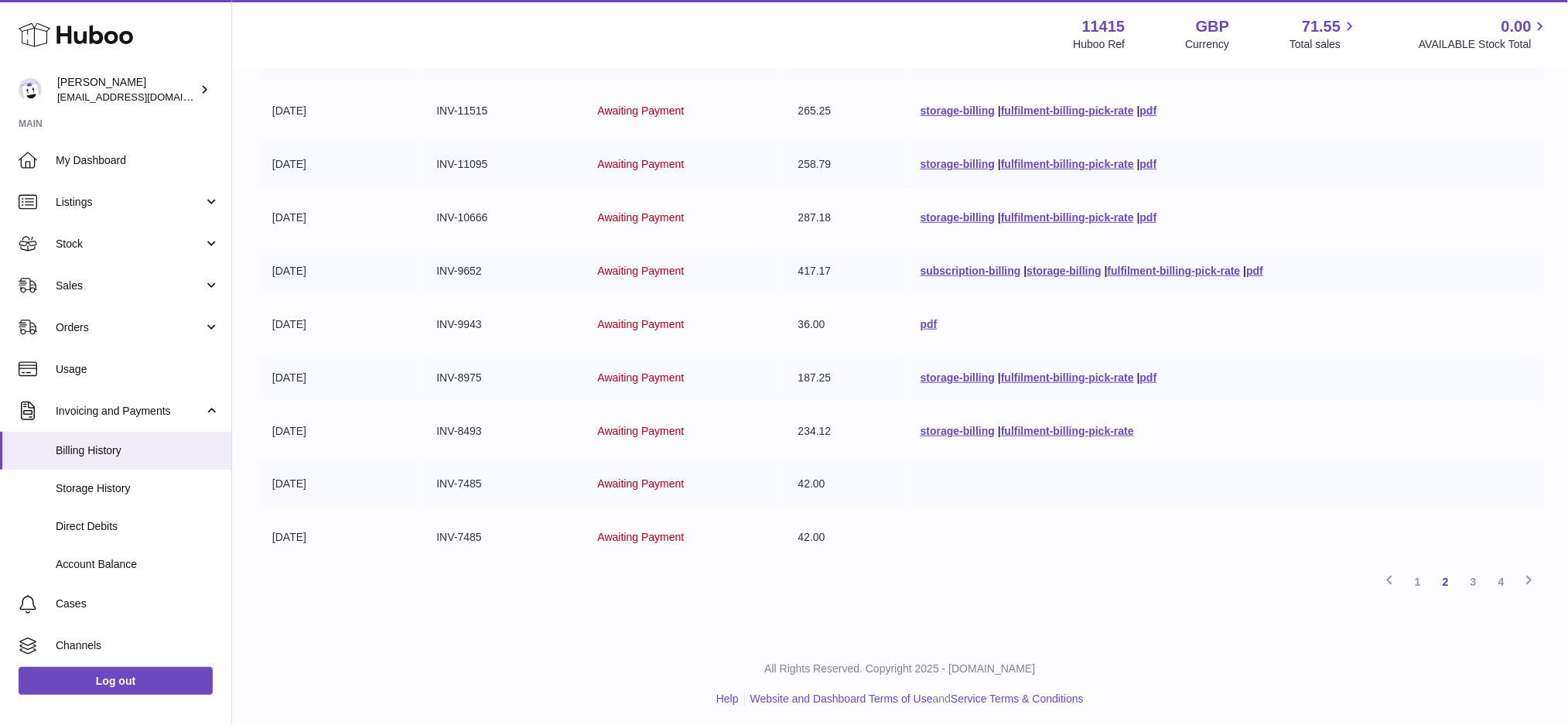
scroll to position [278, 0]
click at [1476, 582] on link "3" at bounding box center [1474, 581] width 28 height 28
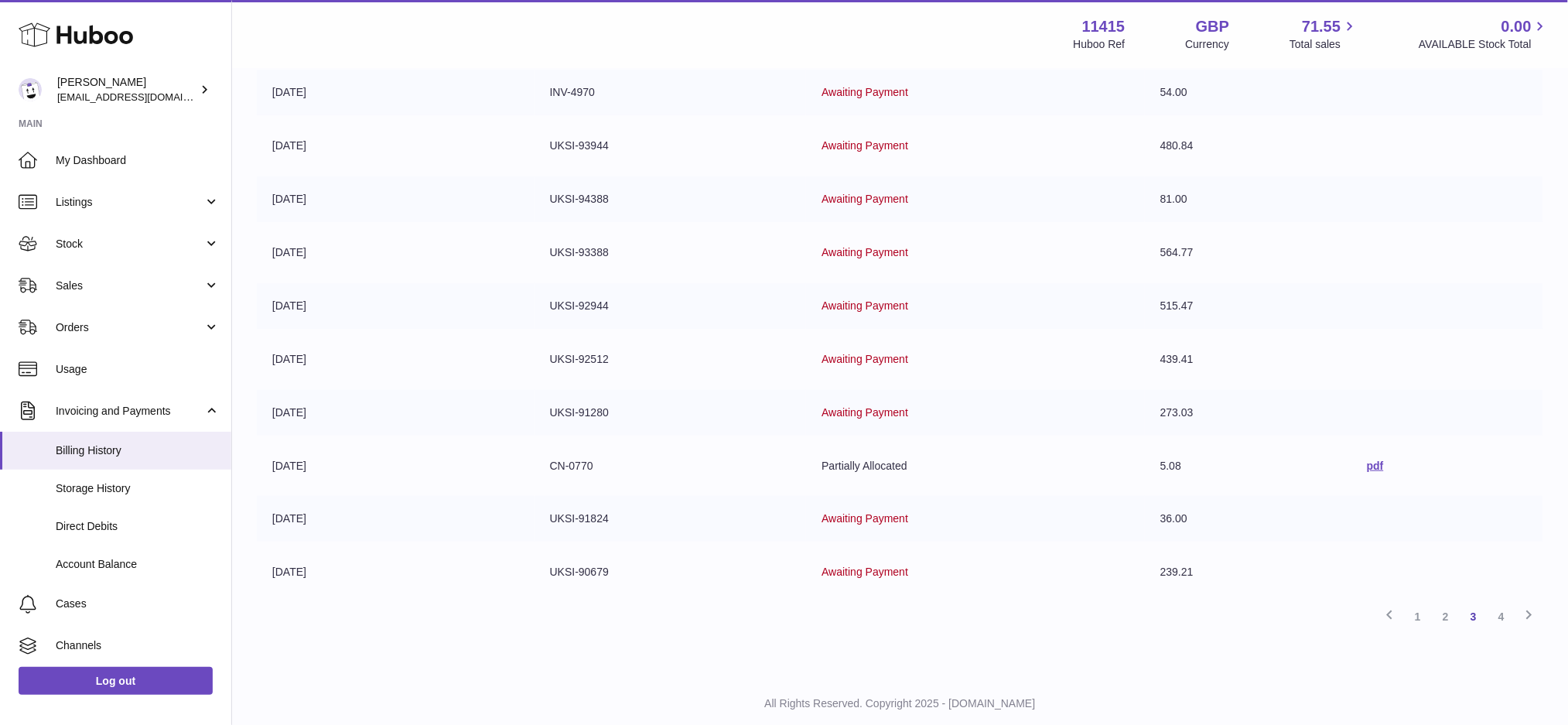
scroll to position [275, 0]
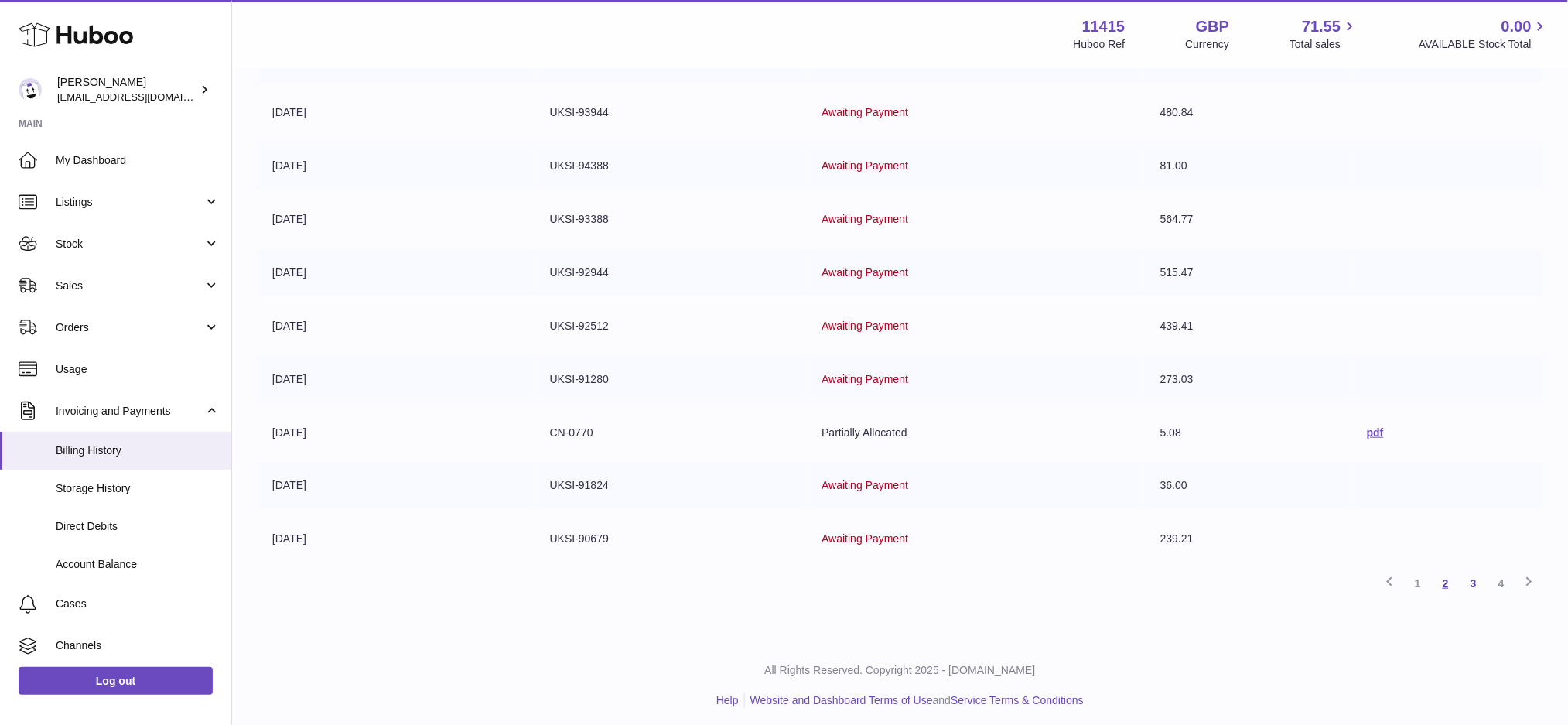
click at [1442, 577] on link "2" at bounding box center [1446, 583] width 28 height 28
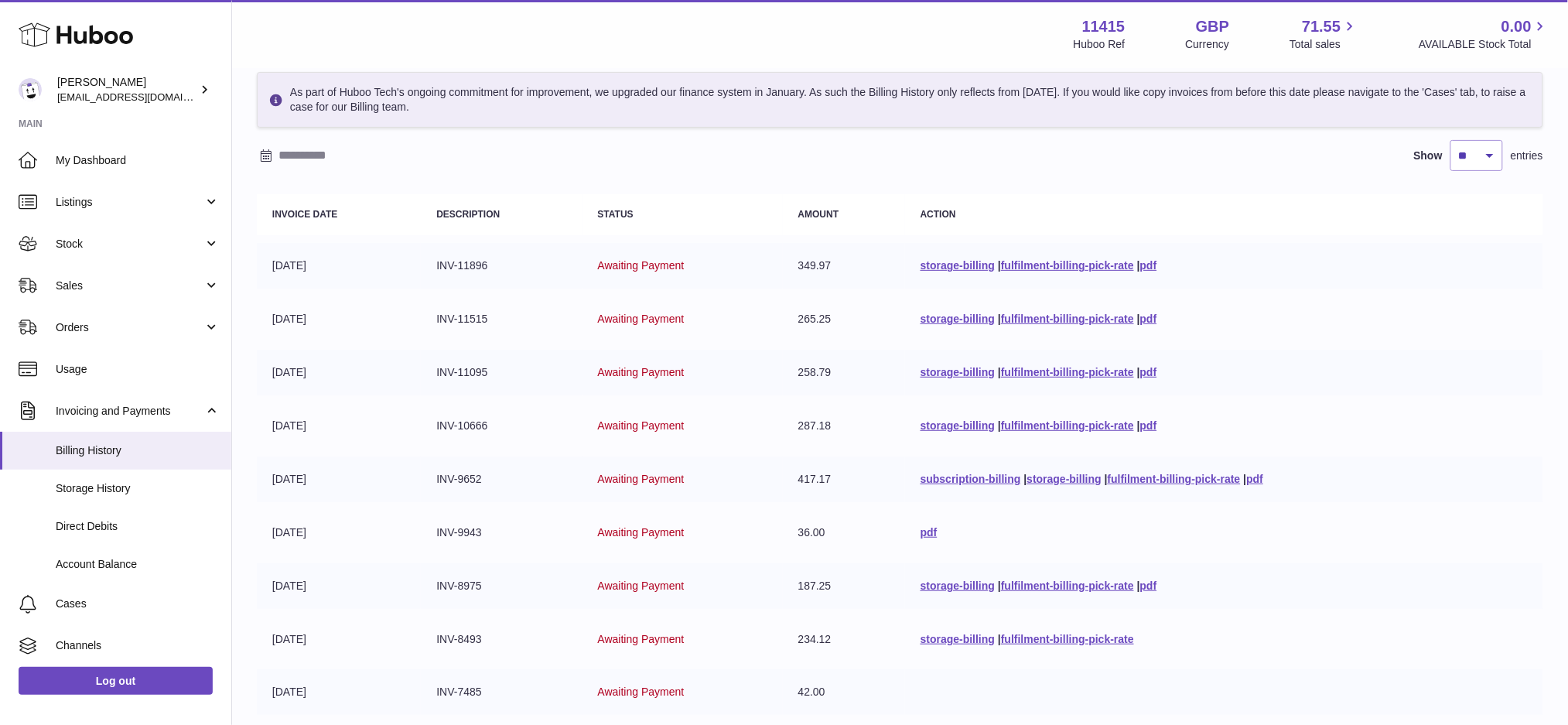
scroll to position [172, 0]
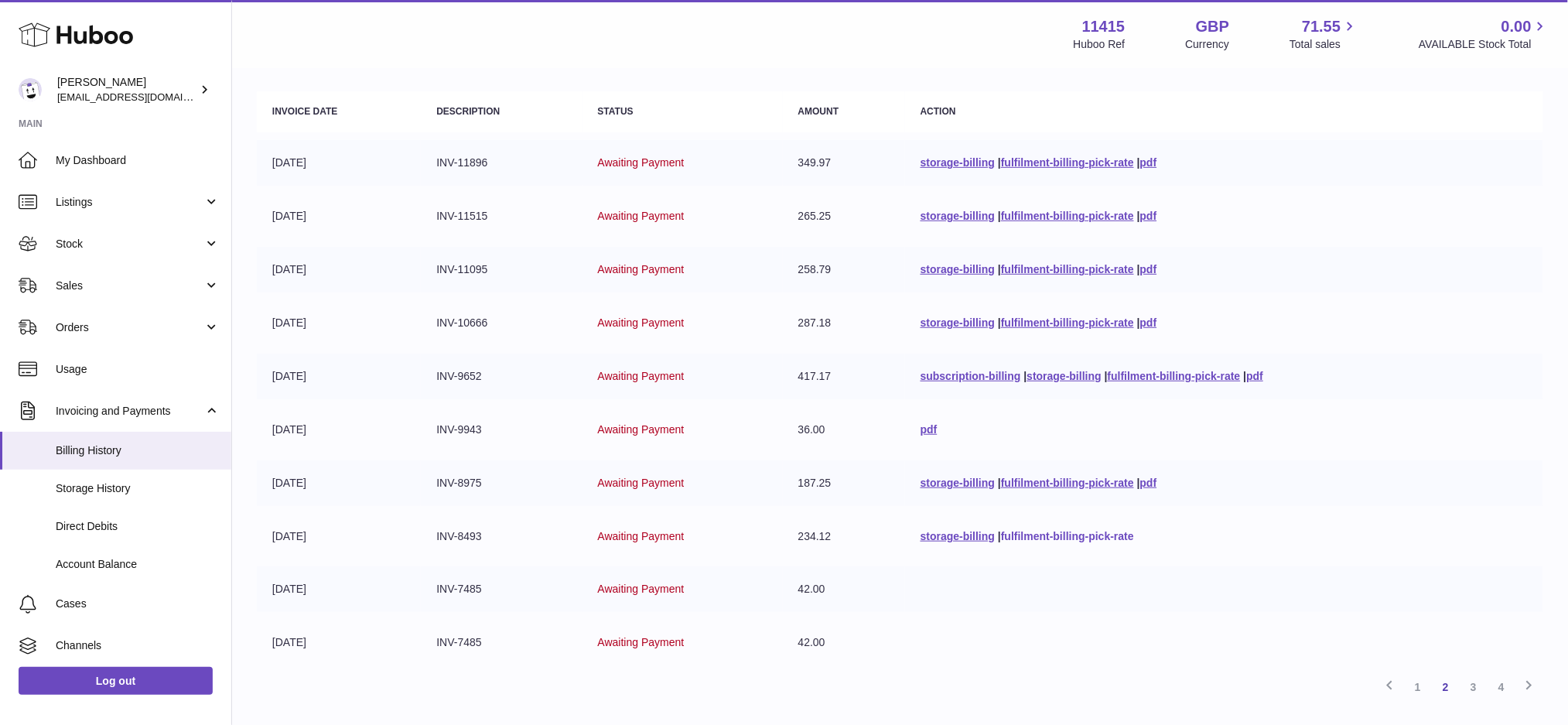
click at [1027, 532] on link "fulfilment-billing-pick-rate" at bounding box center [1068, 536] width 133 height 12
click at [1055, 479] on link "fulfilment-billing-pick-rate" at bounding box center [1068, 482] width 133 height 12
click at [1136, 372] on link "fulfilment-billing-pick-rate" at bounding box center [1174, 376] width 133 height 12
click at [1074, 320] on link "fulfilment-billing-pick-rate" at bounding box center [1068, 322] width 133 height 12
click at [1081, 269] on link "fulfilment-billing-pick-rate" at bounding box center [1068, 269] width 133 height 12
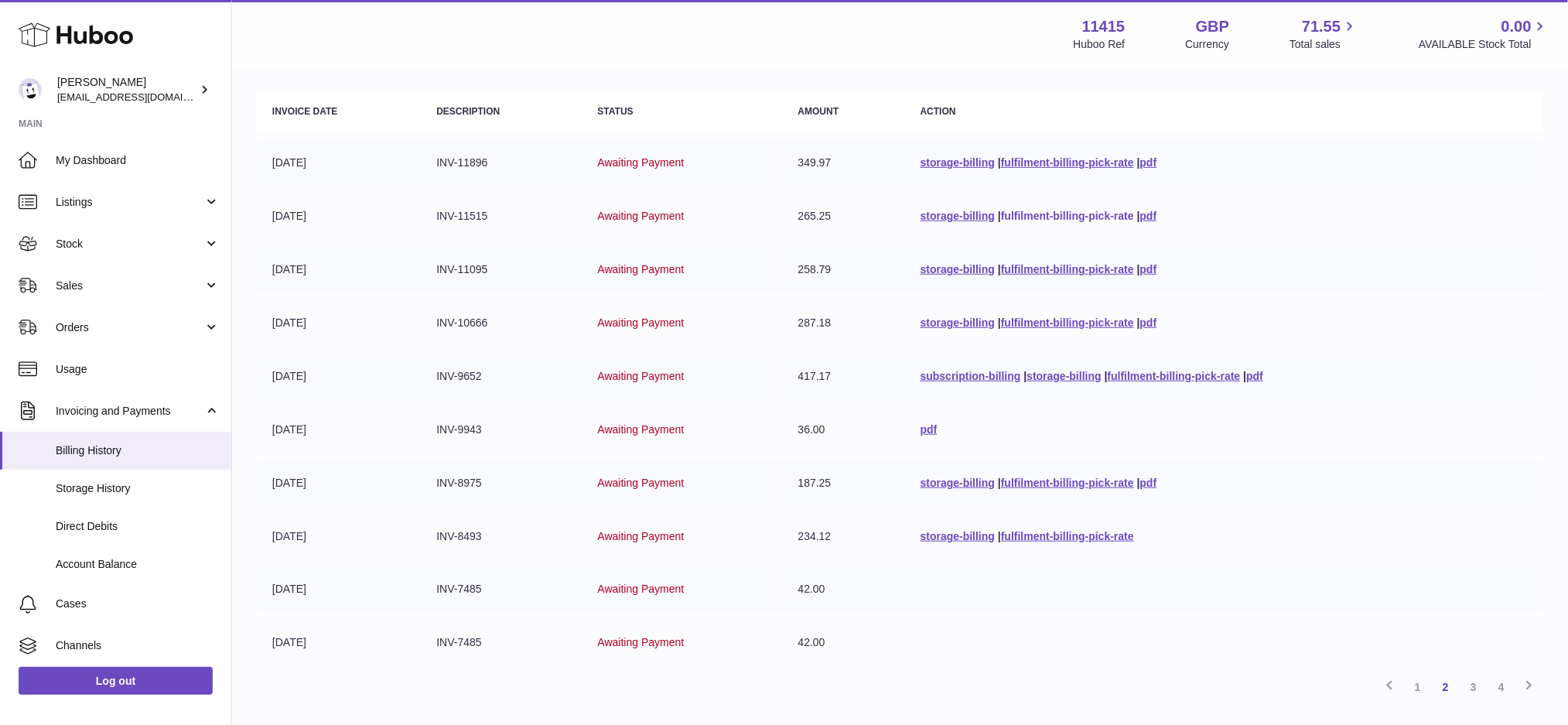
click at [1062, 215] on link "fulfilment-billing-pick-rate" at bounding box center [1068, 216] width 133 height 12
click at [1068, 159] on link "fulfilment-billing-pick-rate" at bounding box center [1068, 162] width 133 height 12
click at [1418, 684] on link "1" at bounding box center [1417, 687] width 28 height 28
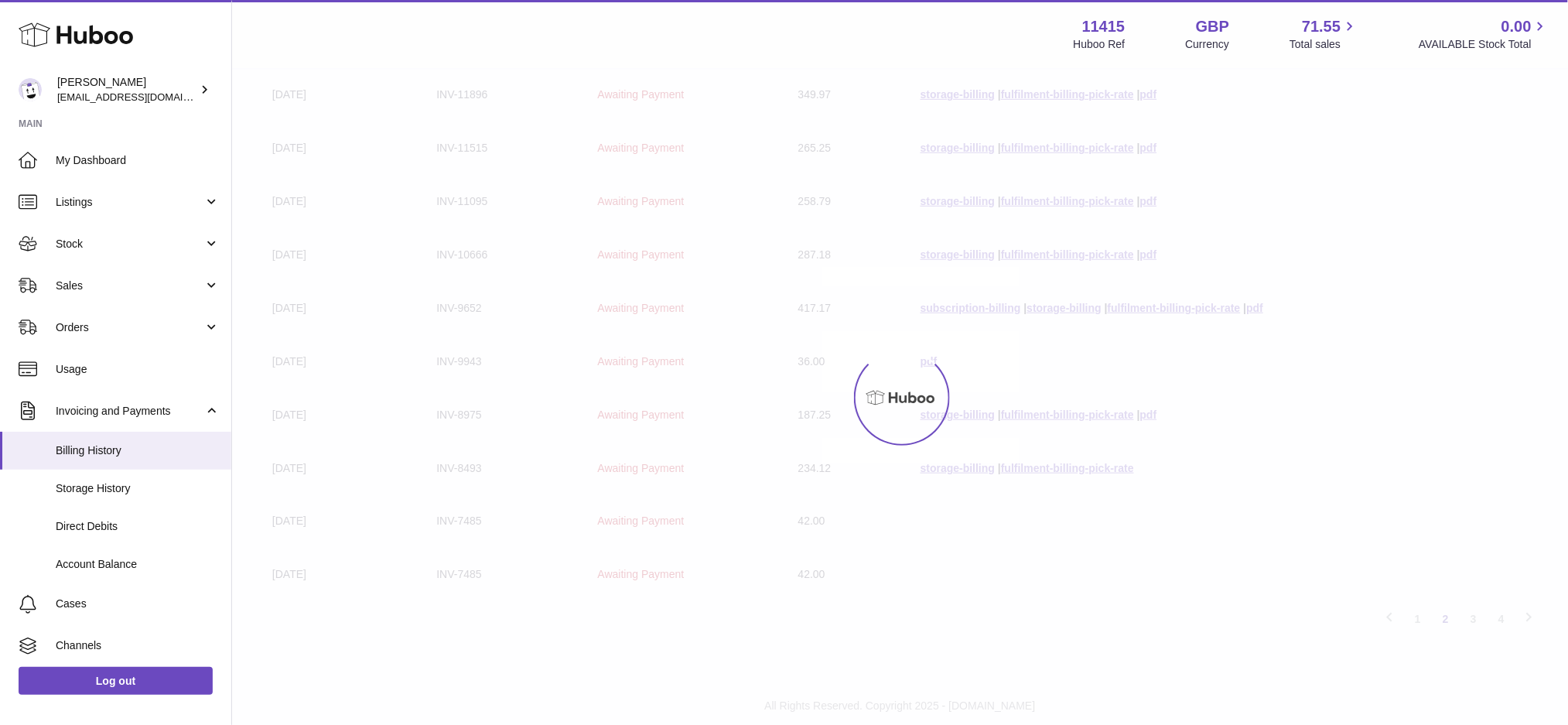
scroll to position [275, 0]
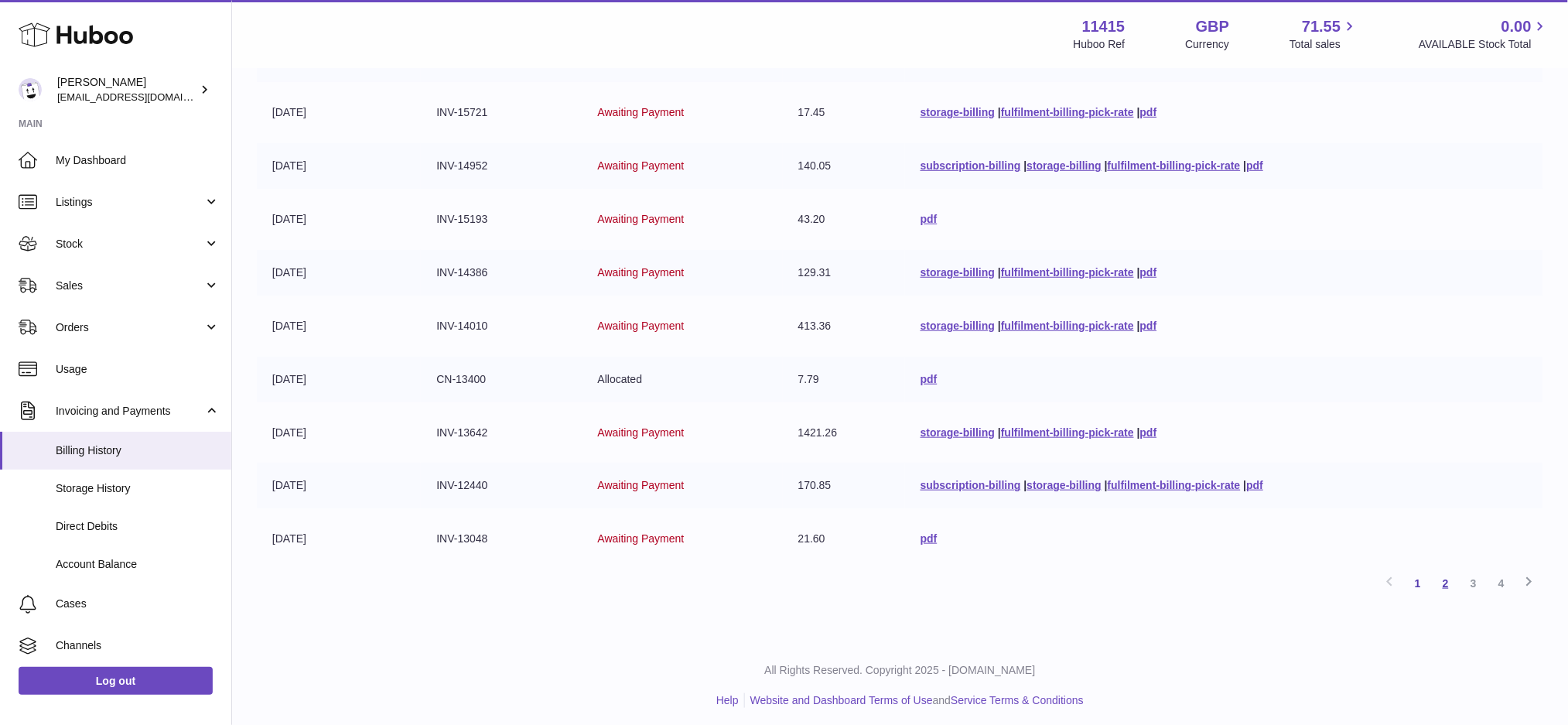
click at [1446, 582] on link "2" at bounding box center [1446, 583] width 28 height 28
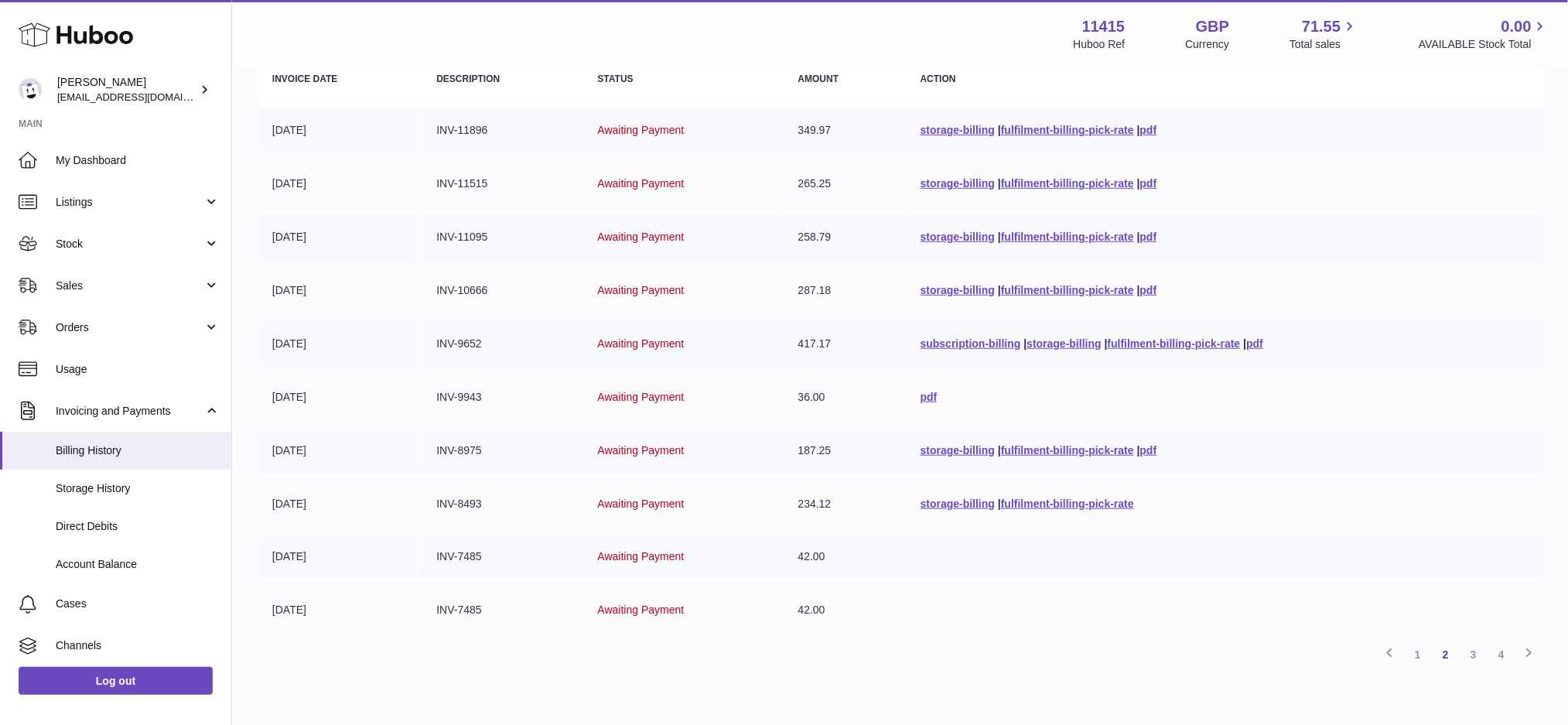
scroll to position [275, 0]
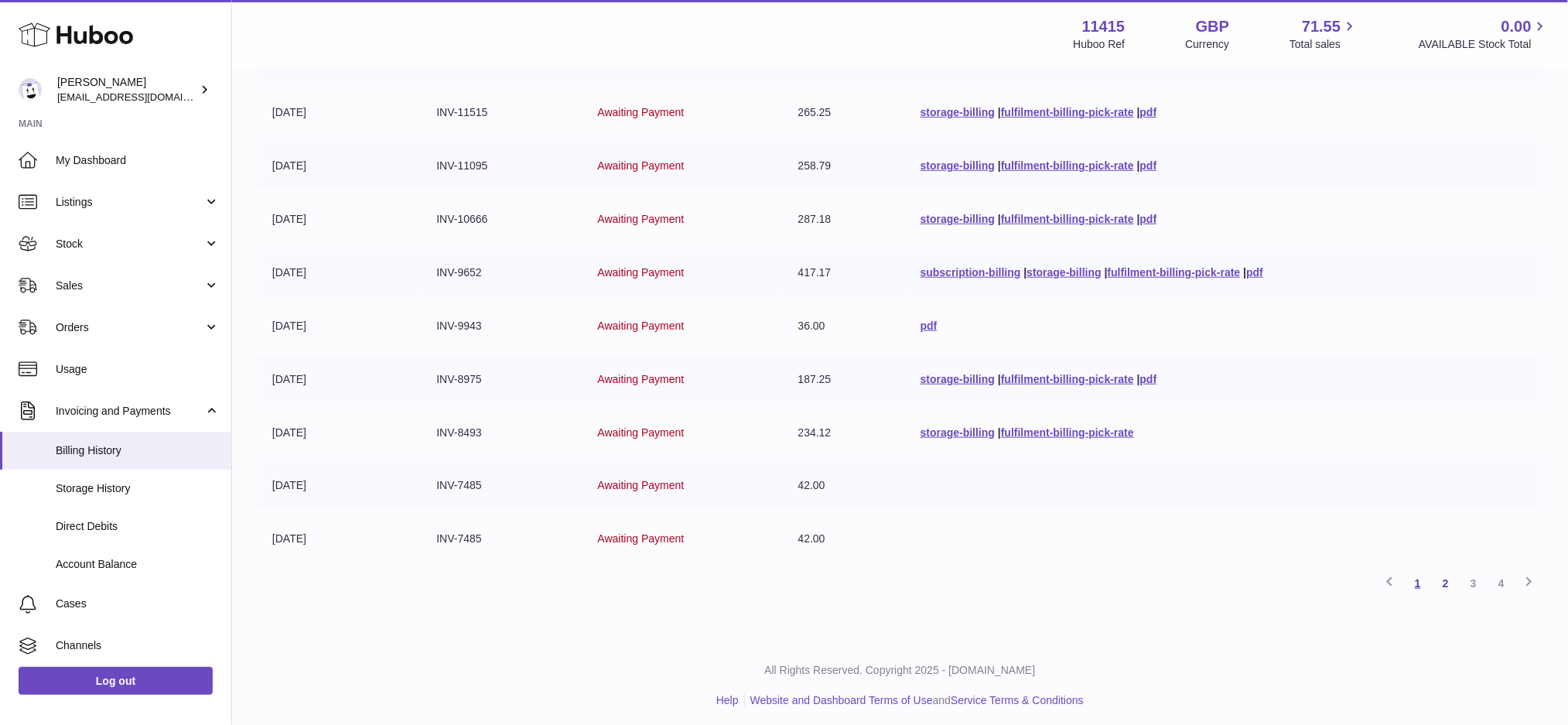
click at [1414, 582] on link "1" at bounding box center [1417, 583] width 28 height 28
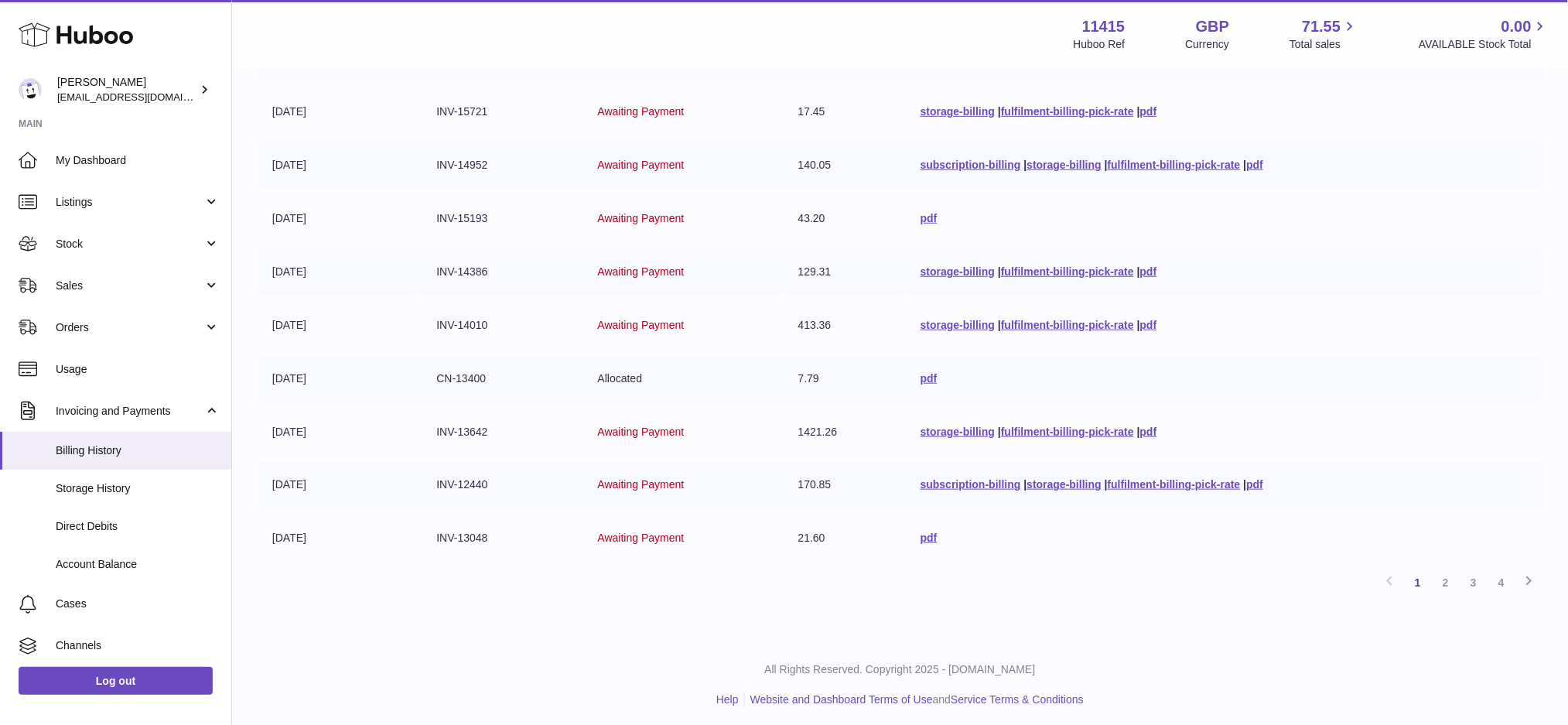
scroll to position [278, 0]
click at [1120, 476] on link "fulfilment-billing-pick-rate" at bounding box center [1174, 482] width 133 height 12
click at [1082, 425] on link "fulfilment-billing-pick-rate" at bounding box center [1068, 430] width 133 height 12
click at [1048, 317] on link "fulfilment-billing-pick-rate" at bounding box center [1068, 323] width 133 height 12
click at [1042, 264] on link "fulfilment-billing-pick-rate" at bounding box center [1068, 270] width 133 height 12
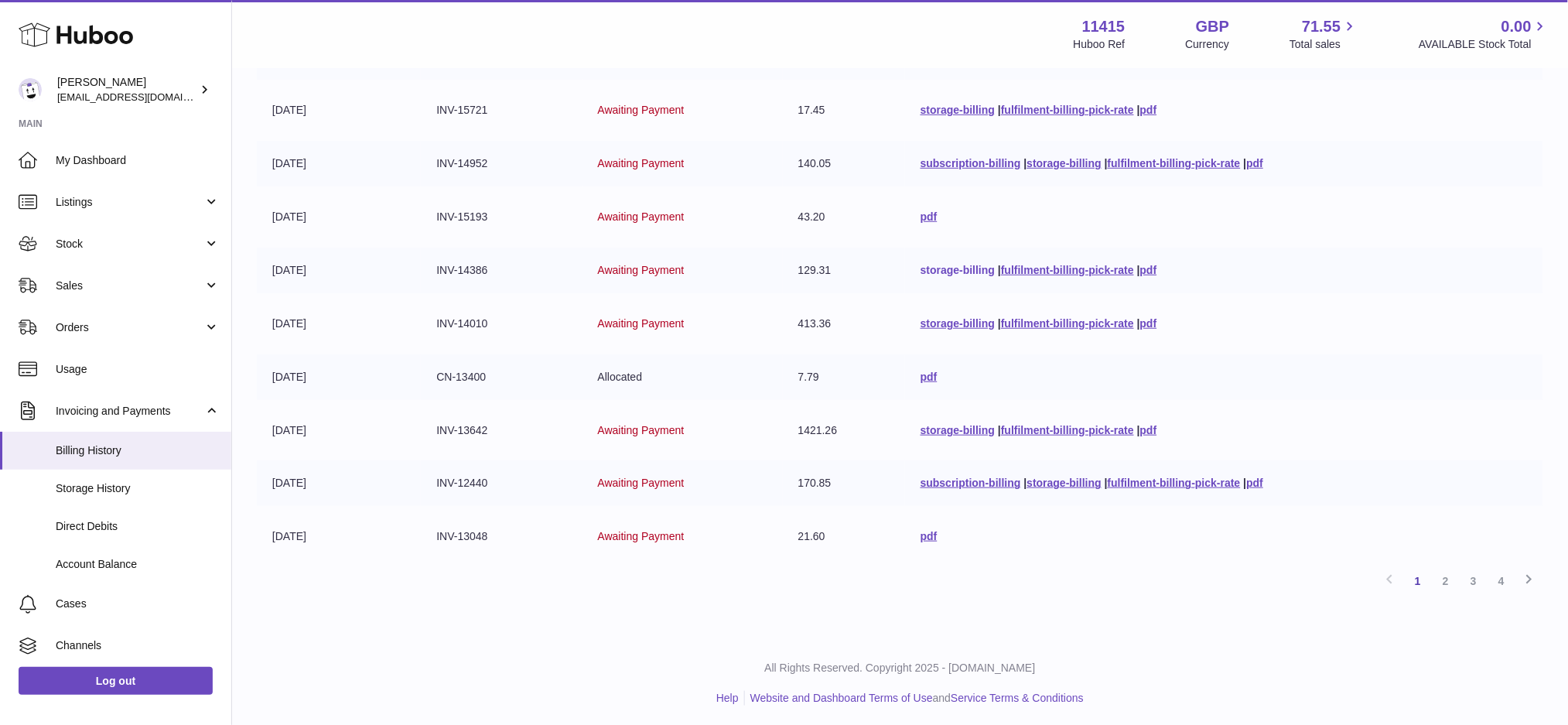
click at [939, 265] on link "storage-billing" at bounding box center [958, 270] width 74 height 12
click at [1045, 477] on link "storage-billing" at bounding box center [1064, 482] width 74 height 12
click at [969, 427] on link "storage-billing" at bounding box center [958, 430] width 74 height 12
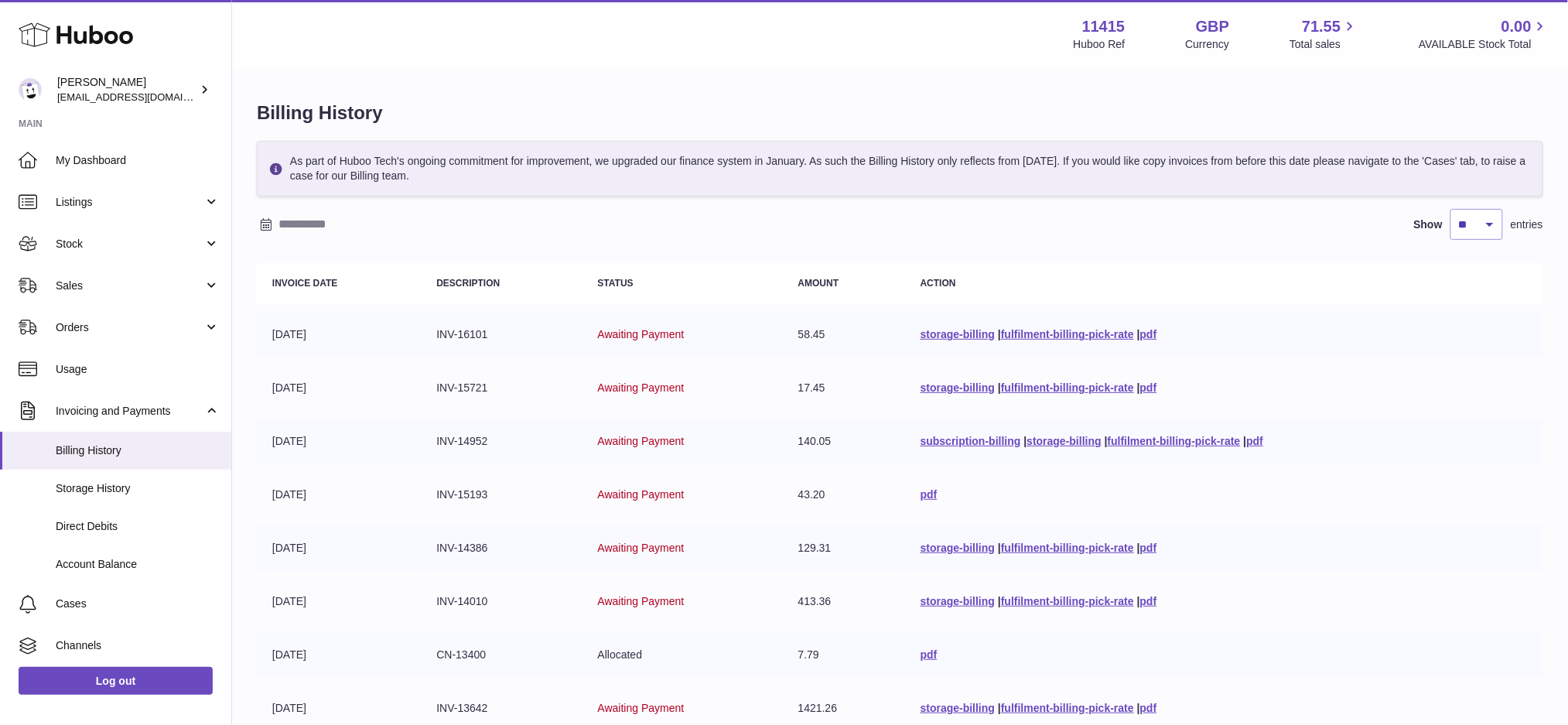
click at [519, 224] on input "text" at bounding box center [399, 224] width 242 height 25
click at [562, 220] on div "Show ** ** ** *** entries" at bounding box center [900, 224] width 1287 height 31
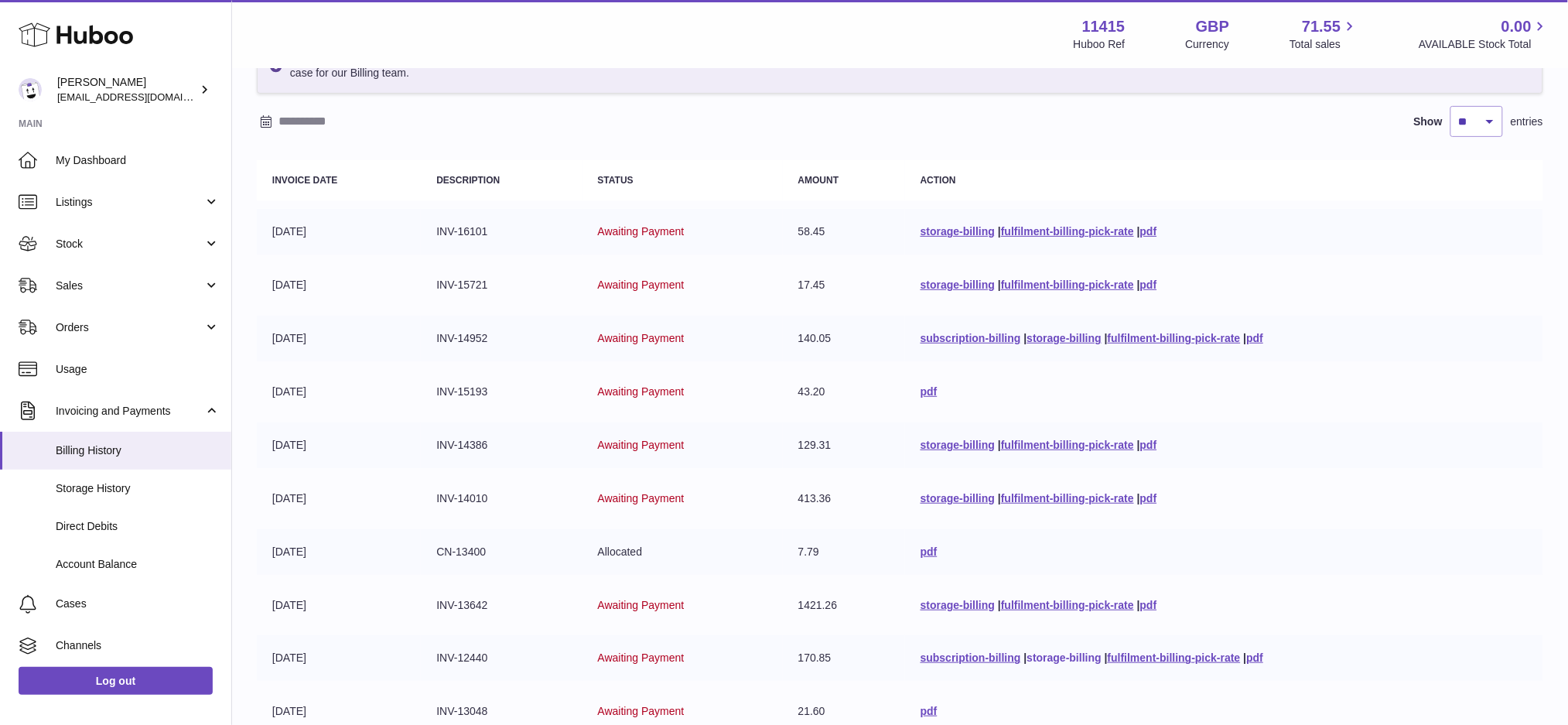
click at [1040, 656] on link "storage-billing" at bounding box center [1064, 657] width 74 height 12
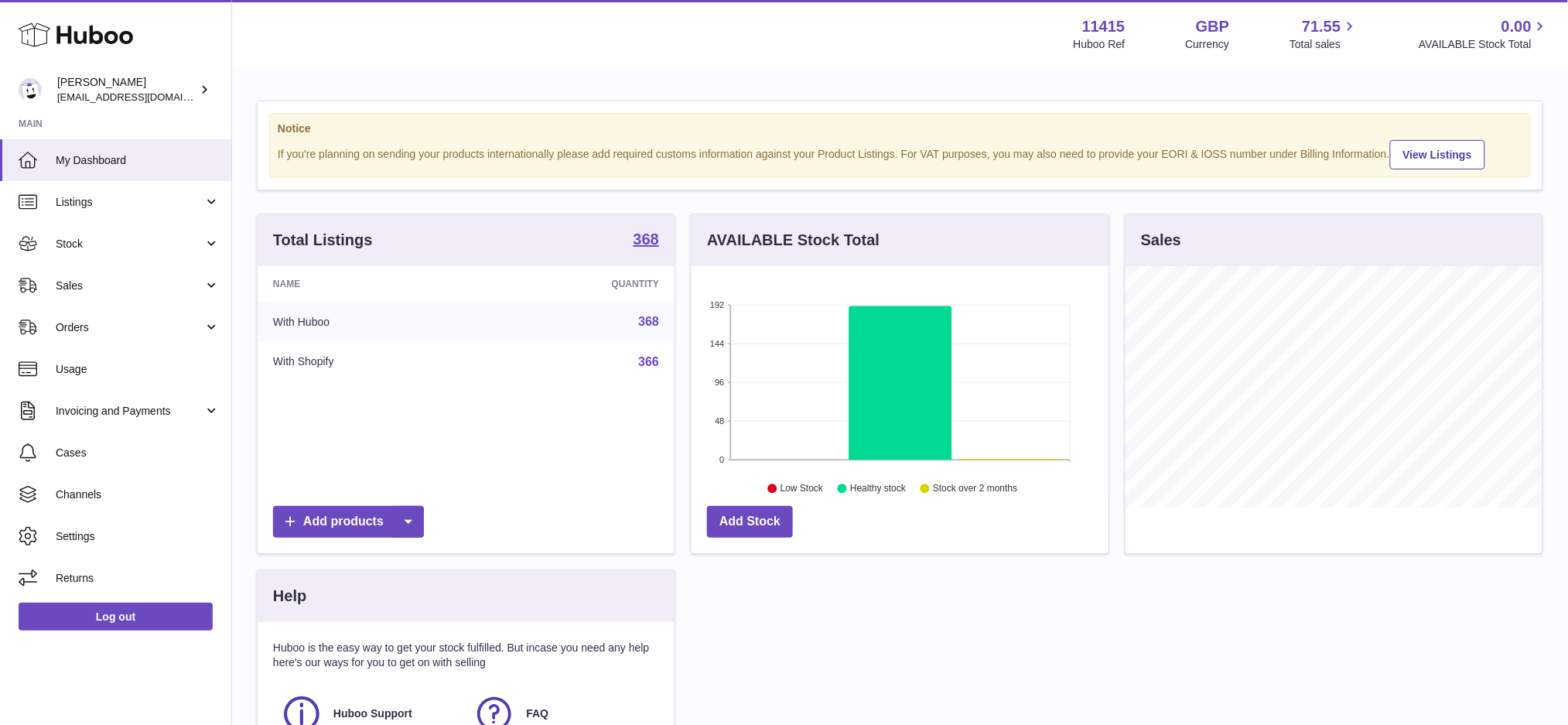
scroll to position [241, 417]
click at [119, 407] on span "Invoicing and Payments" at bounding box center [129, 411] width 148 height 15
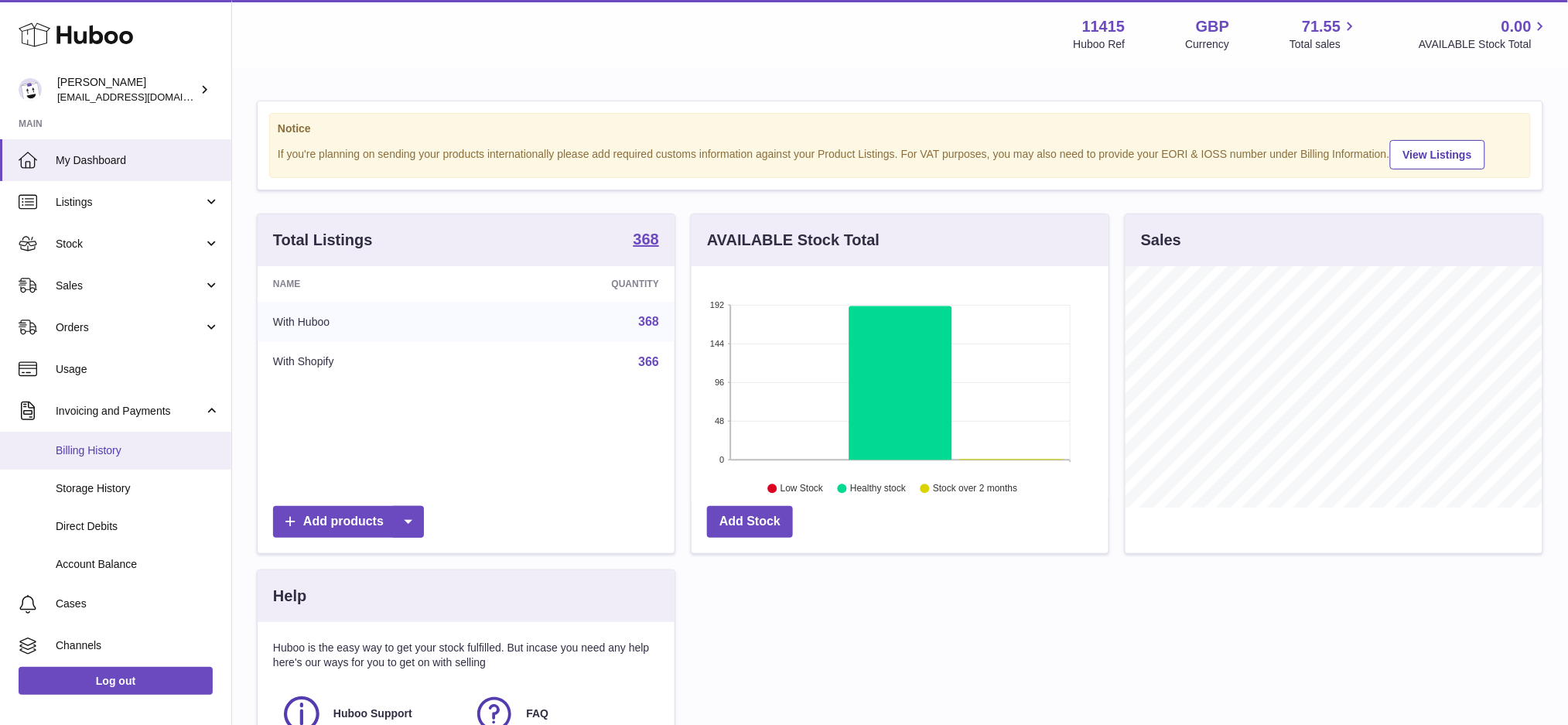
click at [119, 459] on link "Billing History" at bounding box center [115, 450] width 231 height 38
